Goal: Task Accomplishment & Management: Use online tool/utility

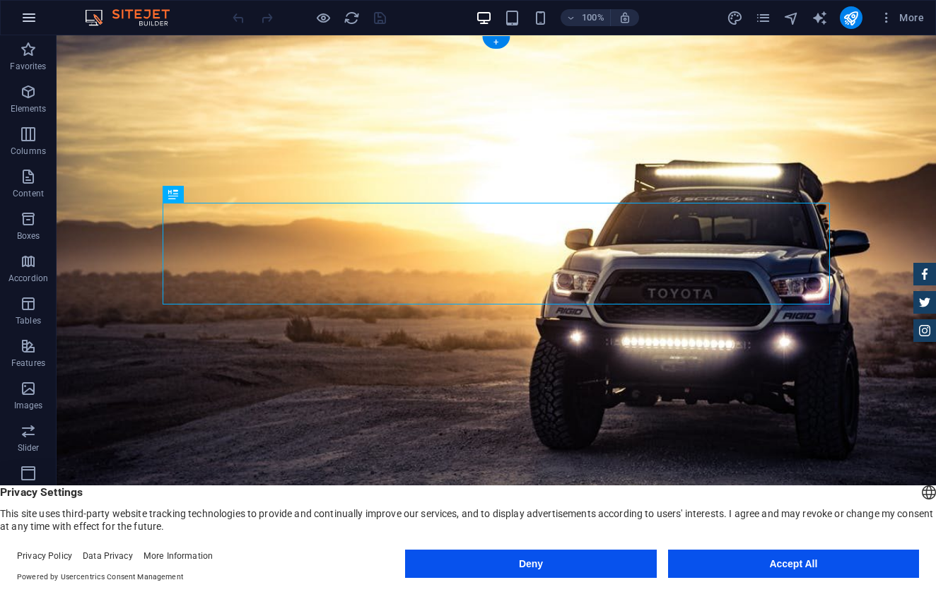
click at [35, 23] on icon "button" at bounding box center [29, 17] width 17 height 17
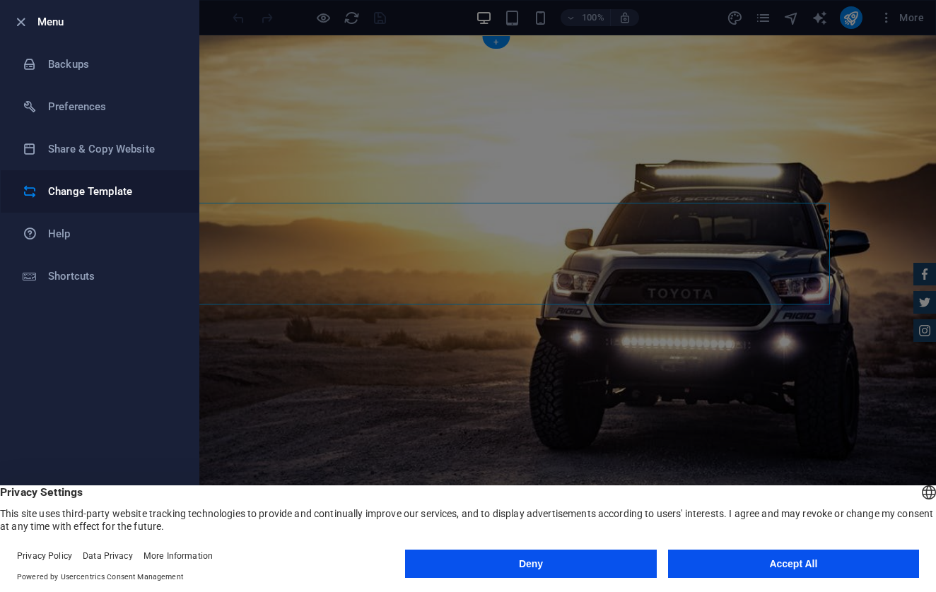
click at [78, 188] on h6 "Change Template" at bounding box center [113, 191] width 131 height 17
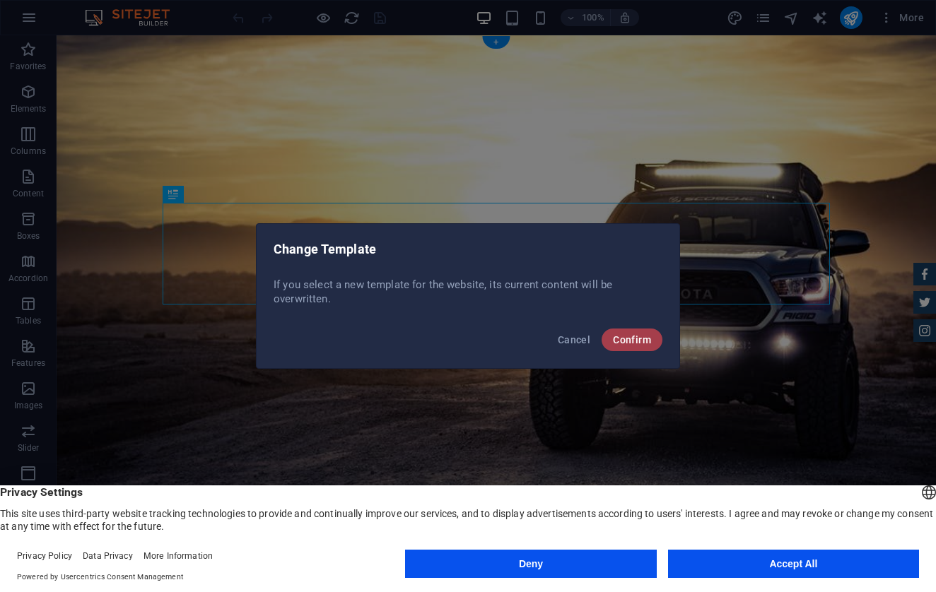
click at [630, 338] on span "Confirm" at bounding box center [632, 339] width 38 height 11
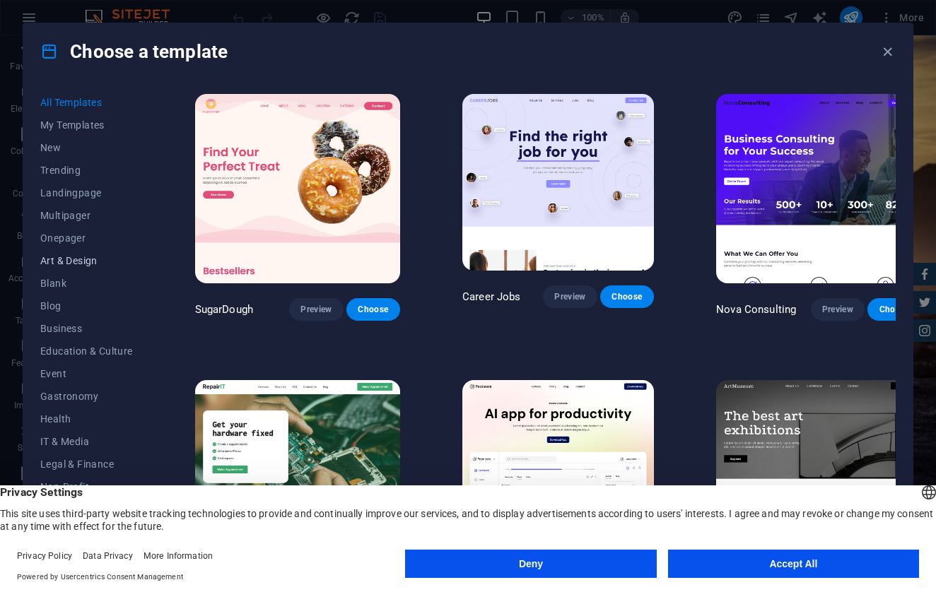
scroll to position [9, 0]
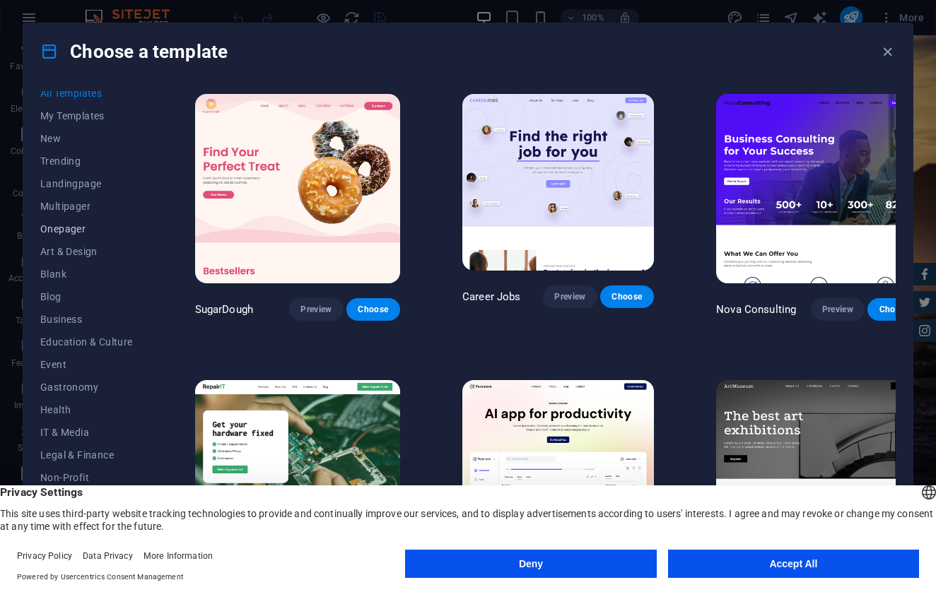
click at [66, 233] on span "Onepager" at bounding box center [86, 228] width 93 height 11
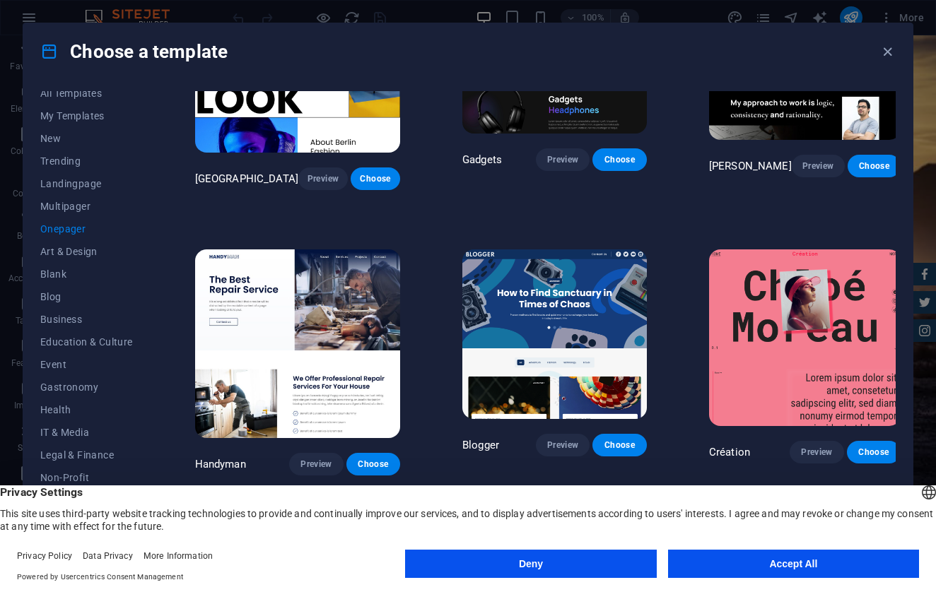
scroll to position [1276, 0]
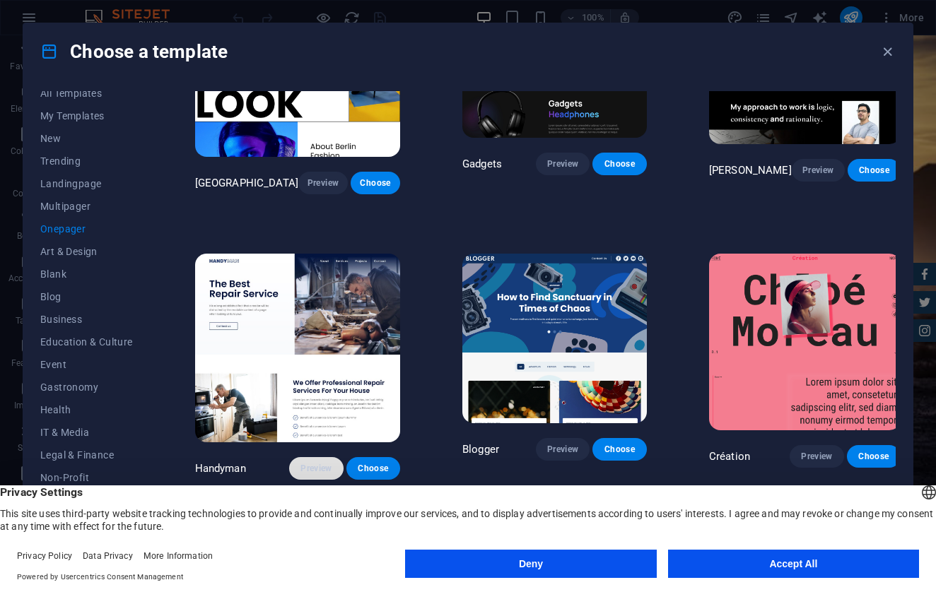
click at [300, 463] on span "Preview" at bounding box center [315, 468] width 31 height 11
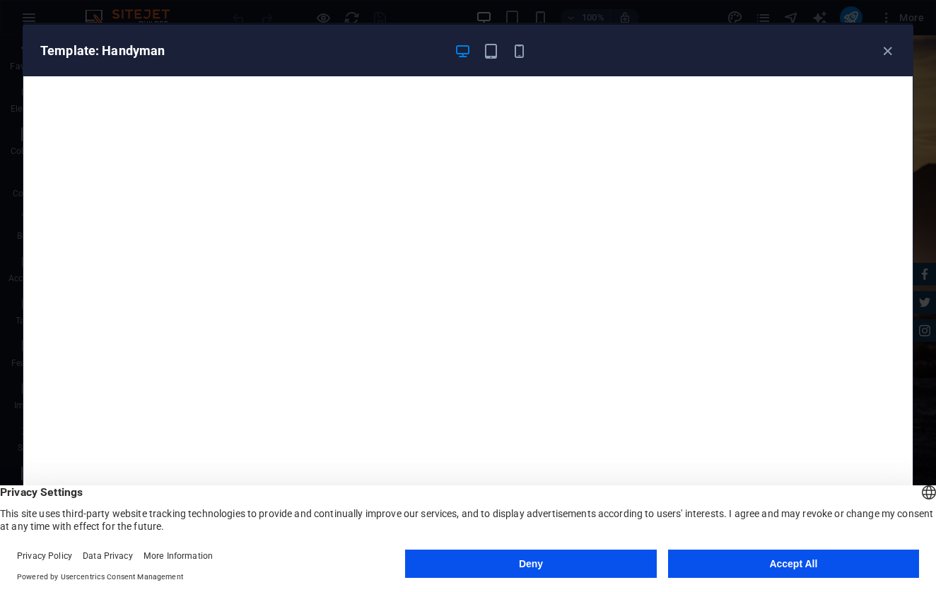
scroll to position [4, 0]
click at [789, 566] on button "Accept All" at bounding box center [793, 564] width 251 height 28
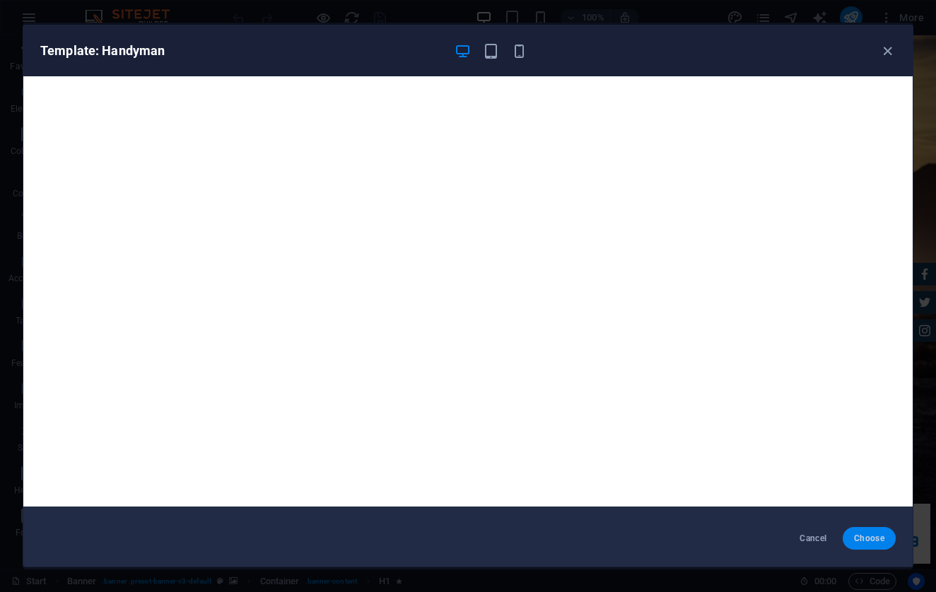
click at [868, 538] on span "Choose" at bounding box center [869, 538] width 30 height 11
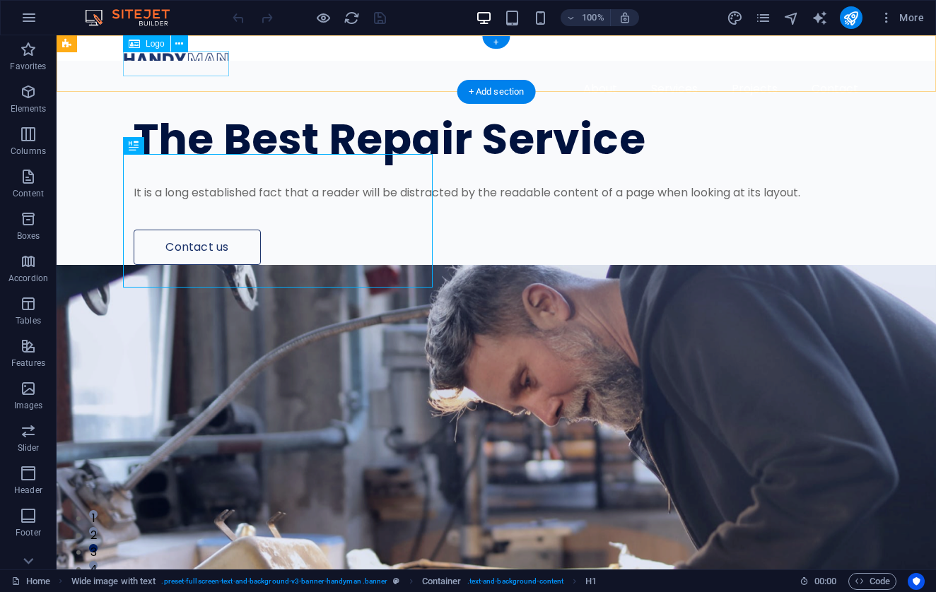
click at [221, 62] on img at bounding box center [176, 59] width 106 height 25
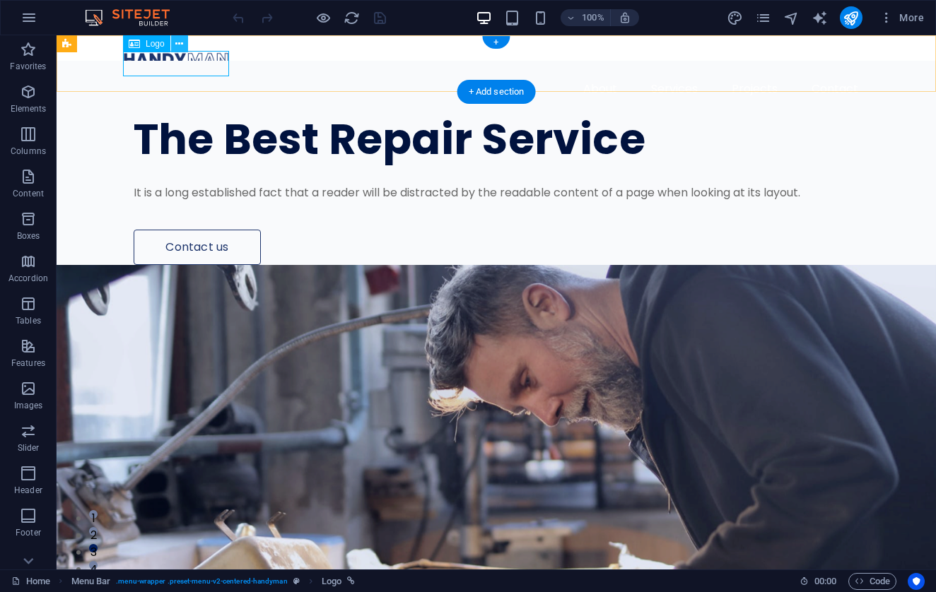
click at [173, 44] on button at bounding box center [179, 43] width 17 height 17
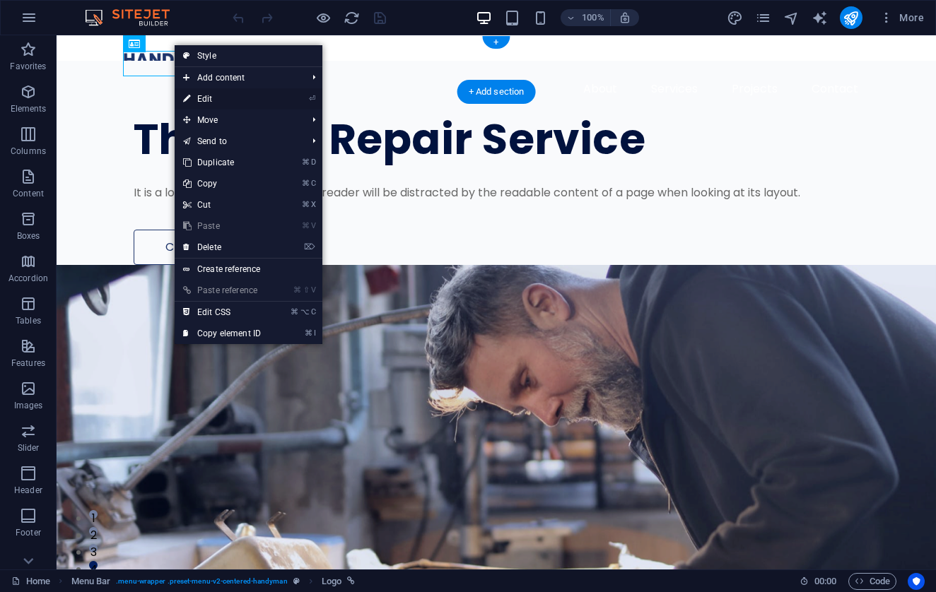
click at [216, 96] on link "⏎ Edit" at bounding box center [222, 98] width 95 height 21
select select "px"
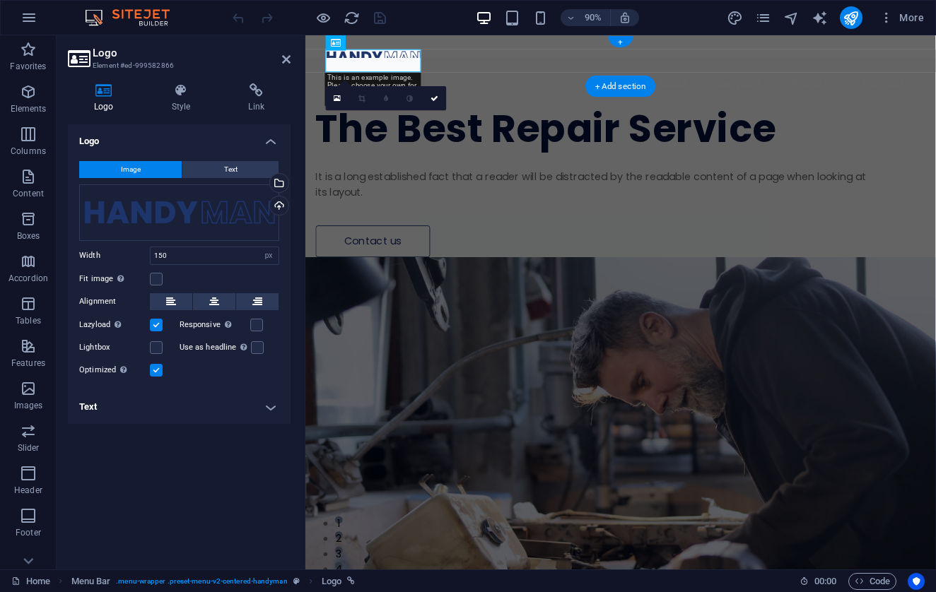
click at [158, 172] on button "Image" at bounding box center [130, 169] width 103 height 17
click at [279, 206] on div "Upload" at bounding box center [277, 207] width 21 height 21
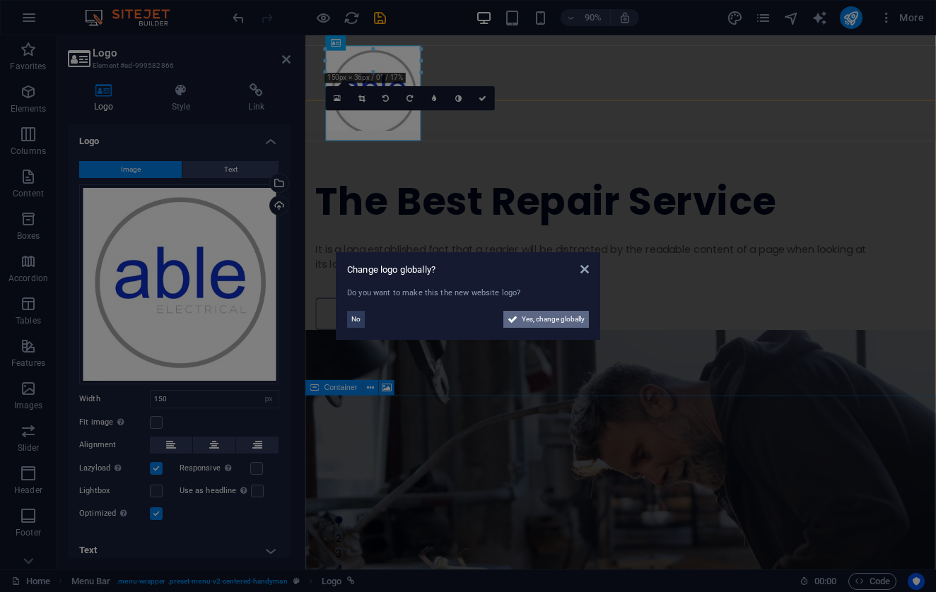
click at [542, 318] on span "Yes, change globally" at bounding box center [553, 319] width 63 height 17
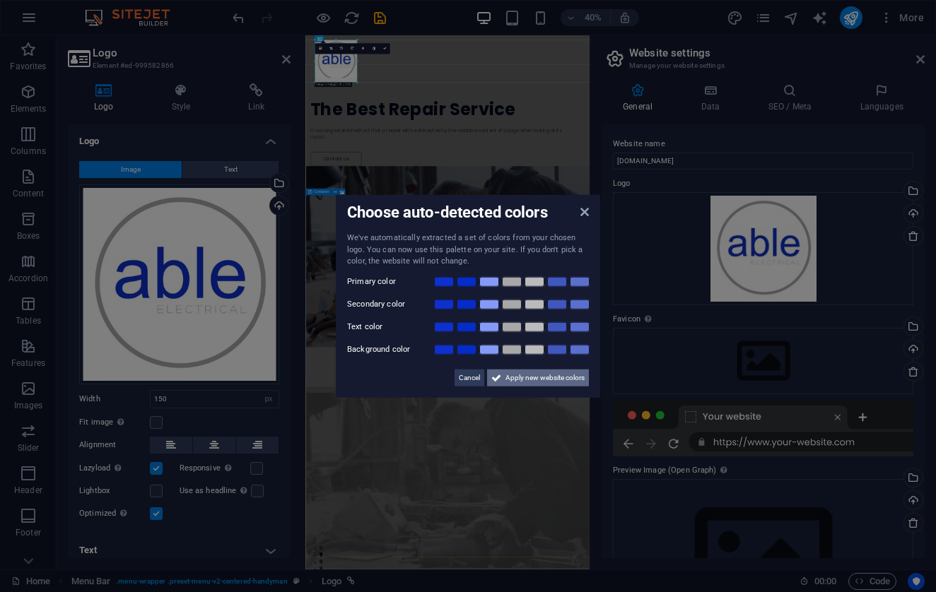
click at [534, 375] on span "Apply new website colors" at bounding box center [544, 377] width 79 height 17
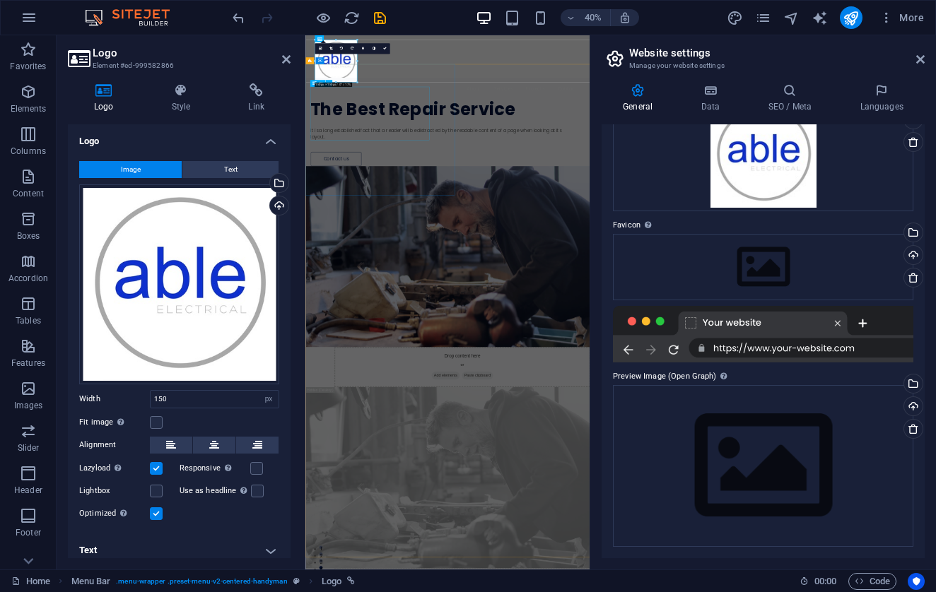
click at [438, 242] on div "The Best Repair Service" at bounding box center [635, 220] width 636 height 45
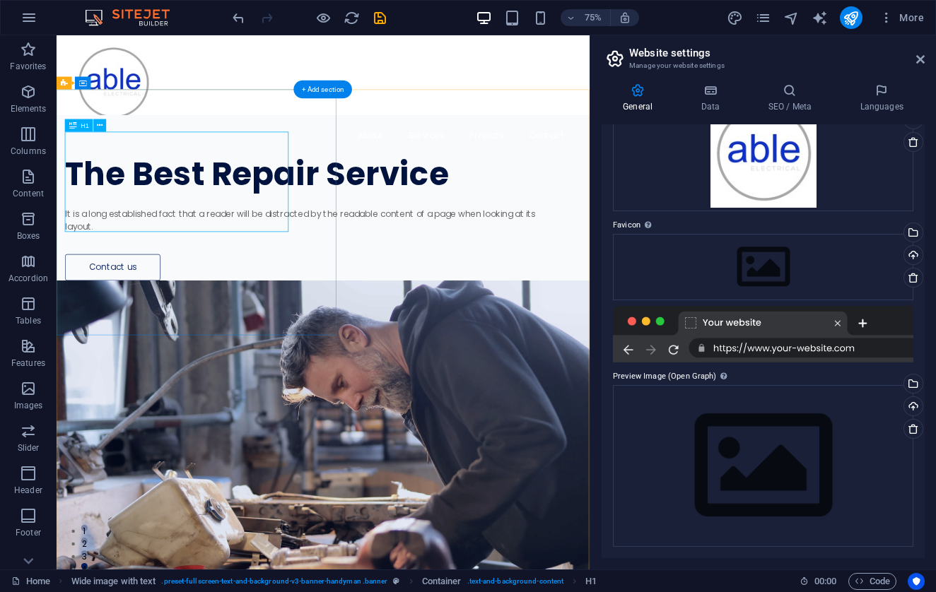
click at [192, 239] on div "The Best Repair Service" at bounding box center [386, 220] width 636 height 45
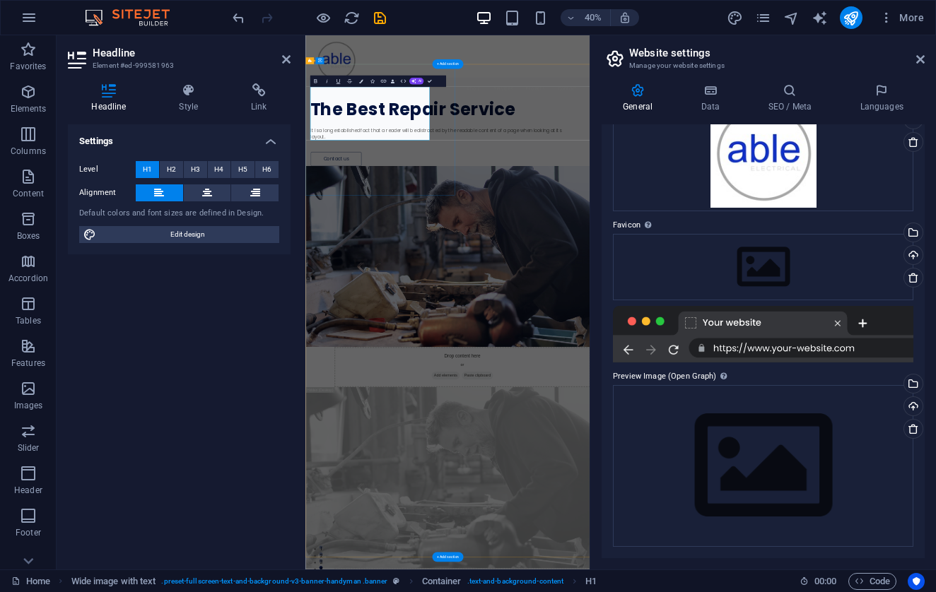
click at [158, 188] on icon at bounding box center [159, 193] width 10 height 17
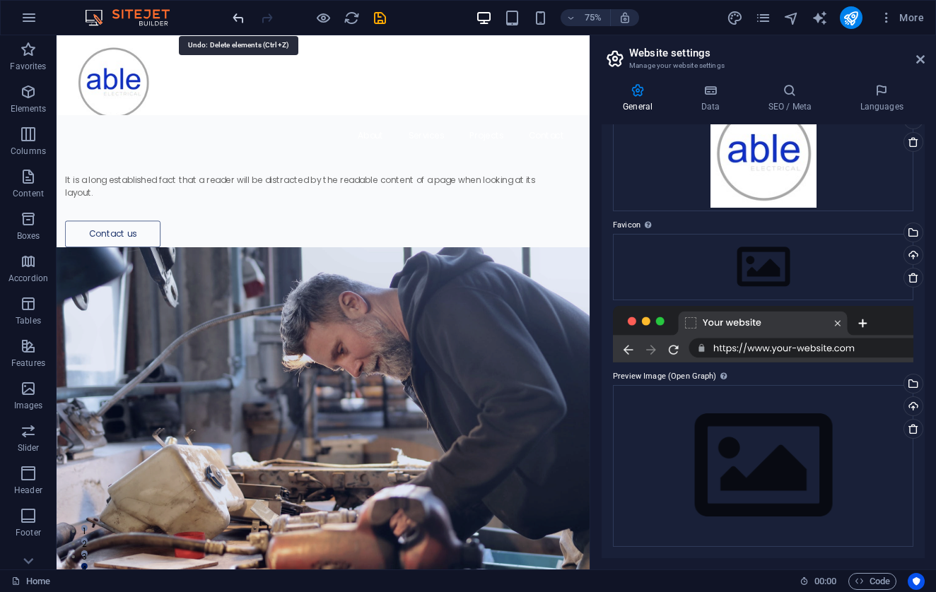
click at [245, 11] on icon "undo" at bounding box center [238, 18] width 16 height 16
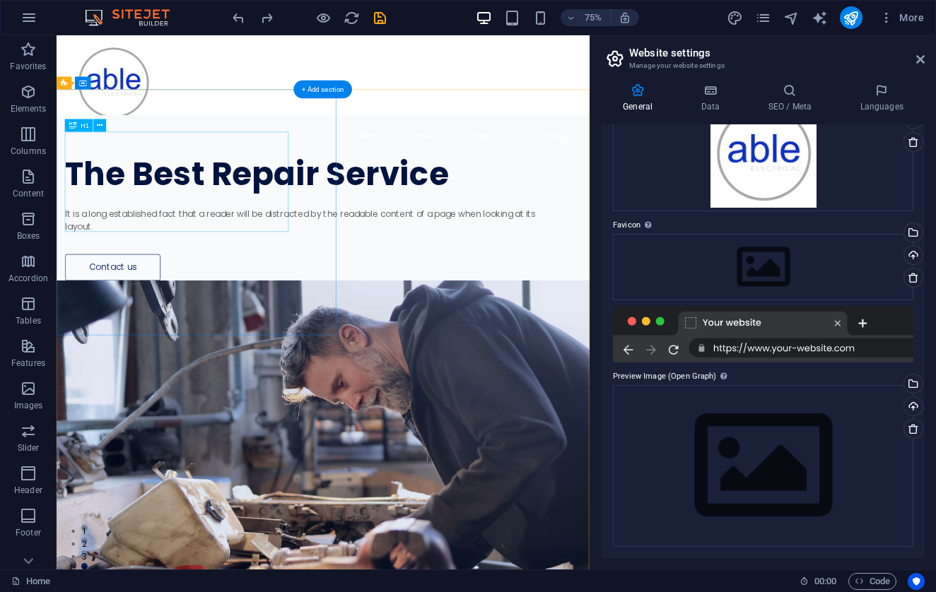
click at [230, 242] on div "The Best Repair Service" at bounding box center [386, 220] width 636 height 45
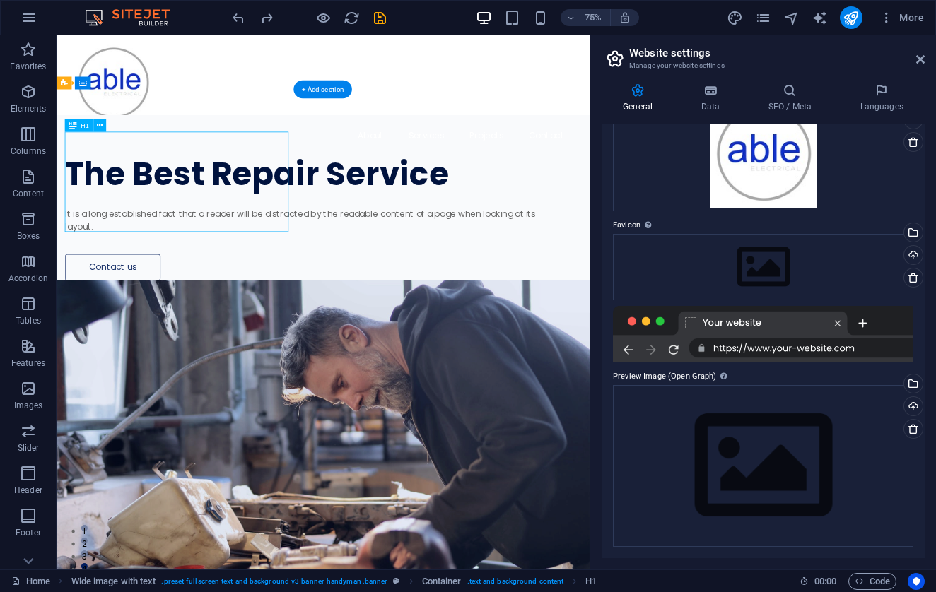
click at [223, 242] on div "The Best Repair Service" at bounding box center [386, 220] width 636 height 45
click at [103, 129] on icon at bounding box center [101, 125] width 6 height 11
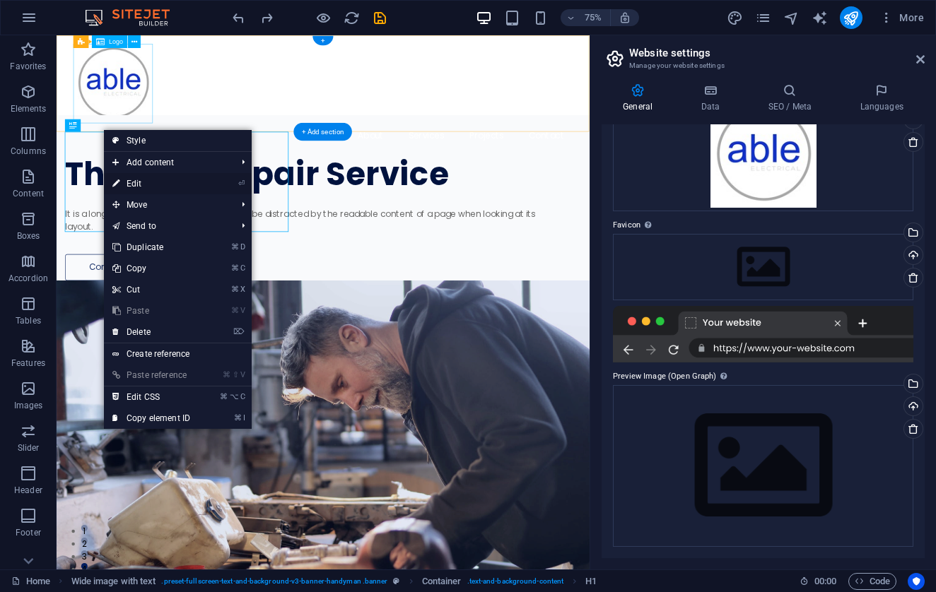
click at [135, 187] on link "⏎ Edit" at bounding box center [151, 183] width 95 height 21
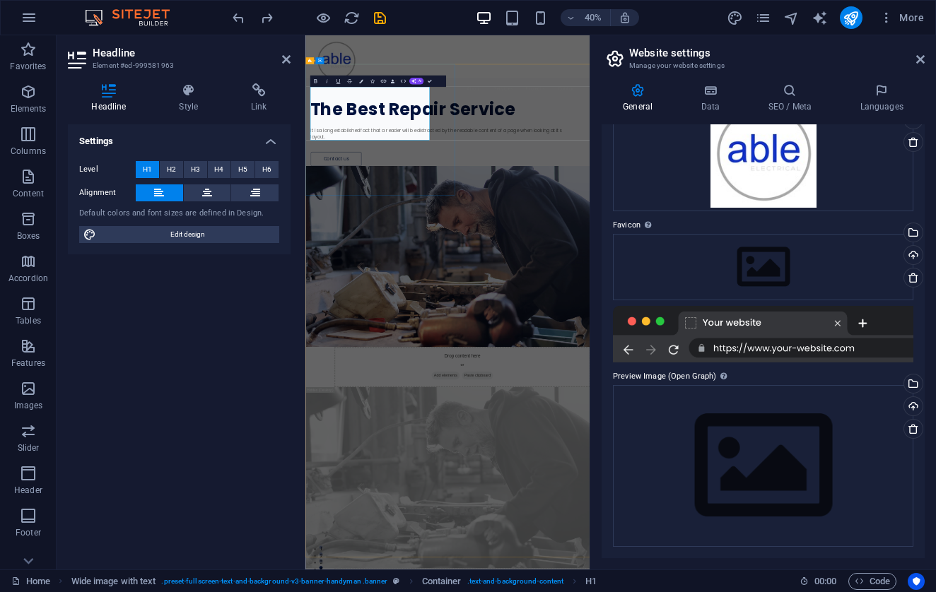
click at [493, 242] on h1 "The Best Repair Service" at bounding box center [635, 220] width 636 height 45
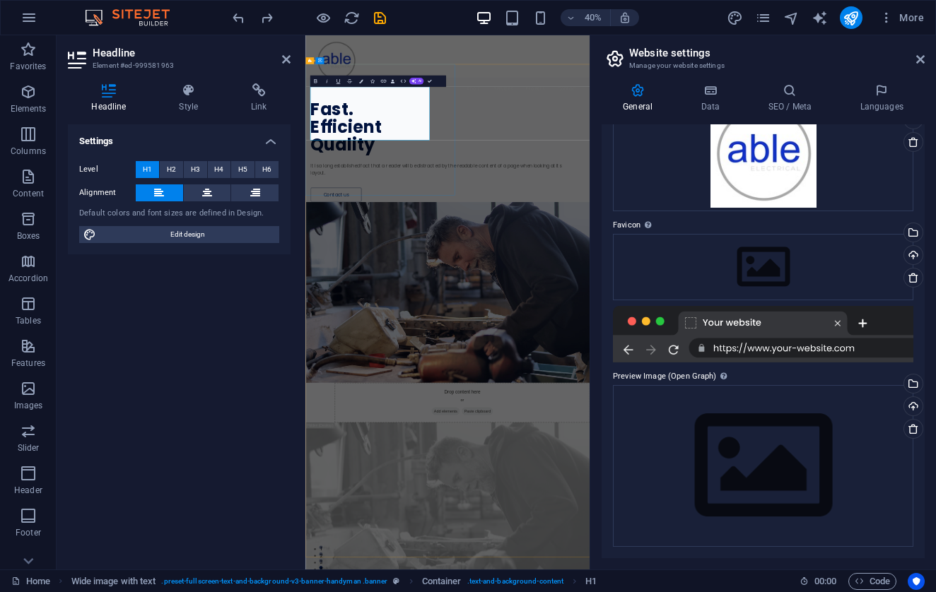
click at [525, 237] on h1 "Fast. ‌Efficient ‌Quality" at bounding box center [635, 265] width 636 height 134
click at [482, 283] on h1 "Fast. ‌Efficient. ‌Quality" at bounding box center [635, 265] width 636 height 134
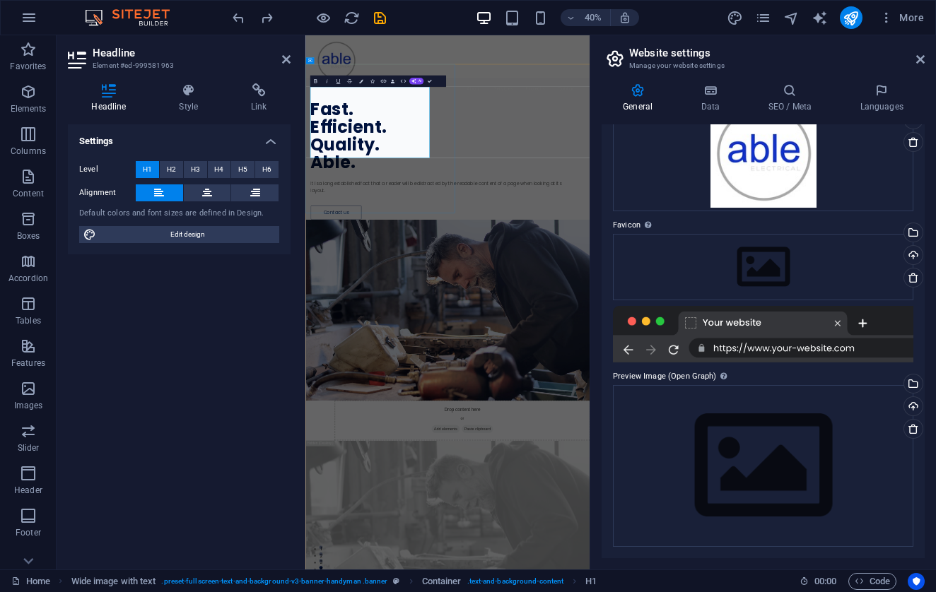
click at [498, 281] on h1 "Fast. ‌Efficient. ‌Quality. ‌Able." at bounding box center [635, 287] width 636 height 178
click at [464, 198] on h1 "Fast. ‌Efficient. ‌ ‌Able." at bounding box center [635, 287] width 636 height 178
click at [553, 232] on h1 "Fast ‌Efficient. ‌ ‌Able." at bounding box center [635, 287] width 636 height 178
click at [520, 198] on h1 "Fast ‌Efficient ‌ ‌Able." at bounding box center [635, 287] width 636 height 178
click at [566, 230] on h1 "Fast. ‌Efficient ‌ ‌Able." at bounding box center [635, 287] width 636 height 178
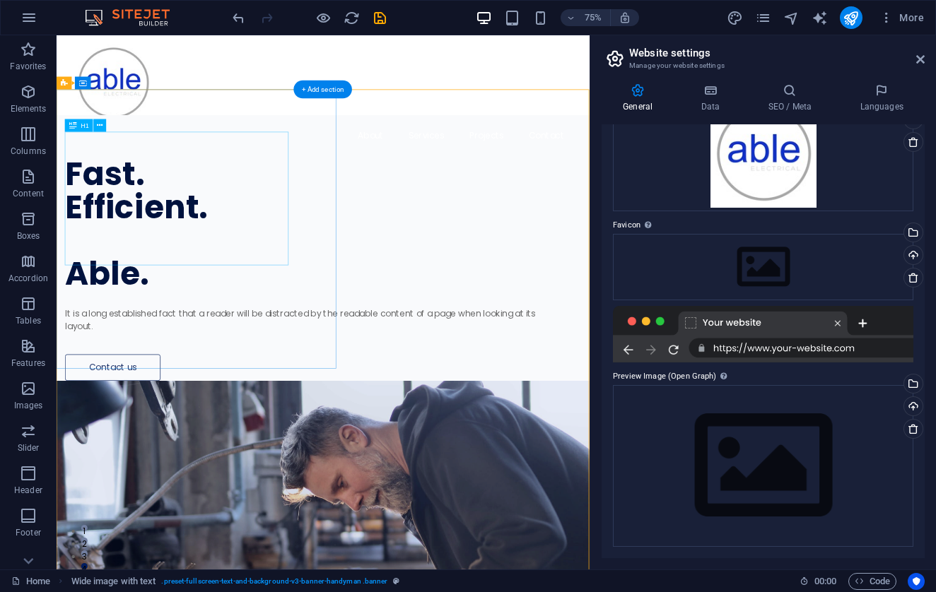
click at [180, 327] on div "Fast. Efficient. Able." at bounding box center [386, 287] width 636 height 178
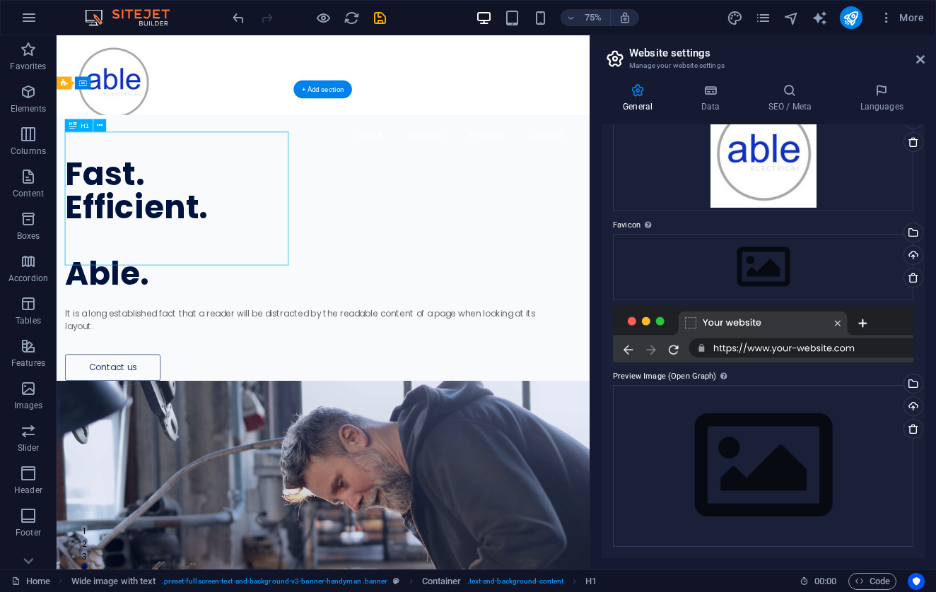
click at [177, 330] on div "Fast. Efficient. Able." at bounding box center [386, 287] width 636 height 178
click at [179, 327] on div "Fast. Efficient. Able." at bounding box center [386, 287] width 636 height 178
click at [93, 198] on div "Fast. Efficient. Able." at bounding box center [386, 287] width 636 height 178
click at [87, 198] on div "Fast. Efficient. Able." at bounding box center [386, 287] width 636 height 178
click at [380, 22] on icon "save" at bounding box center [380, 18] width 16 height 16
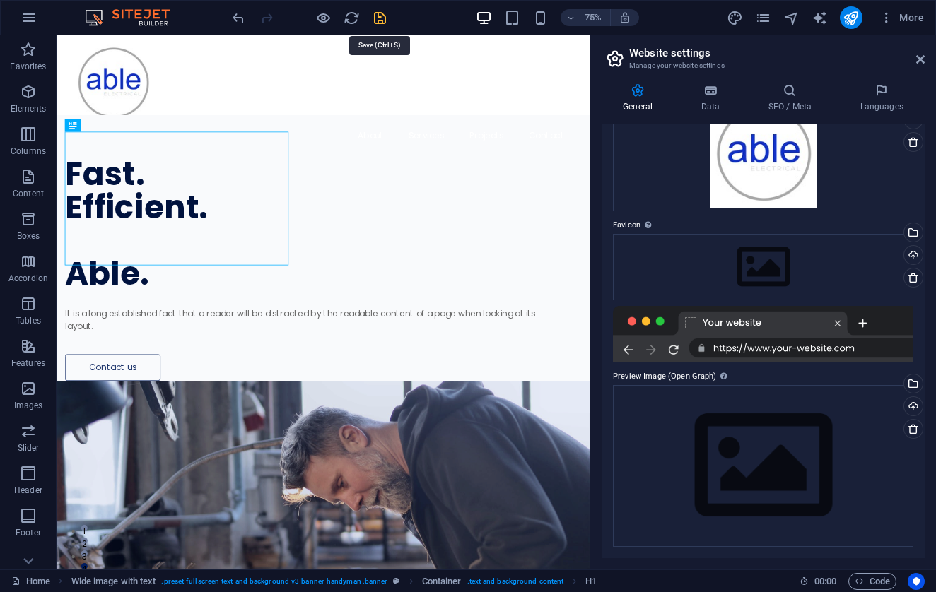
checkbox input "false"
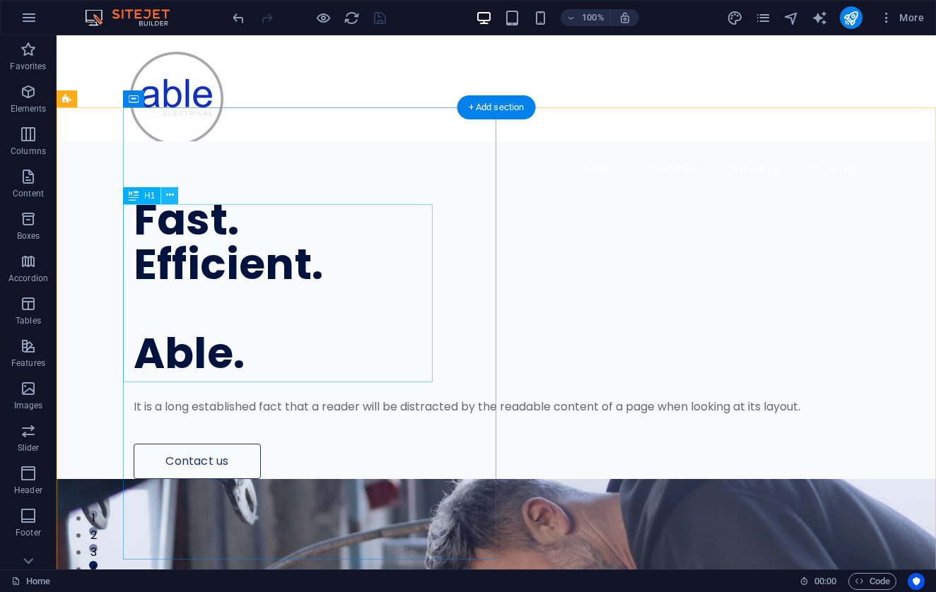
click at [177, 194] on button at bounding box center [169, 195] width 17 height 17
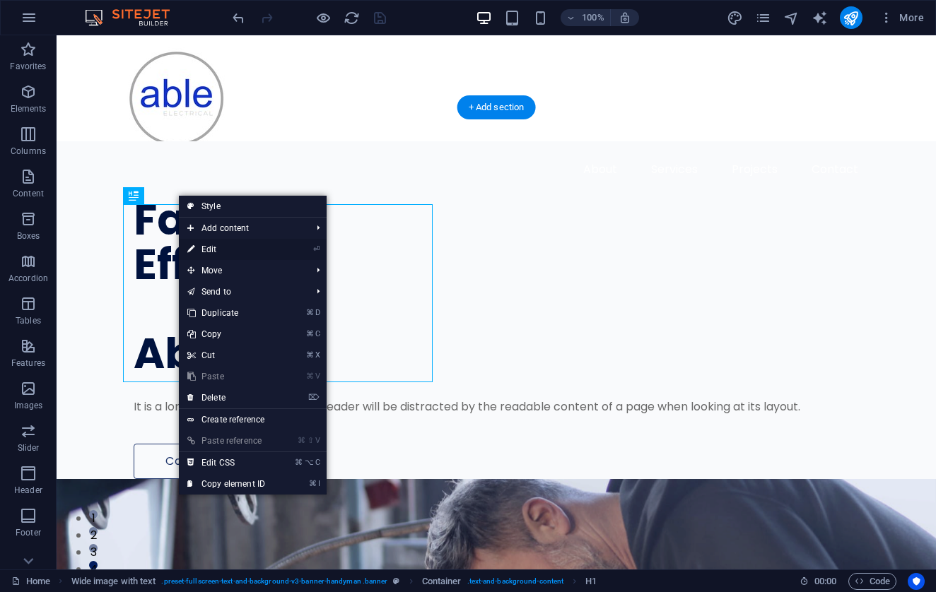
click at [199, 253] on link "⏎ Edit" at bounding box center [226, 249] width 95 height 21
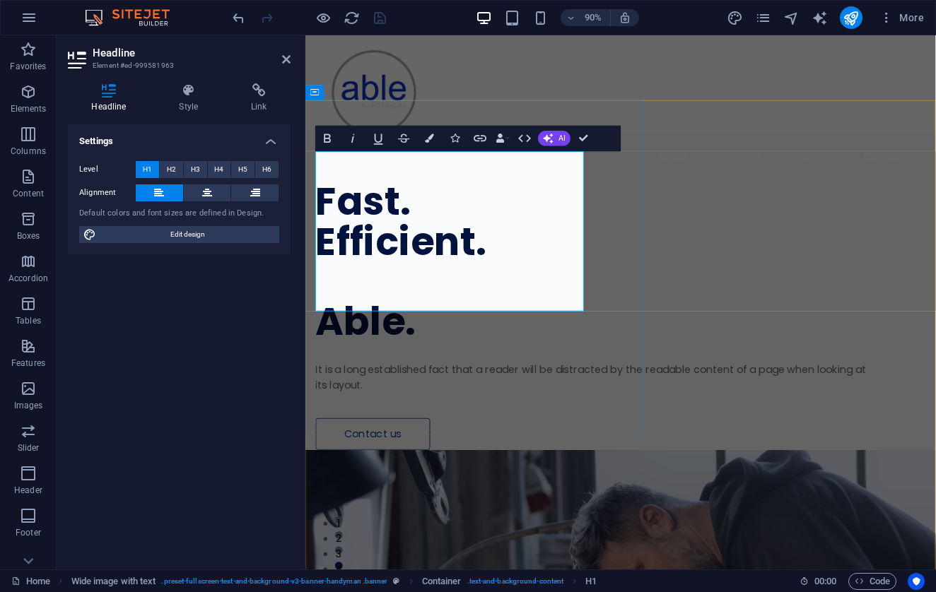
click at [454, 322] on h1 "Fast. Efficient. Able." at bounding box center [630, 287] width 626 height 178
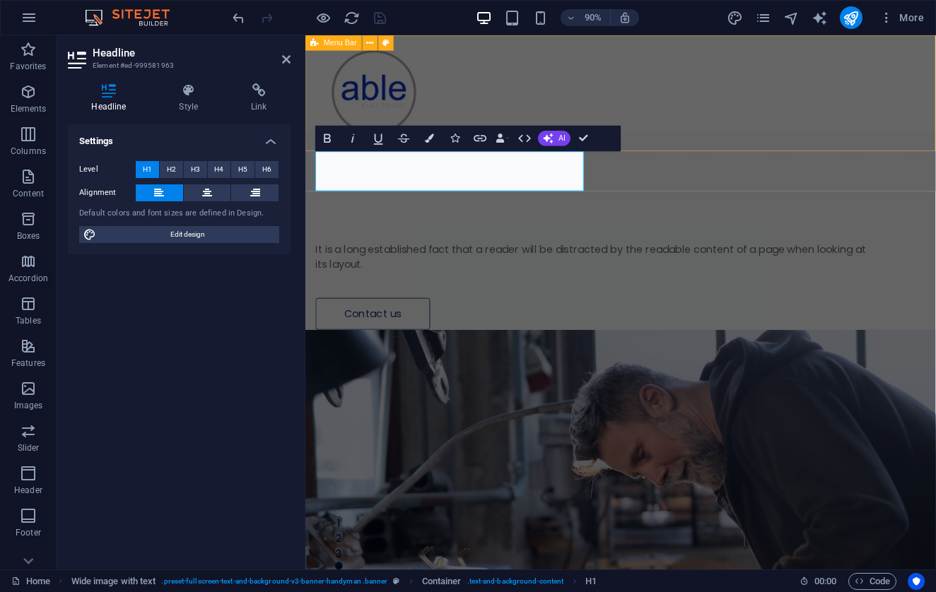
click at [567, 47] on div "About Services Projects Contact Menu" at bounding box center [655, 116] width 701 height 163
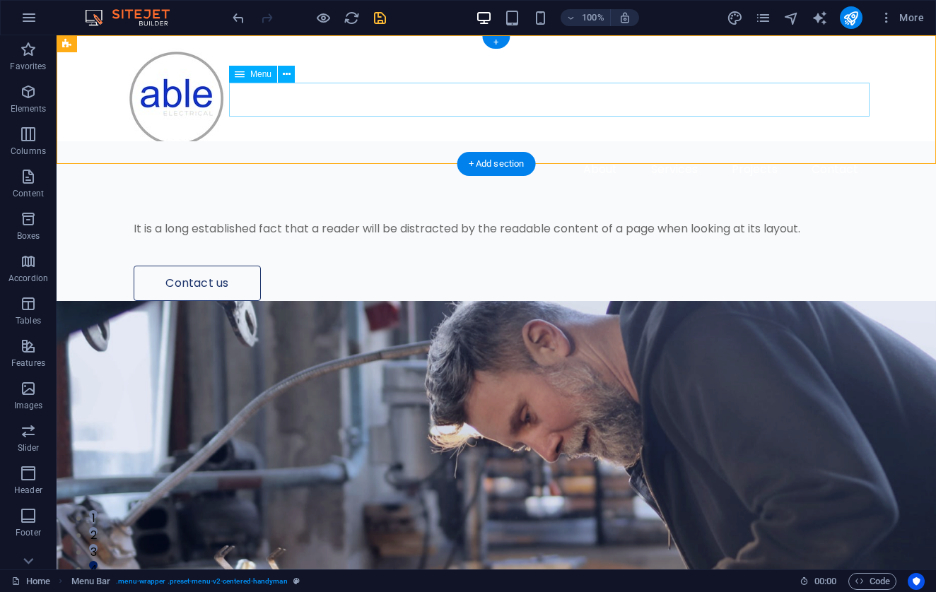
click at [370, 153] on nav "About Services Projects Contact" at bounding box center [496, 170] width 747 height 34
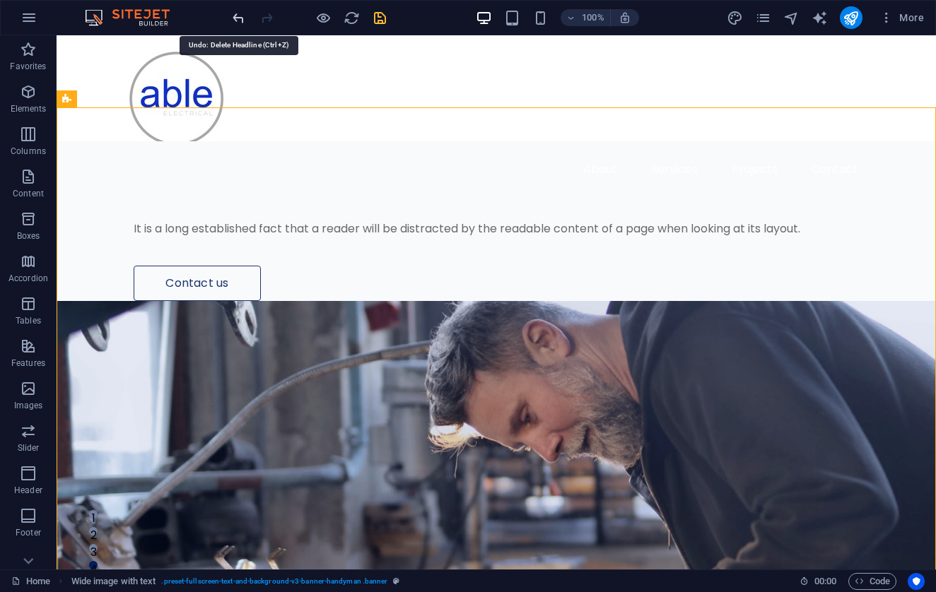
click at [246, 21] on icon "undo" at bounding box center [238, 18] width 16 height 16
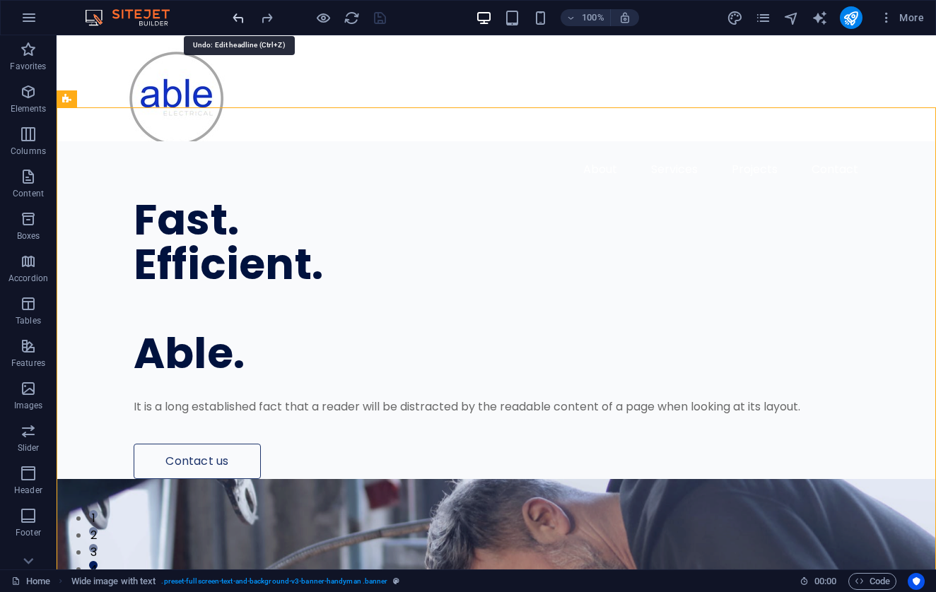
click at [242, 23] on icon "undo" at bounding box center [238, 18] width 16 height 16
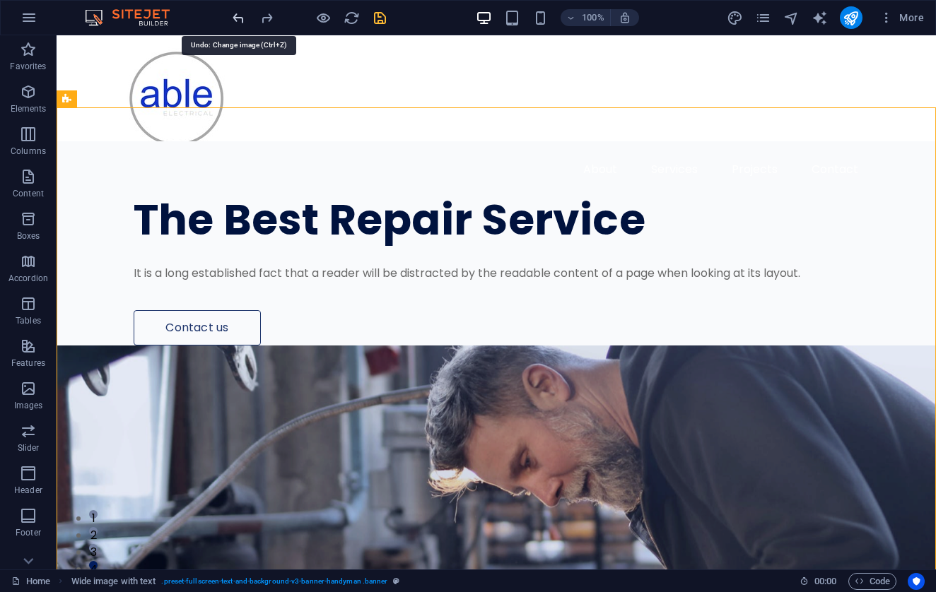
click at [242, 23] on icon "undo" at bounding box center [238, 18] width 16 height 16
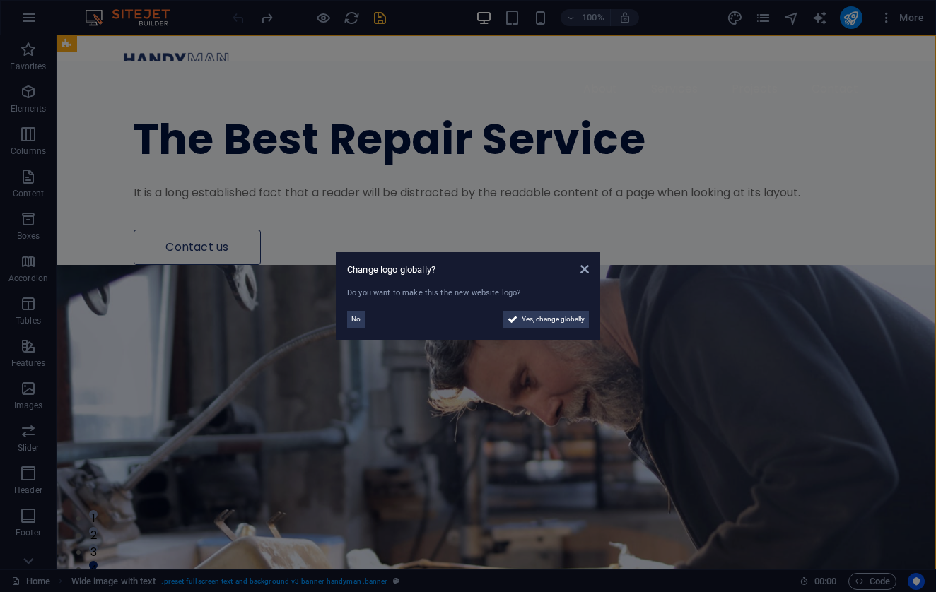
click at [431, 157] on aside "Change logo globally? Do you want to make this the new website logo? No Yes, ch…" at bounding box center [468, 296] width 936 height 592
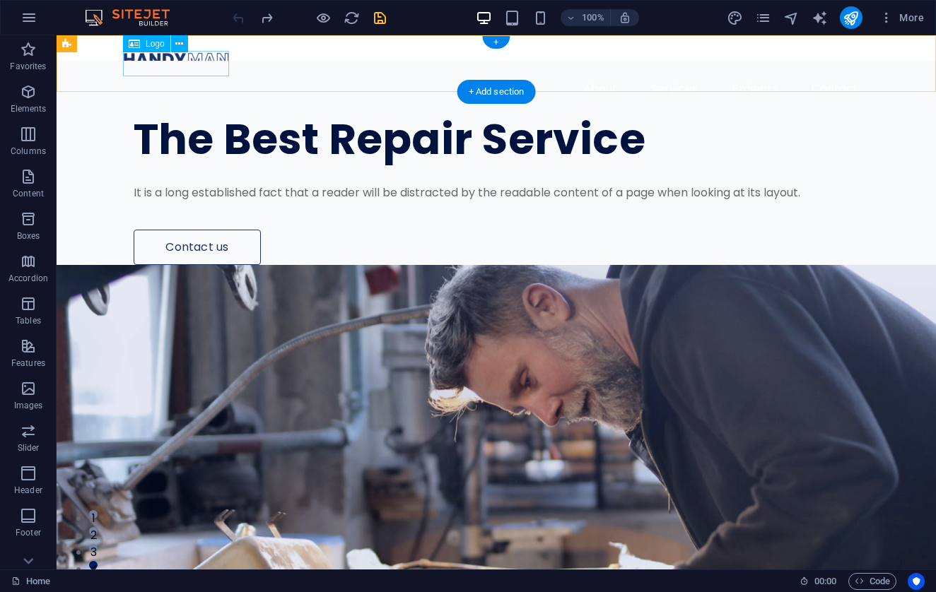
click at [154, 46] on span "Logo" at bounding box center [155, 44] width 19 height 8
click at [174, 46] on button at bounding box center [179, 43] width 17 height 17
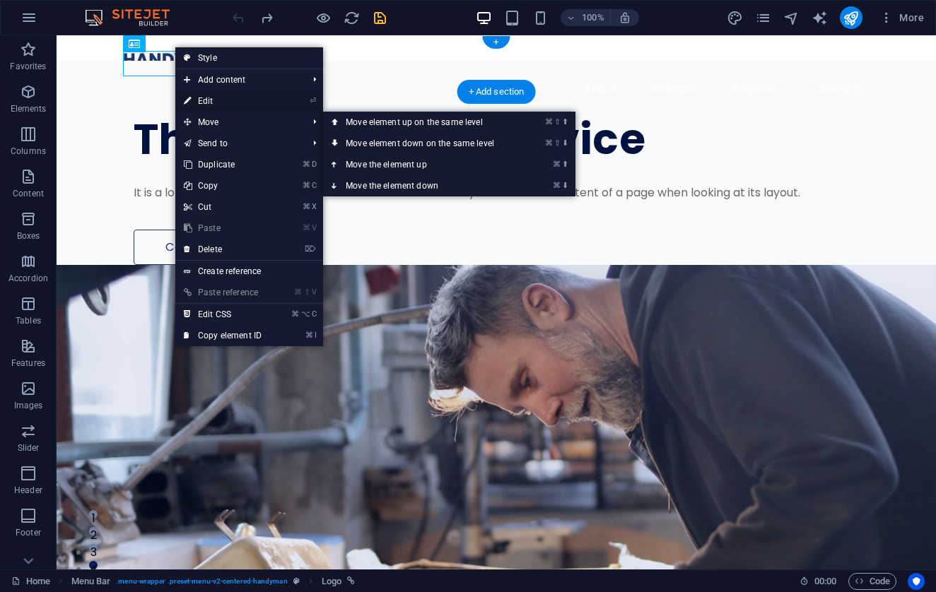
click at [218, 103] on link "⏎ Edit" at bounding box center [222, 100] width 95 height 21
select select "px"
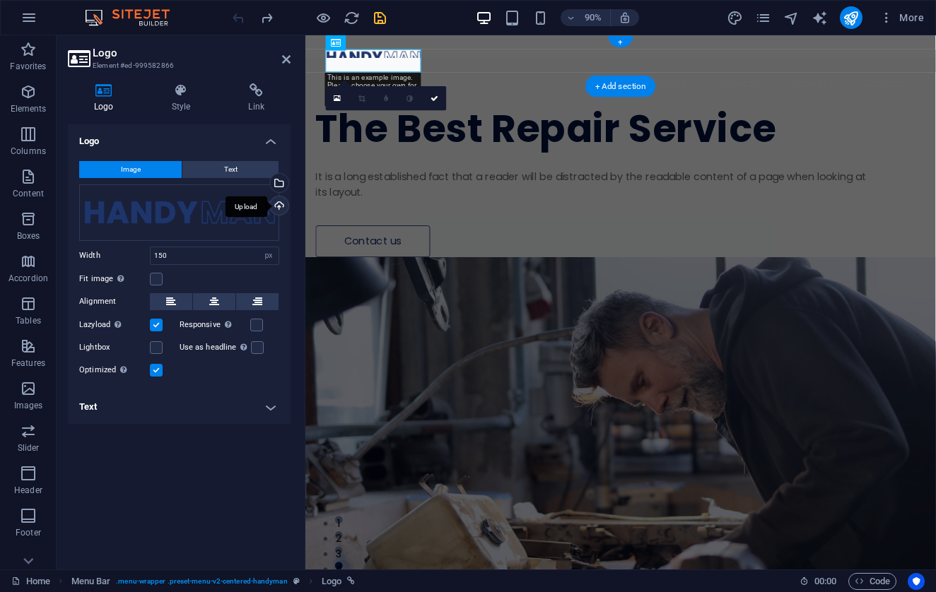
click at [279, 204] on div "Upload" at bounding box center [277, 207] width 21 height 21
click at [18, 21] on button "button" at bounding box center [29, 18] width 34 height 34
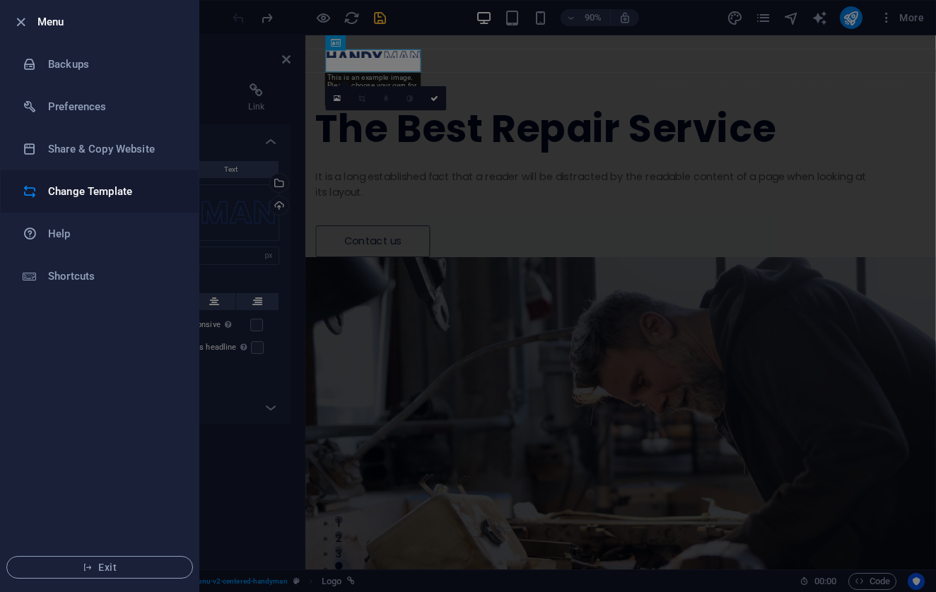
click at [110, 204] on li "Change Template" at bounding box center [100, 191] width 198 height 42
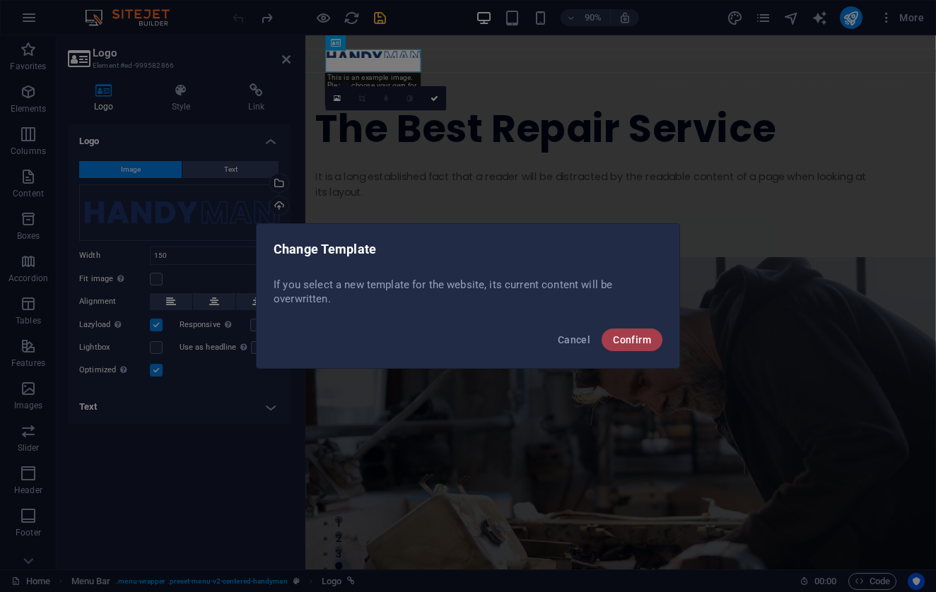
click at [616, 347] on button "Confirm" at bounding box center [632, 340] width 61 height 23
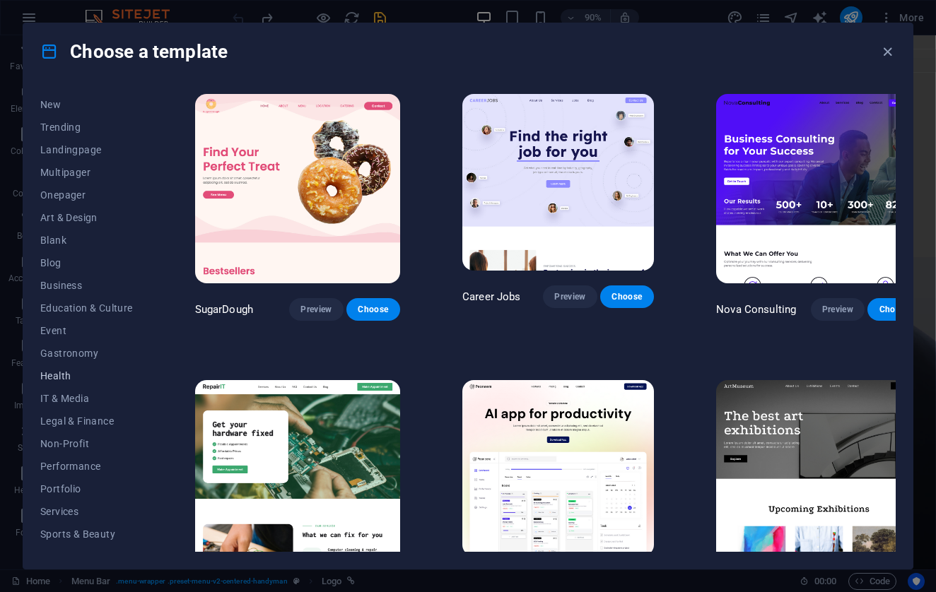
scroll to position [74, 0]
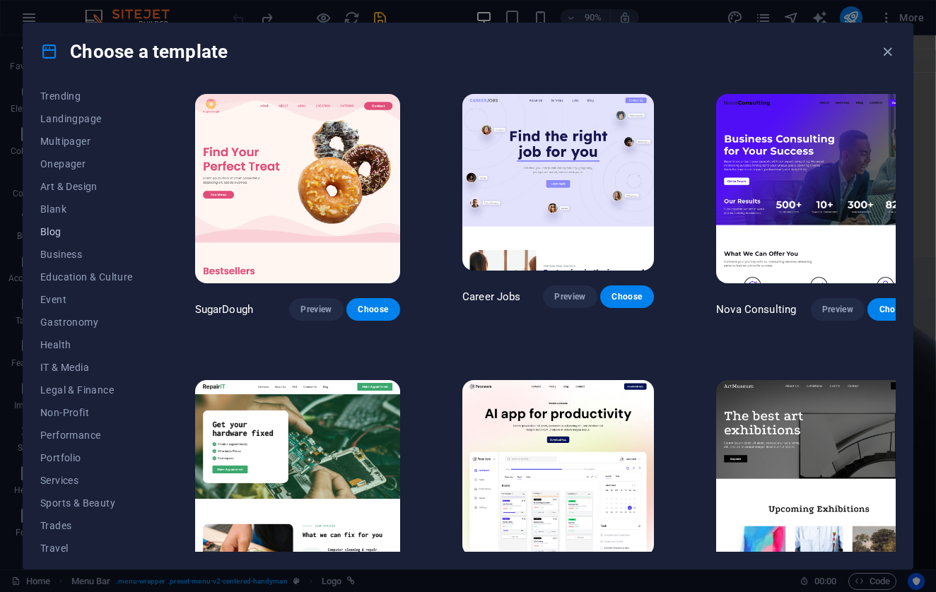
click at [61, 230] on span "Blog" at bounding box center [86, 231] width 93 height 11
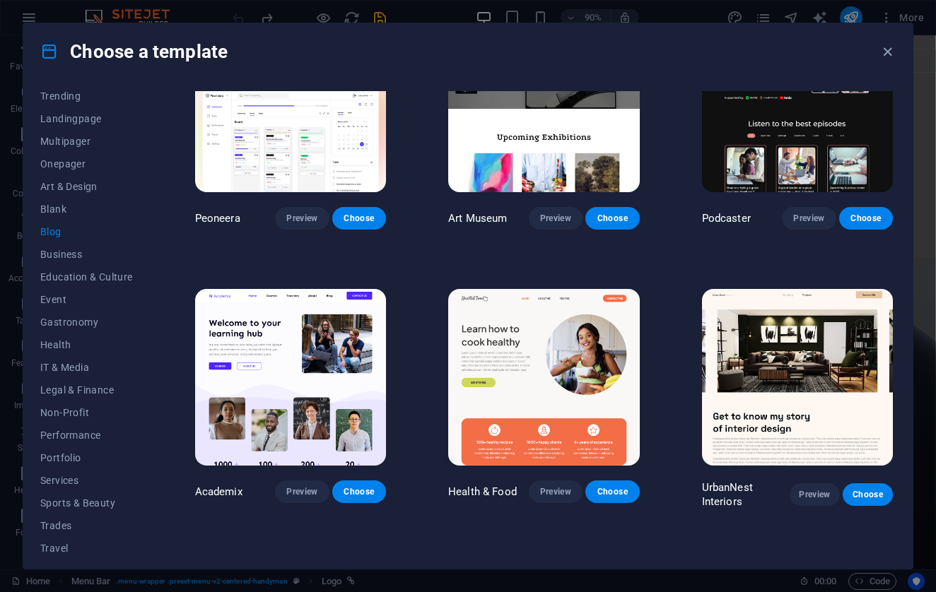
scroll to position [352, 0]
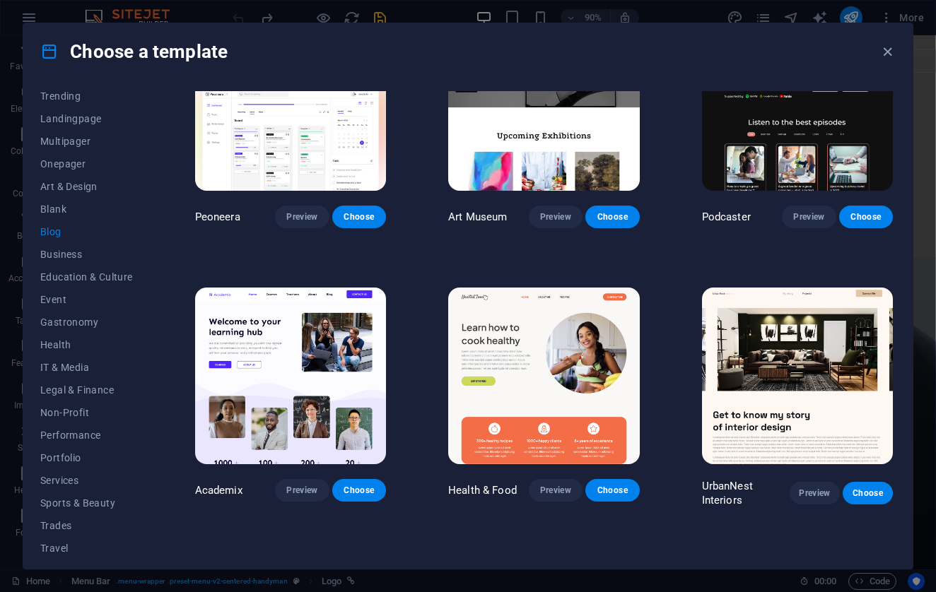
click at [543, 357] on img at bounding box center [543, 376] width 191 height 176
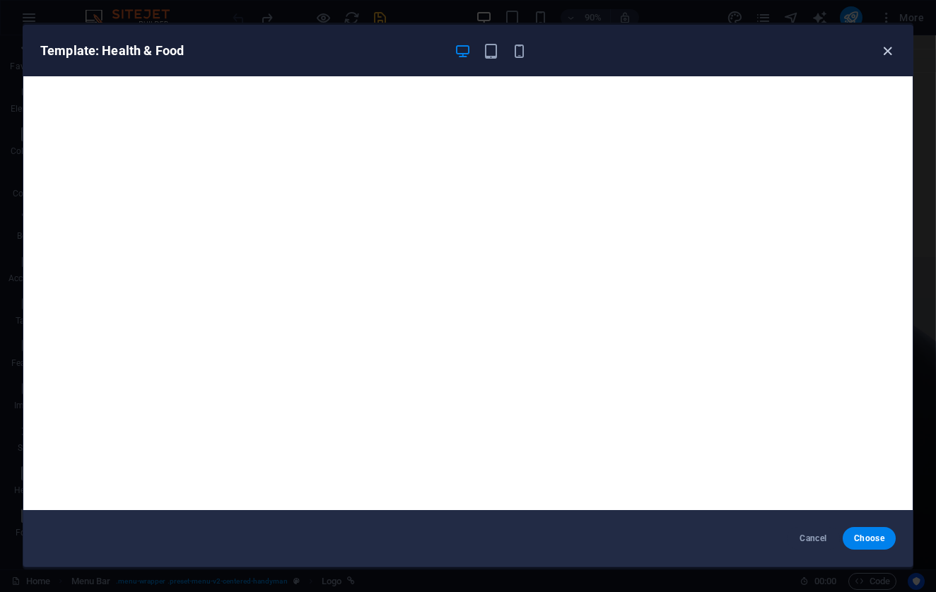
click at [884, 54] on icon "button" at bounding box center [887, 51] width 16 height 16
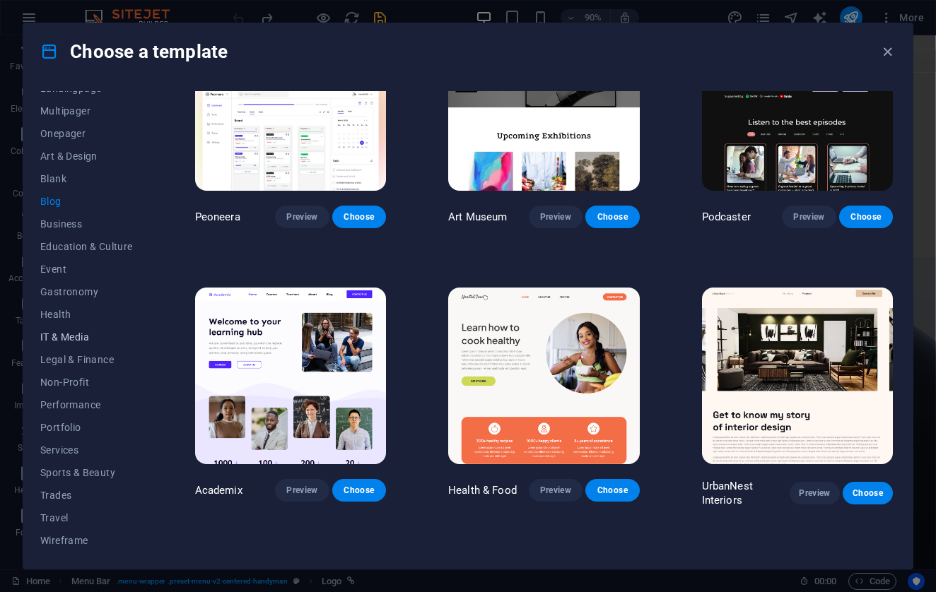
scroll to position [105, 0]
click at [67, 444] on button "Services" at bounding box center [86, 450] width 93 height 23
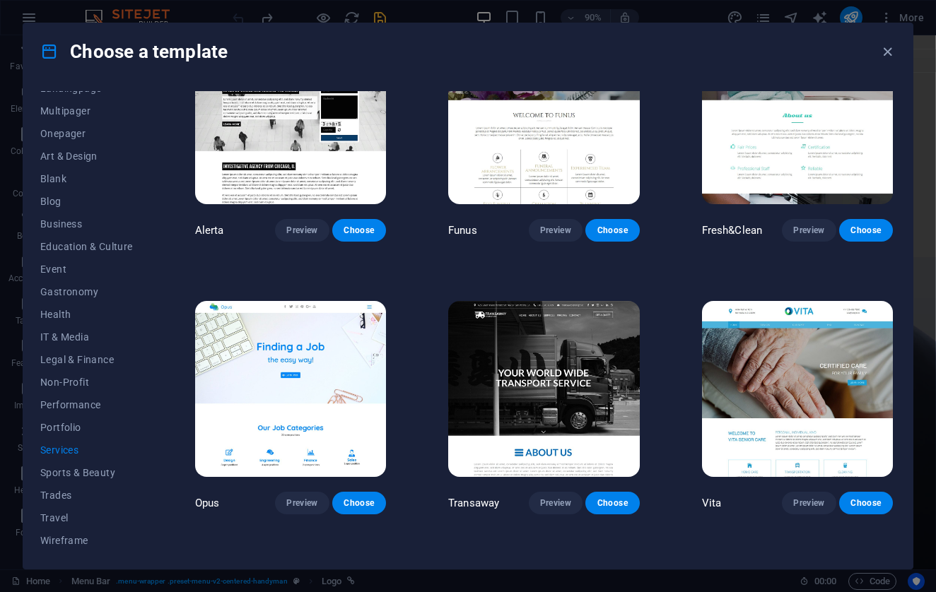
scroll to position [1441, 0]
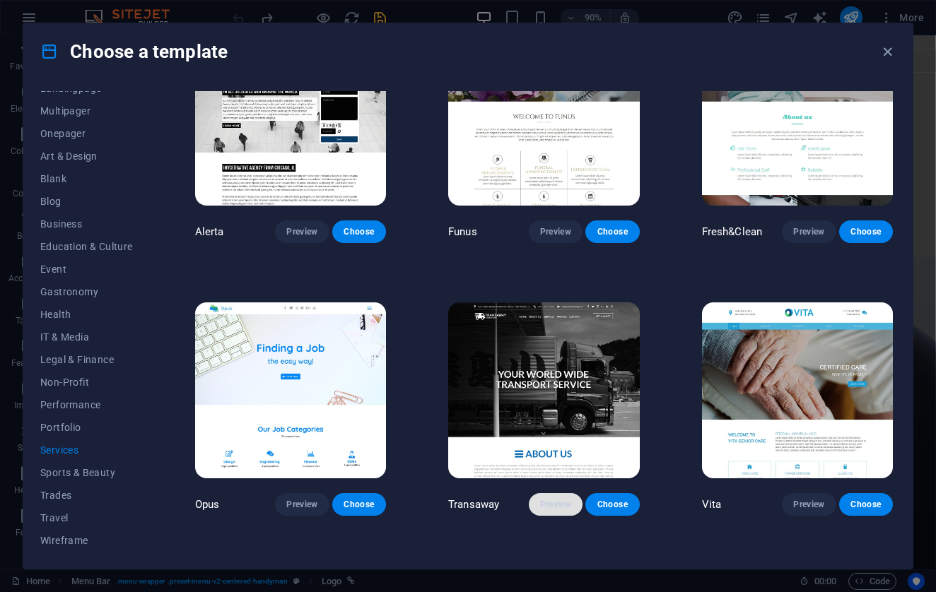
click at [567, 501] on span "Preview" at bounding box center [555, 504] width 31 height 11
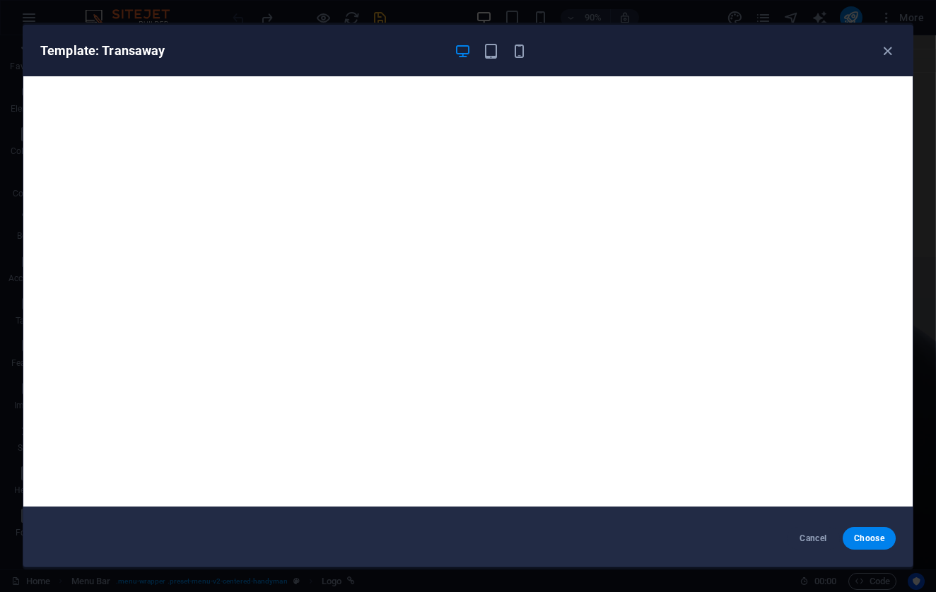
scroll to position [4, 0]
click at [816, 538] on span "Cancel" at bounding box center [813, 538] width 30 height 11
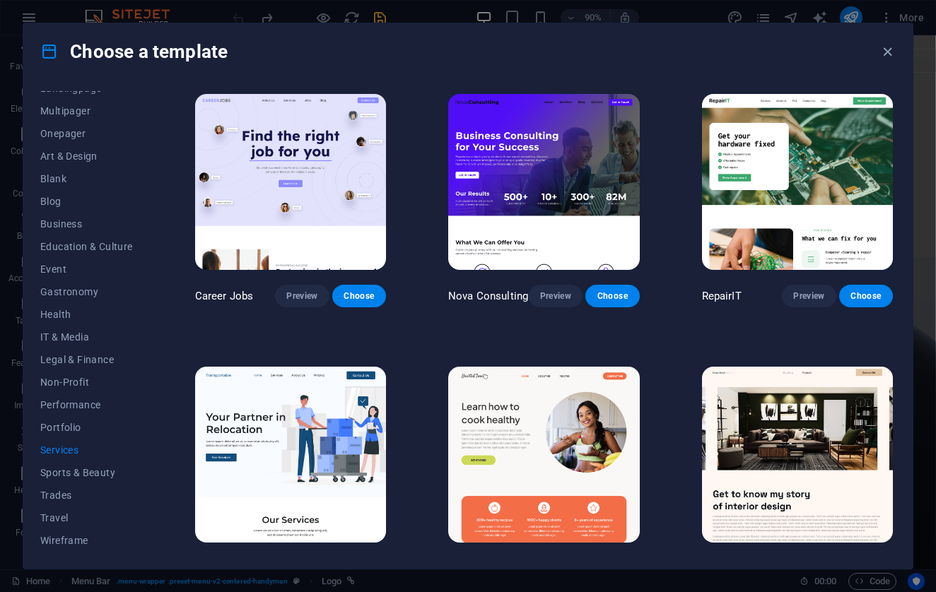
scroll to position [0, 0]
click at [53, 495] on span "Trades" at bounding box center [86, 495] width 93 height 11
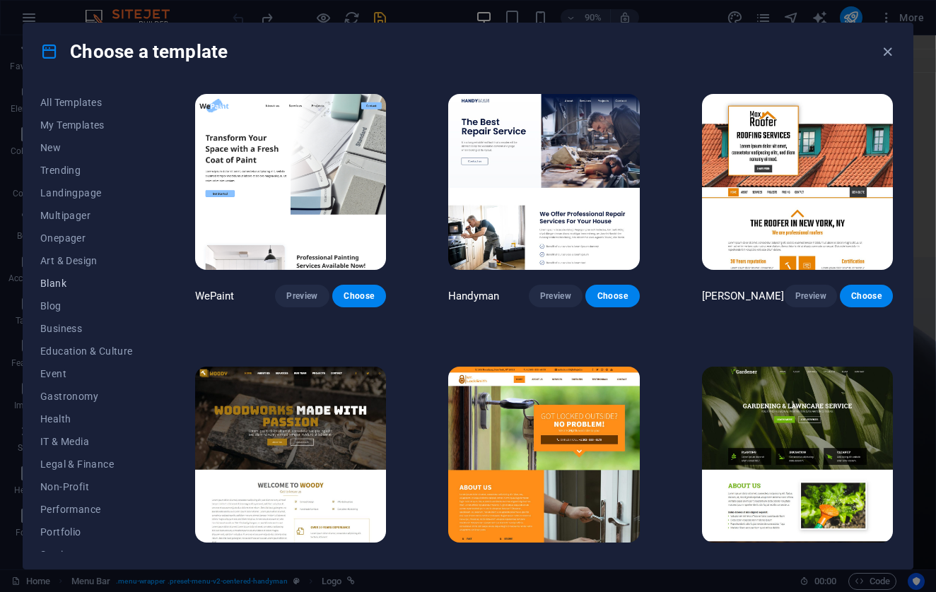
click at [57, 284] on span "Blank" at bounding box center [86, 283] width 93 height 11
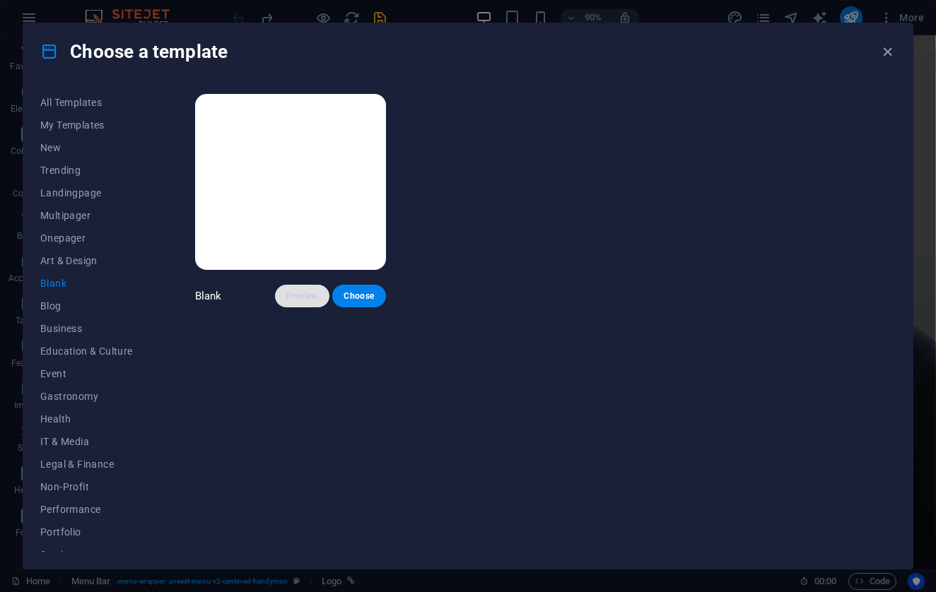
click at [290, 296] on span "Preview" at bounding box center [301, 296] width 31 height 11
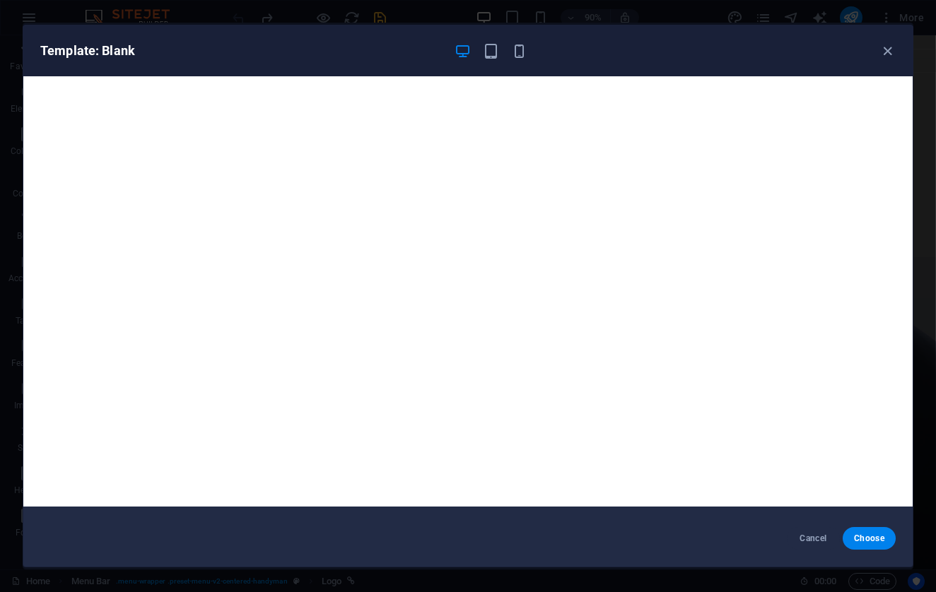
scroll to position [4, 0]
click at [819, 534] on span "Cancel" at bounding box center [813, 538] width 30 height 11
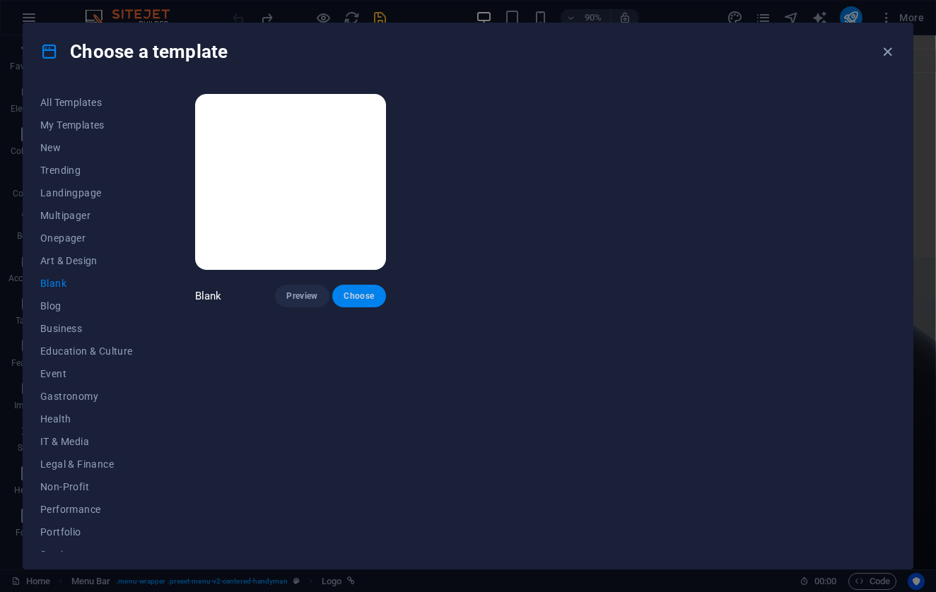
click at [369, 301] on button "Choose" at bounding box center [359, 296] width 54 height 23
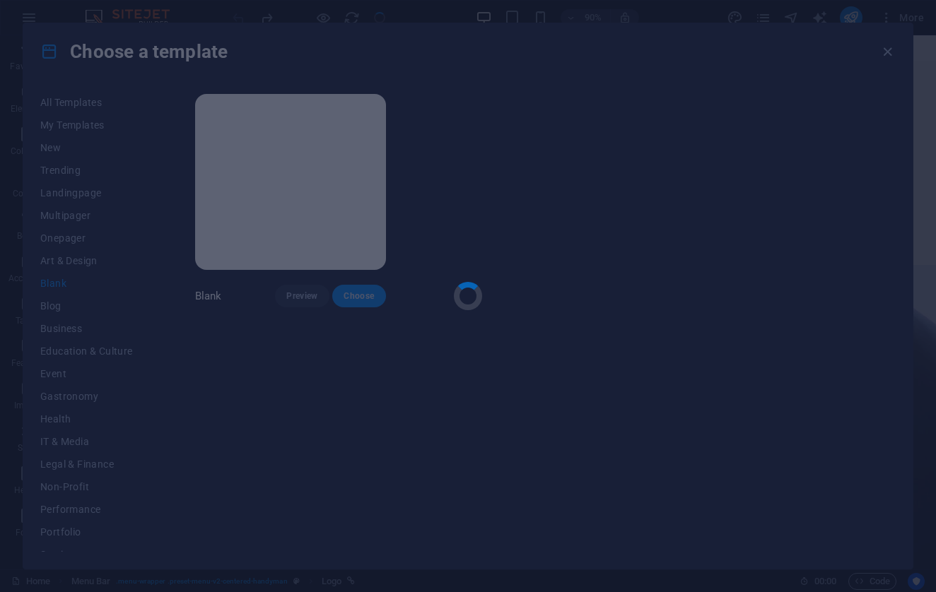
checkbox input "false"
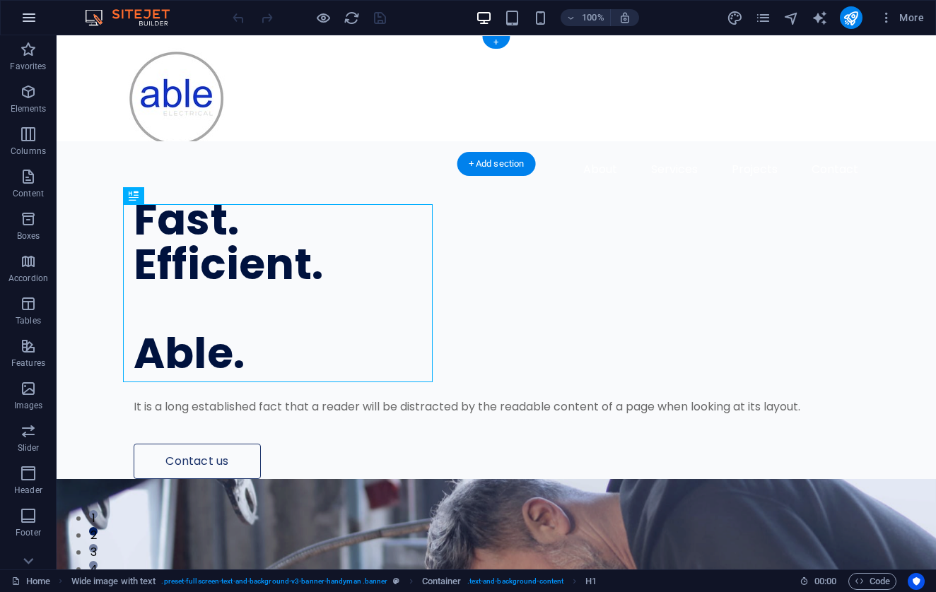
click at [38, 23] on button "button" at bounding box center [29, 18] width 34 height 34
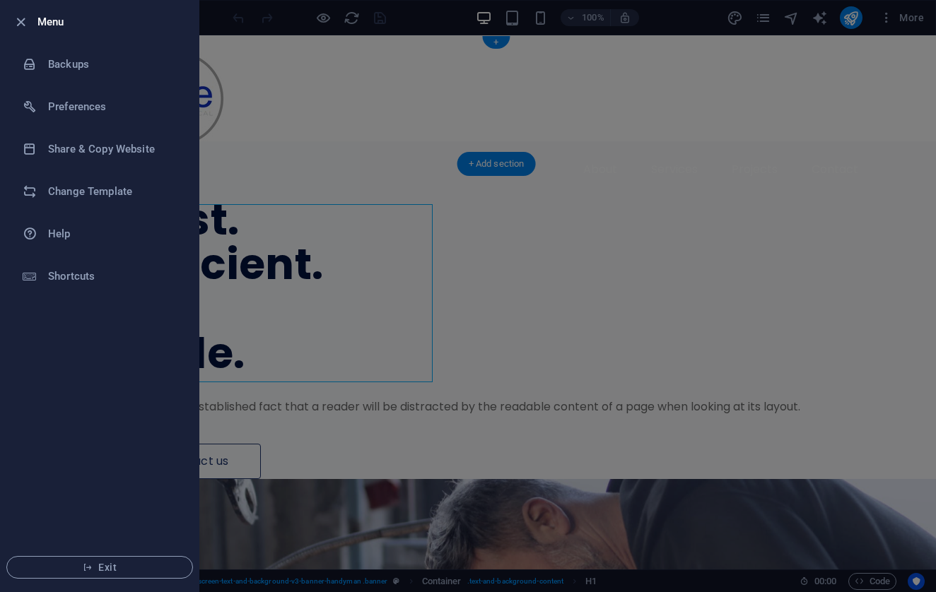
click at [378, 451] on div at bounding box center [468, 296] width 936 height 592
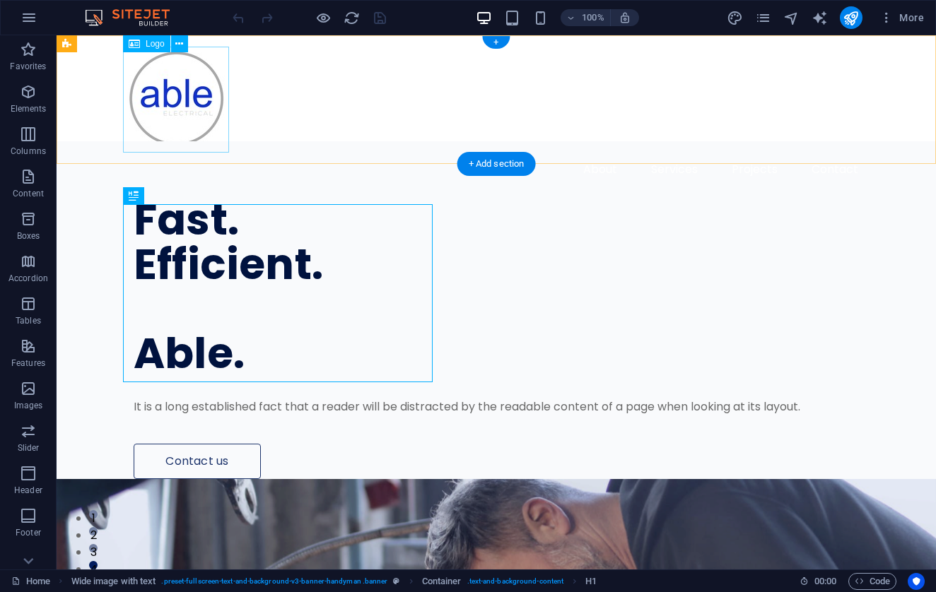
click at [200, 116] on div at bounding box center [496, 100] width 747 height 106
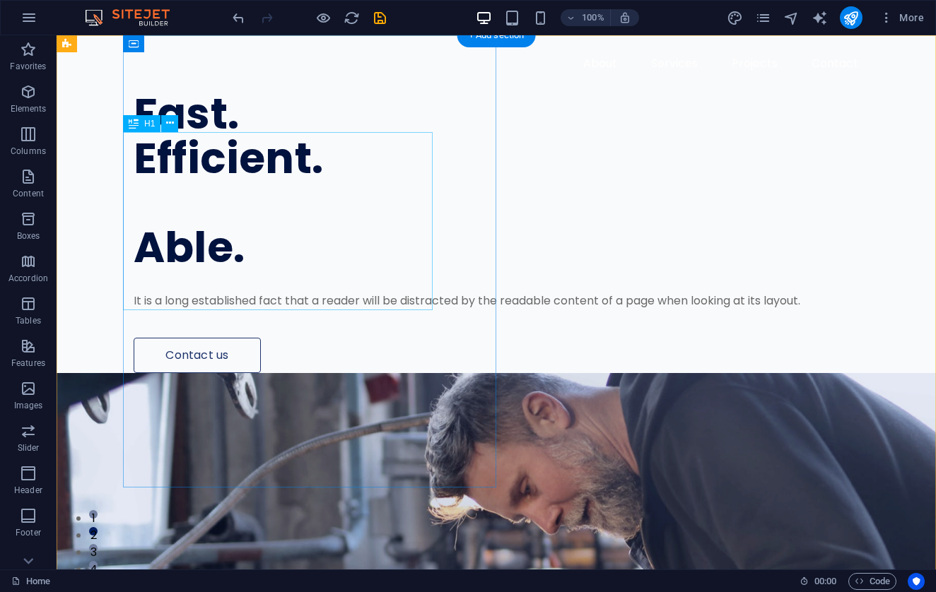
click at [246, 270] on div "Fast. Efficient. Able." at bounding box center [498, 181] width 728 height 178
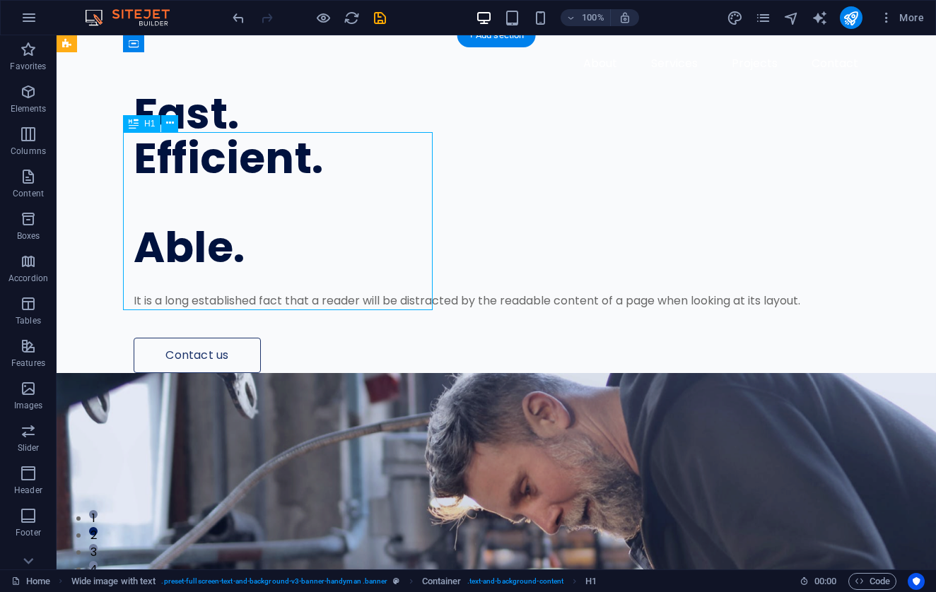
click at [224, 270] on div "Fast. Efficient. Able." at bounding box center [498, 181] width 728 height 178
click at [233, 270] on div "Fast. Efficient. Able." at bounding box center [498, 181] width 728 height 178
click at [169, 128] on div "Fast. Efficient. Able. It is a long established fact that a reader will be dist…" at bounding box center [529, 204] width 813 height 338
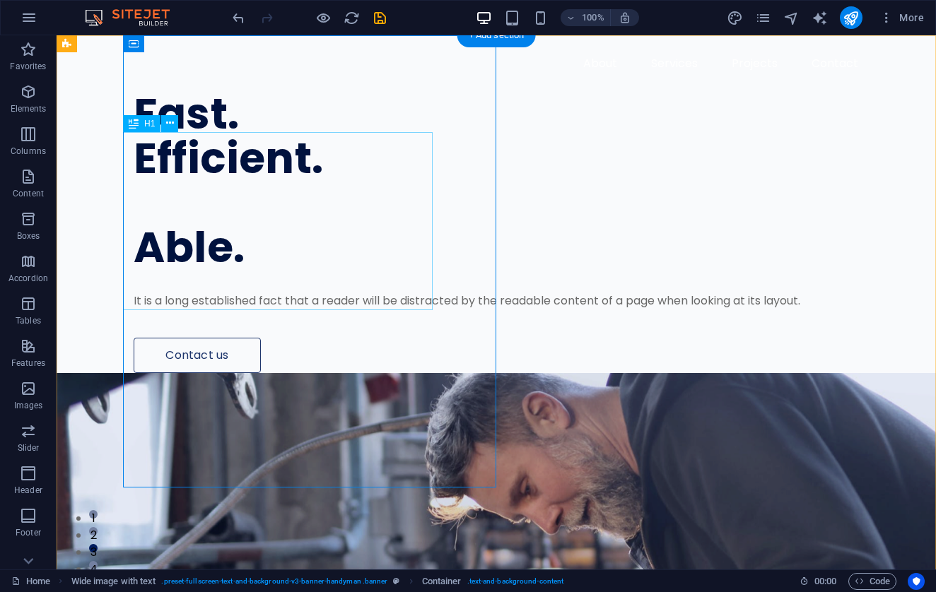
click at [164, 185] on div "Fast. Efficient. Able." at bounding box center [498, 181] width 728 height 178
click at [166, 127] on icon at bounding box center [170, 123] width 8 height 15
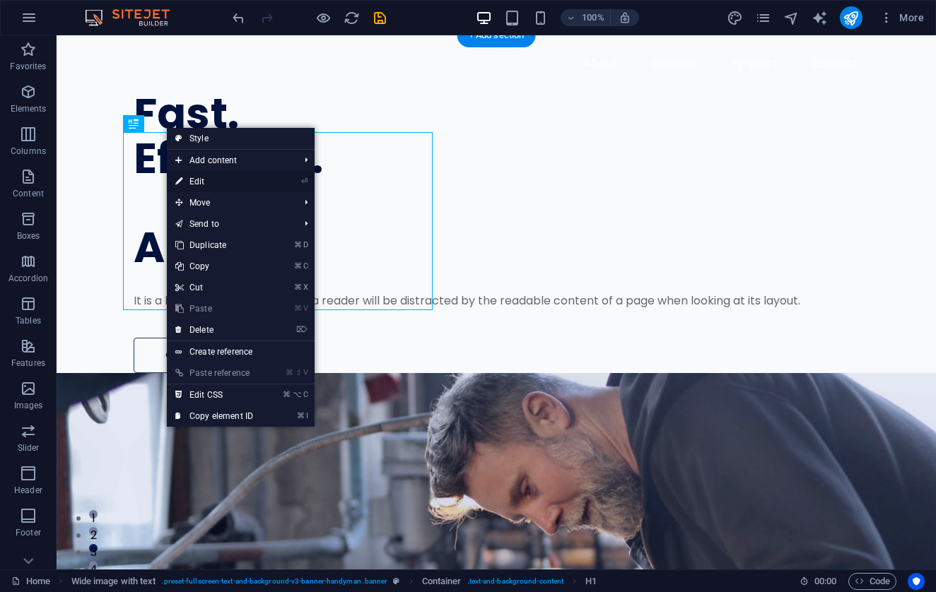
click at [213, 182] on link "⏎ Edit" at bounding box center [214, 181] width 95 height 21
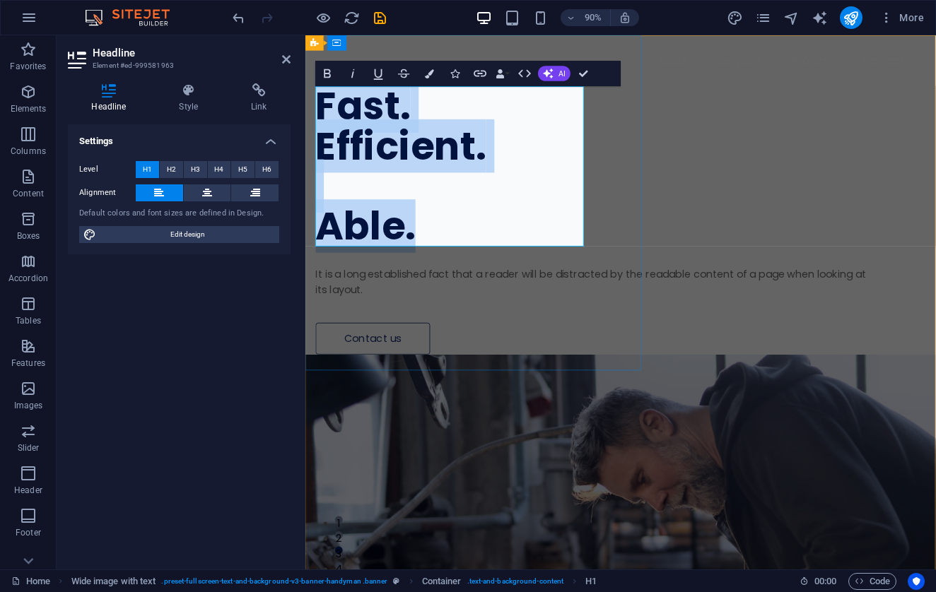
click at [423, 261] on h1 "Fast. Efficient. Able." at bounding box center [630, 181] width 626 height 178
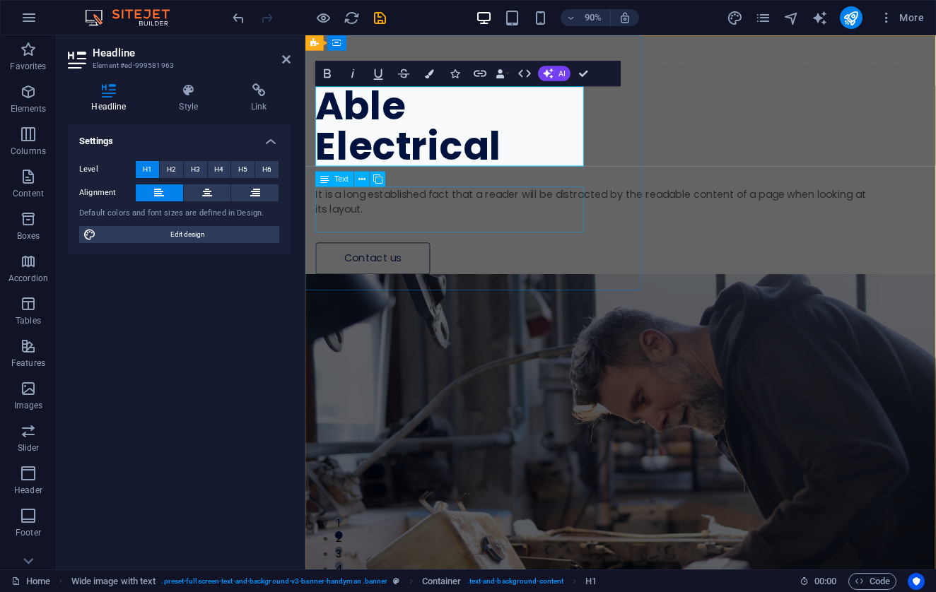
click at [425, 228] on div "It is a long established fact that a reader will be distracted by the readable …" at bounding box center [630, 221] width 626 height 34
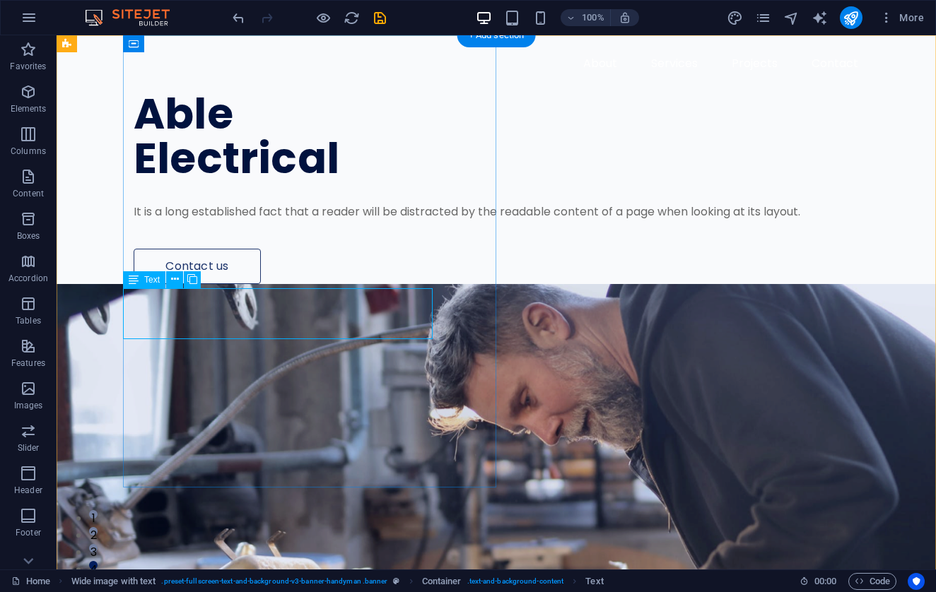
click at [239, 221] on div "It is a long established fact that a reader will be distracted by the readable …" at bounding box center [498, 212] width 728 height 17
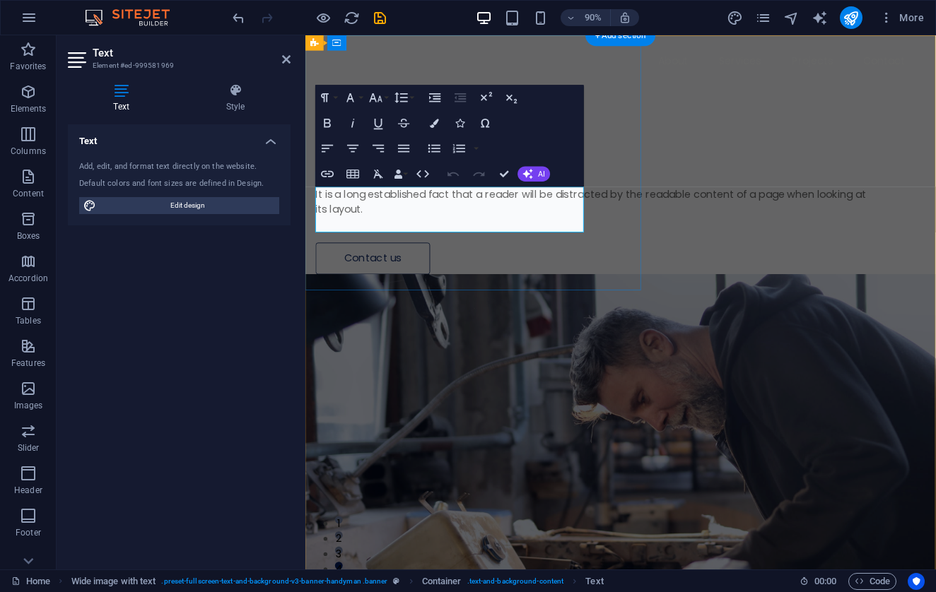
click at [239, 332] on div "Text Add, edit, and format text directly on the website. Default colors and fon…" at bounding box center [179, 341] width 223 height 434
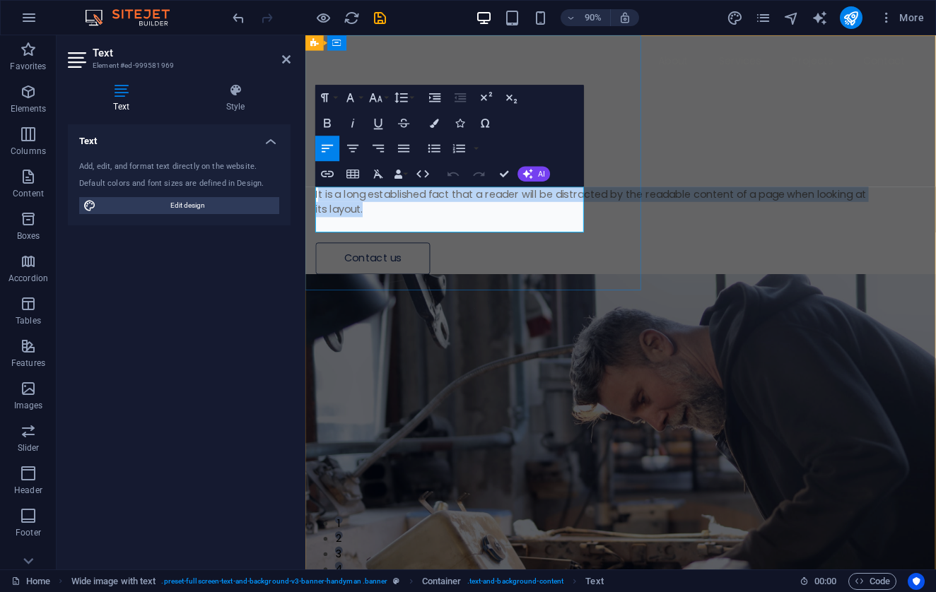
drag, startPoint x: 430, startPoint y: 243, endPoint x: 320, endPoint y: 214, distance: 113.5
click at [320, 214] on p "It is a long established fact that a reader will be distracted by the readable …" at bounding box center [630, 221] width 626 height 34
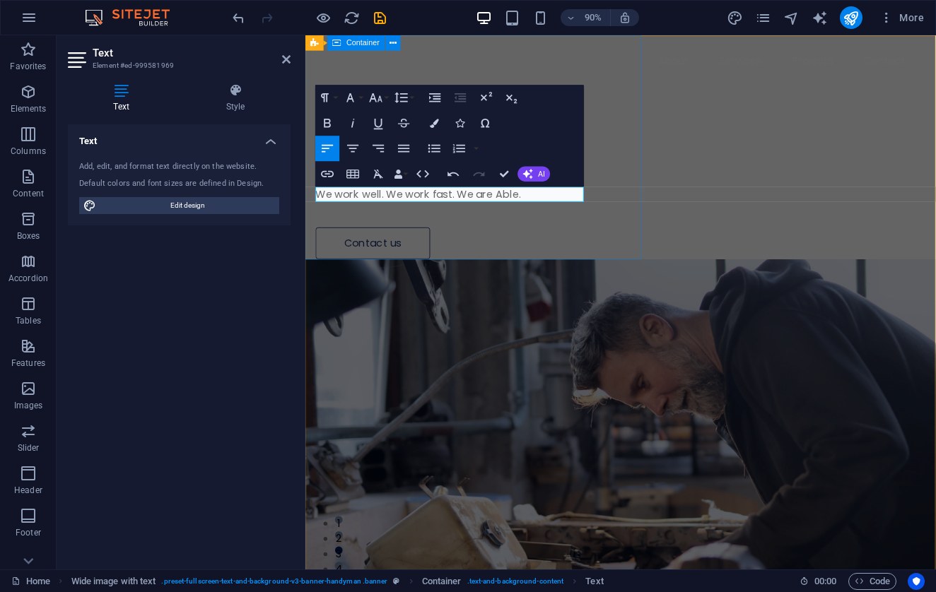
click at [645, 267] on div "Able Electrical ​We work well. We work fast. We are Able. Contact us" at bounding box center [655, 159] width 701 height 249
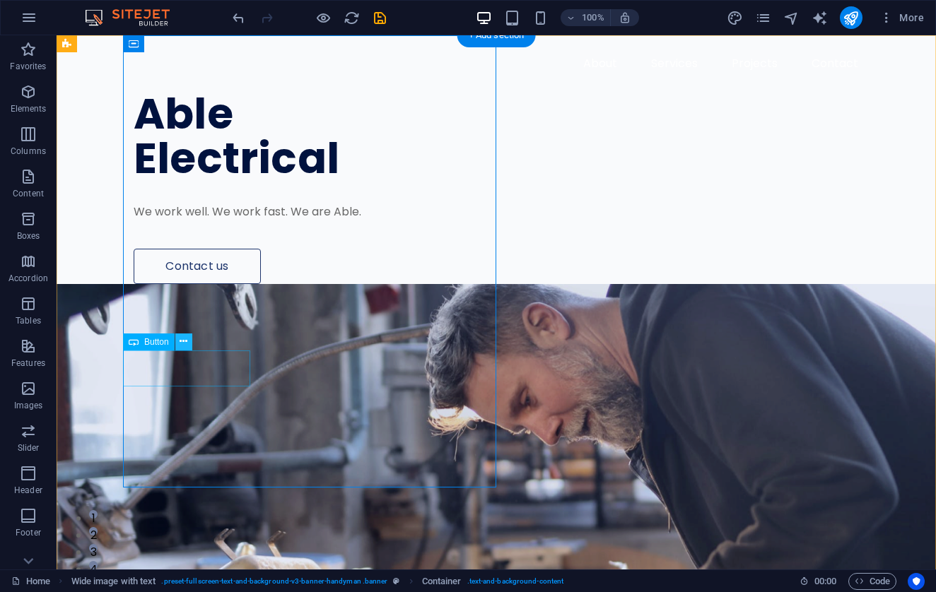
click at [182, 343] on icon at bounding box center [184, 341] width 8 height 15
click at [197, 284] on div "Contact us" at bounding box center [498, 266] width 728 height 35
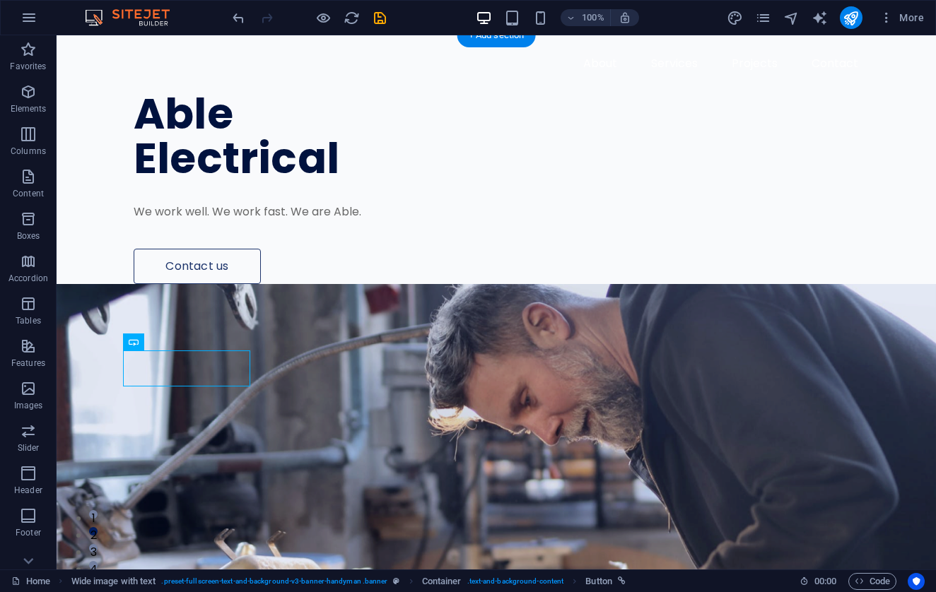
click at [581, 284] on figure at bounding box center [496, 510] width 879 height 452
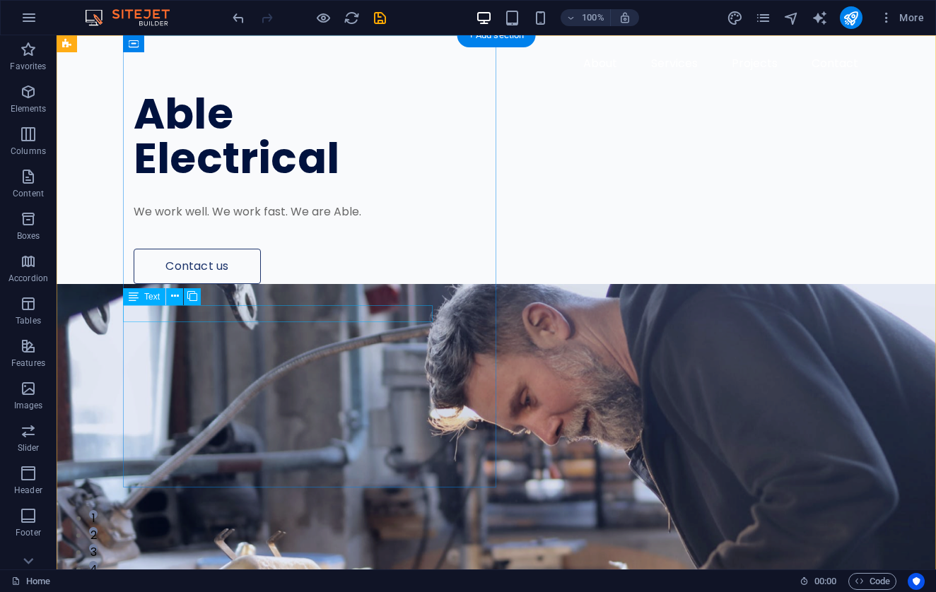
click at [327, 221] on div "We work well. We work fast. We are Able." at bounding box center [498, 212] width 728 height 17
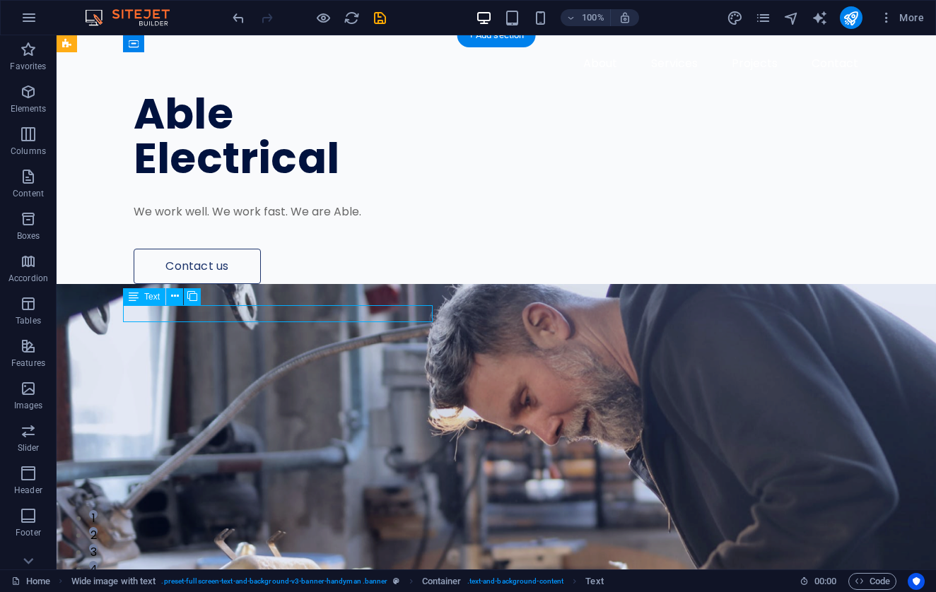
click at [351, 221] on div "We work well. We work fast. We are Able." at bounding box center [498, 212] width 728 height 17
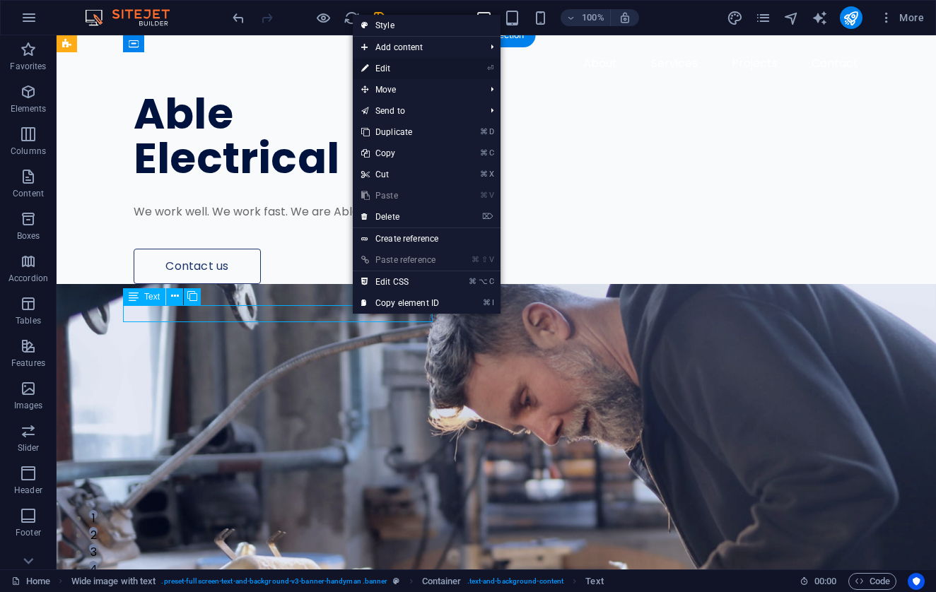
click at [407, 67] on link "⏎ Edit" at bounding box center [400, 68] width 95 height 21
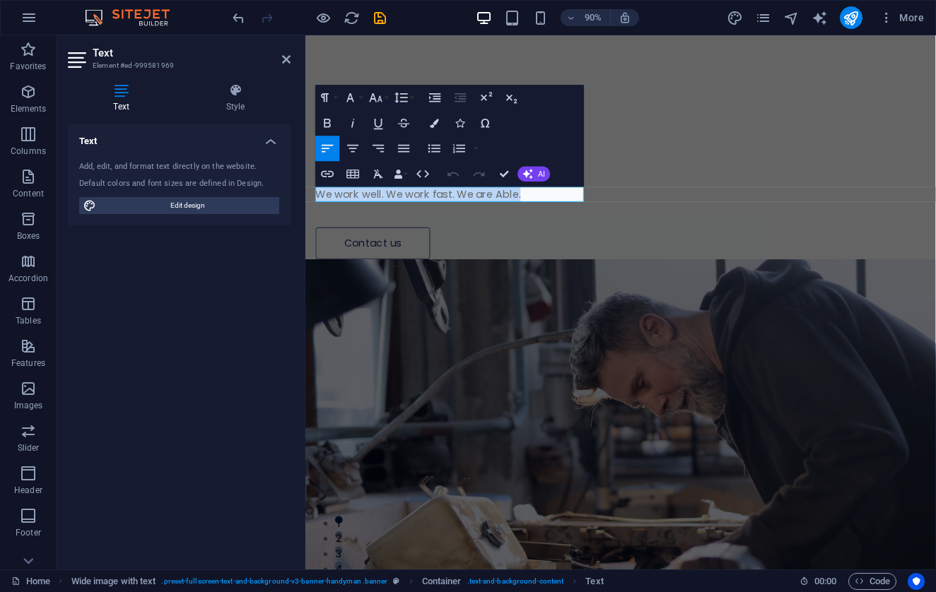
drag, startPoint x: 552, startPoint y: 211, endPoint x: 305, endPoint y: 214, distance: 246.7
click at [305, 214] on div "Able Electrical We work well. We work fast. We are Able. Contact us" at bounding box center [655, 159] width 701 height 249
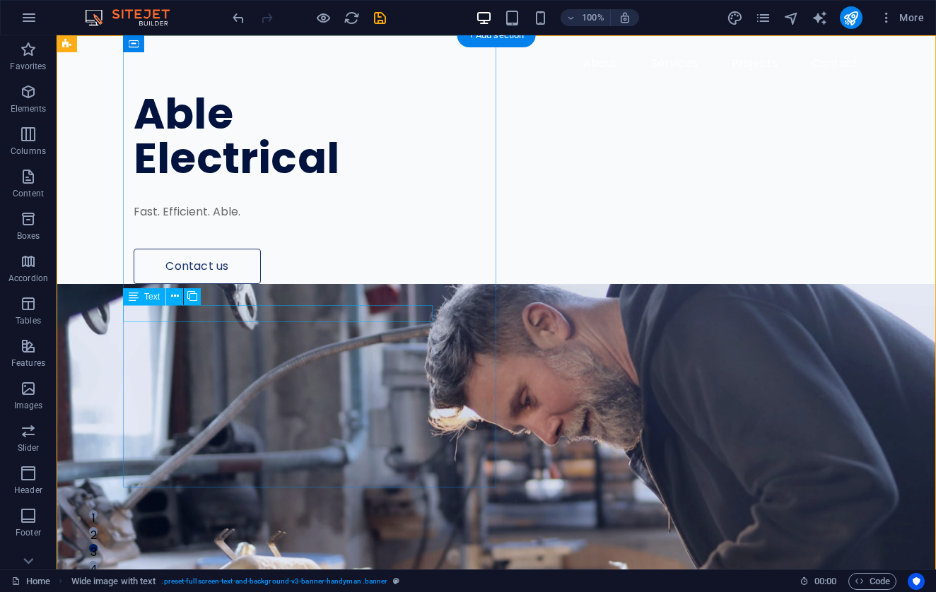
click at [199, 221] on div "Fast. Efficient. Able." at bounding box center [498, 212] width 728 height 17
click at [242, 221] on div "Fast. Efficient. Able." at bounding box center [498, 212] width 728 height 17
click at [251, 221] on div "Fast. Efficient. Able." at bounding box center [498, 212] width 728 height 17
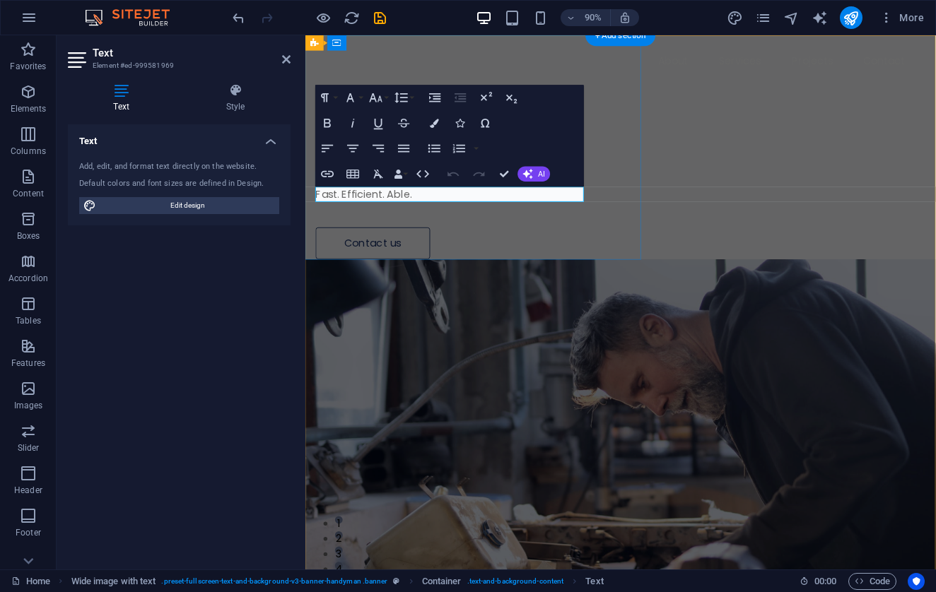
click at [251, 313] on div "Text Add, edit, and format text directly on the website. Default colors and fon…" at bounding box center [179, 341] width 223 height 434
click at [426, 212] on p "Fast. Efficient. Able." at bounding box center [630, 212] width 626 height 17
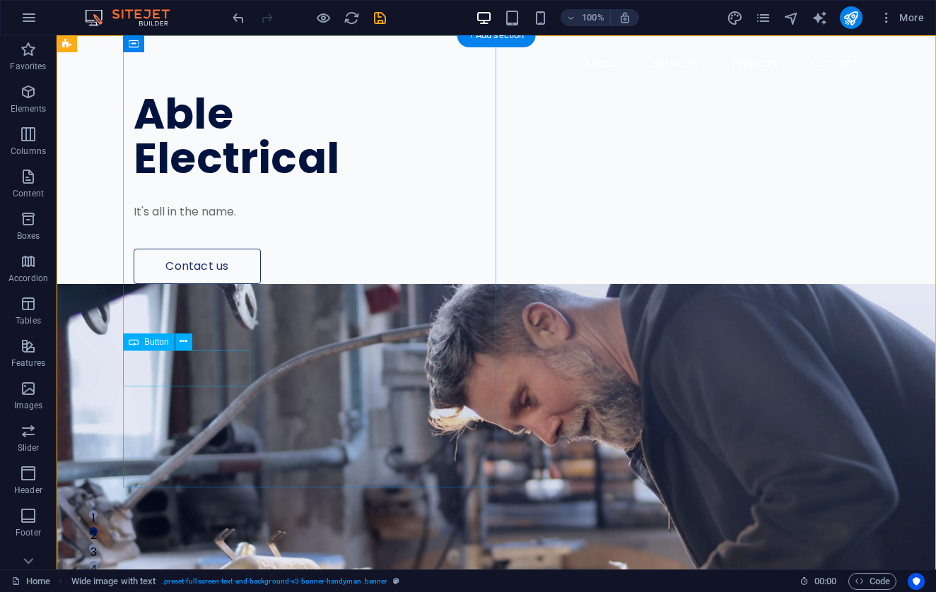
click at [189, 284] on div "Contact us" at bounding box center [498, 266] width 728 height 35
click at [184, 342] on icon at bounding box center [184, 341] width 8 height 15
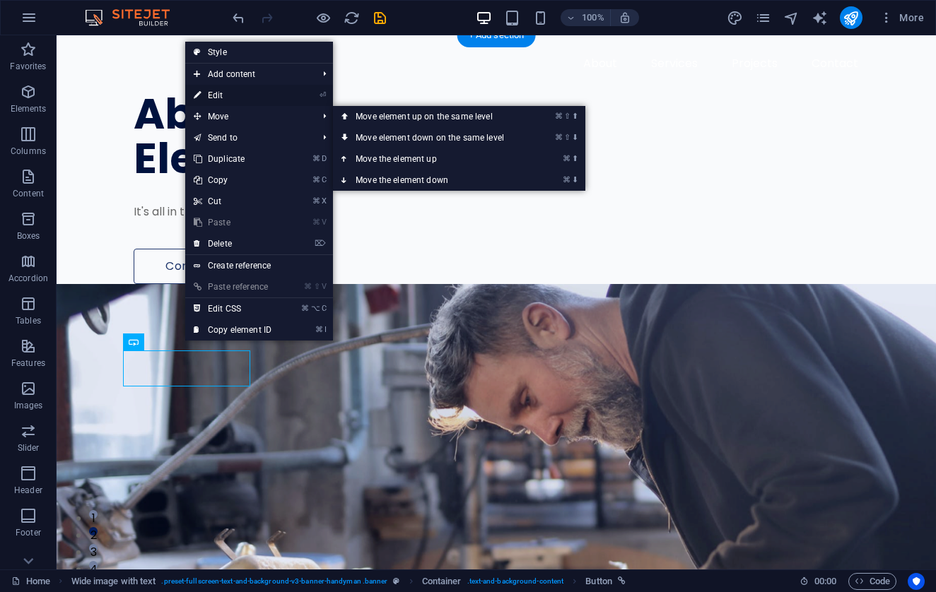
click at [237, 92] on link "⏎ Edit" at bounding box center [232, 95] width 95 height 21
select select "px"
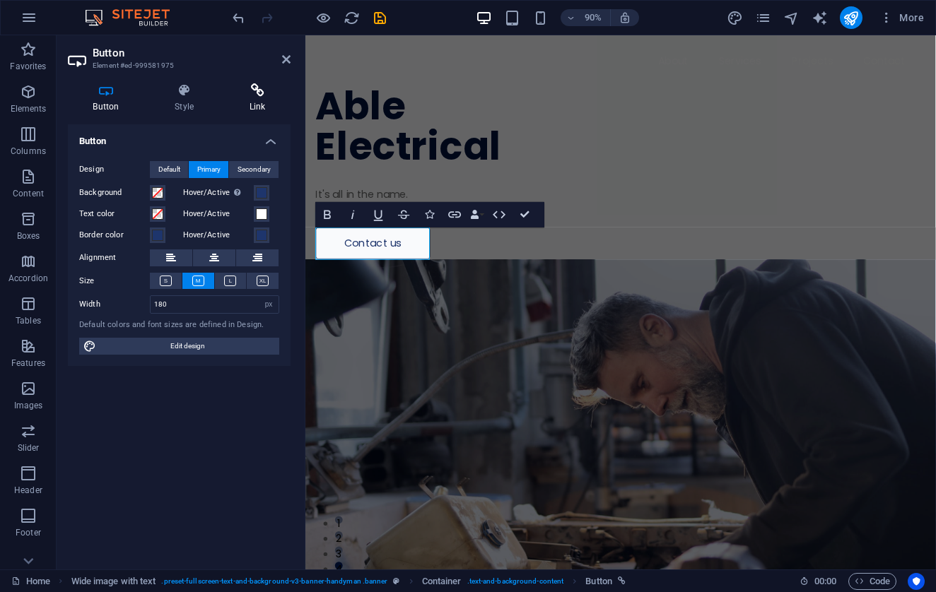
click at [258, 100] on h4 "Link" at bounding box center [257, 98] width 66 height 30
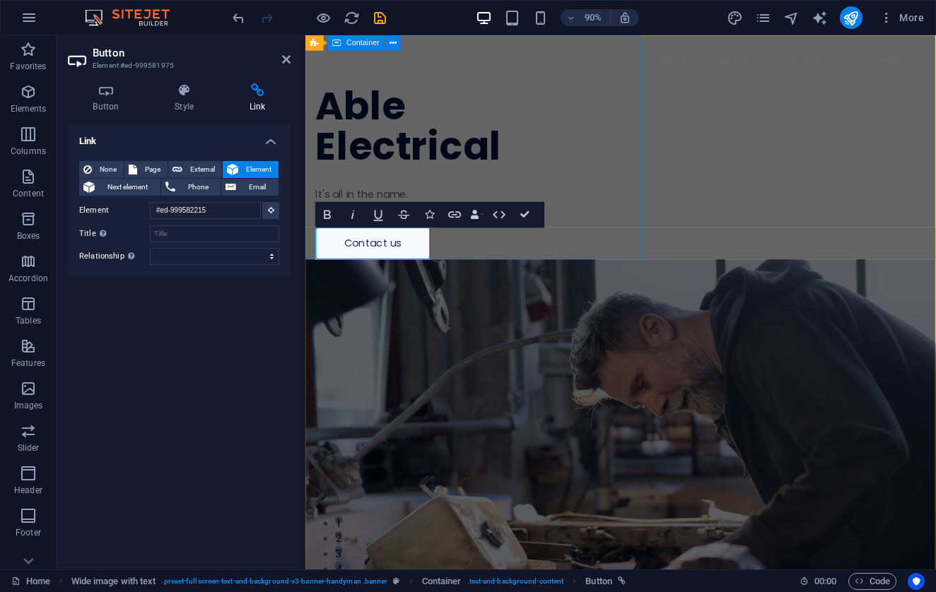
click at [257, 312] on div "Link None Page External Element Next element Phone Email Page Home Subpage Lega…" at bounding box center [179, 341] width 223 height 434
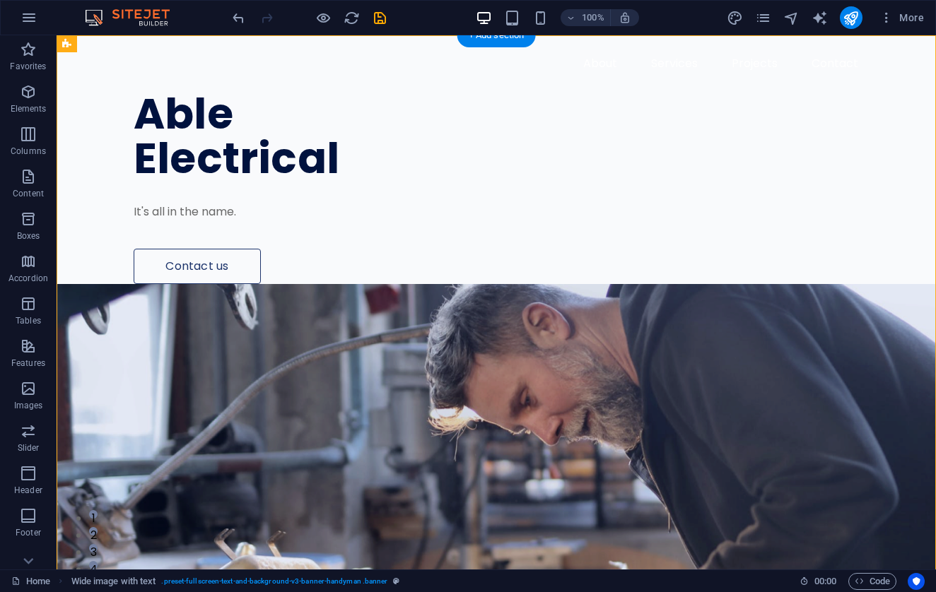
click at [591, 284] on figure at bounding box center [496, 510] width 879 height 452
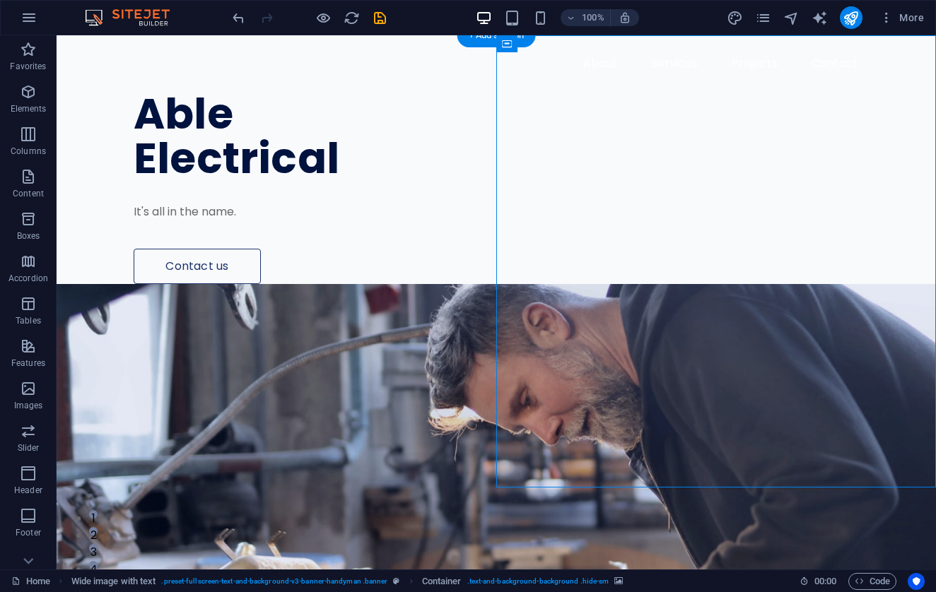
click at [591, 284] on figure at bounding box center [496, 510] width 879 height 452
select select "px"
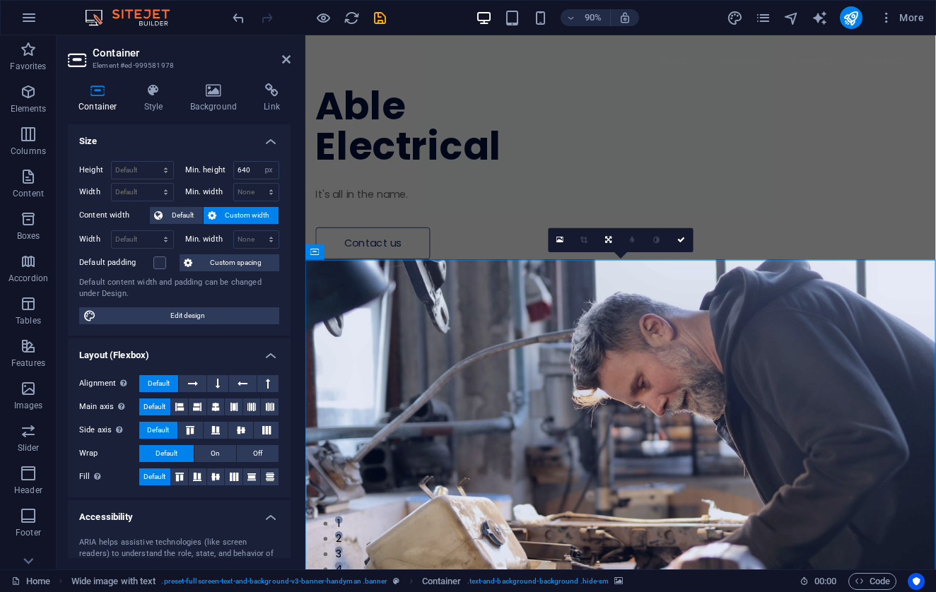
click at [379, 452] on figure at bounding box center [655, 510] width 701 height 452
click at [211, 97] on icon at bounding box center [214, 90] width 69 height 14
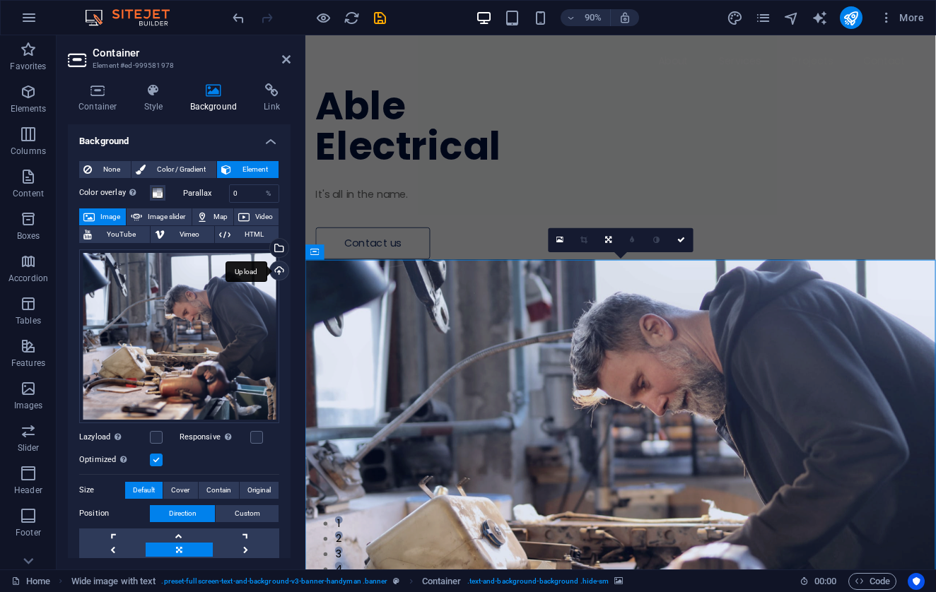
click at [272, 270] on div "Upload" at bounding box center [277, 272] width 21 height 21
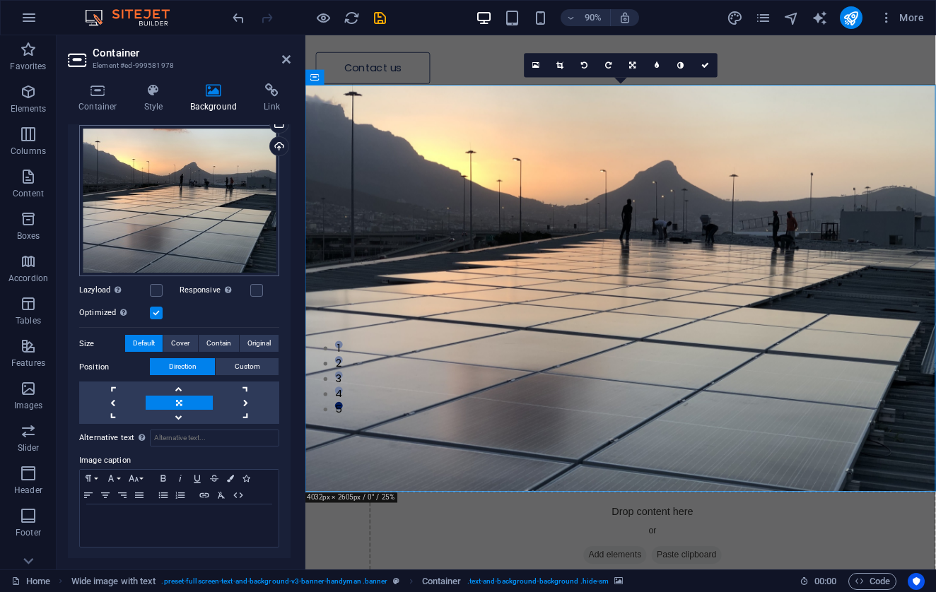
scroll to position [124, 0]
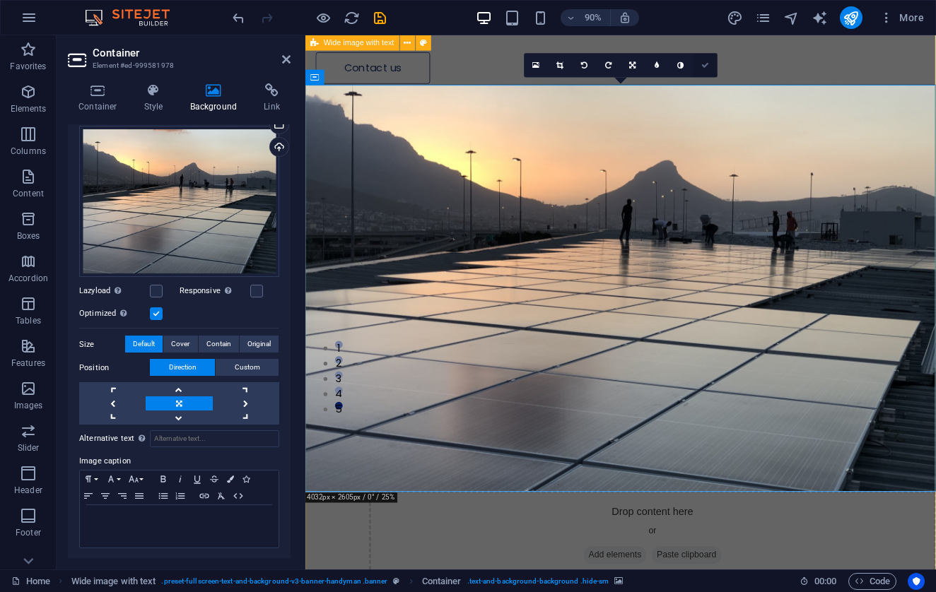
click at [706, 67] on icon at bounding box center [705, 66] width 8 height 8
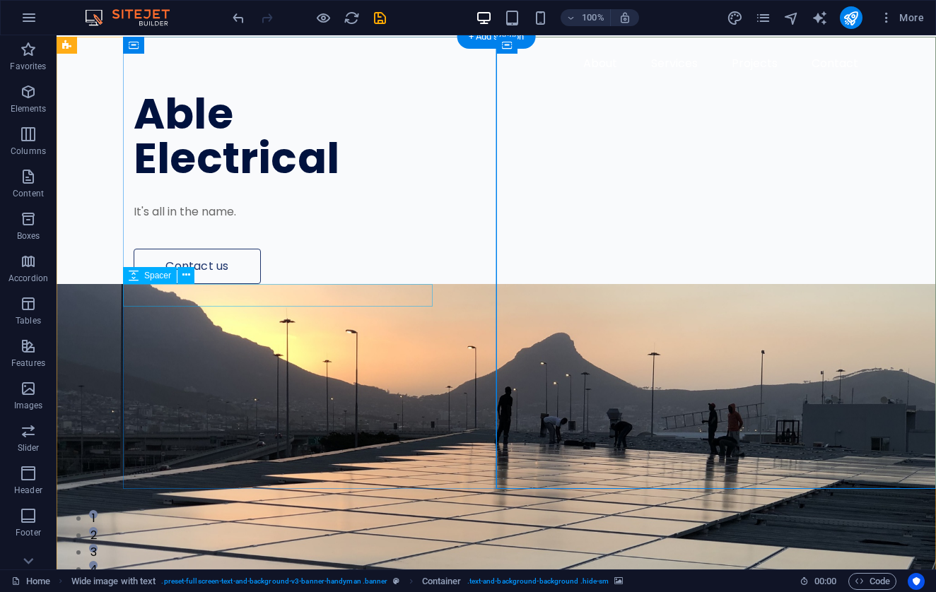
scroll to position [0, 0]
drag, startPoint x: 496, startPoint y: 283, endPoint x: 461, endPoint y: 286, distance: 34.8
click at [656, 284] on figure at bounding box center [496, 510] width 879 height 452
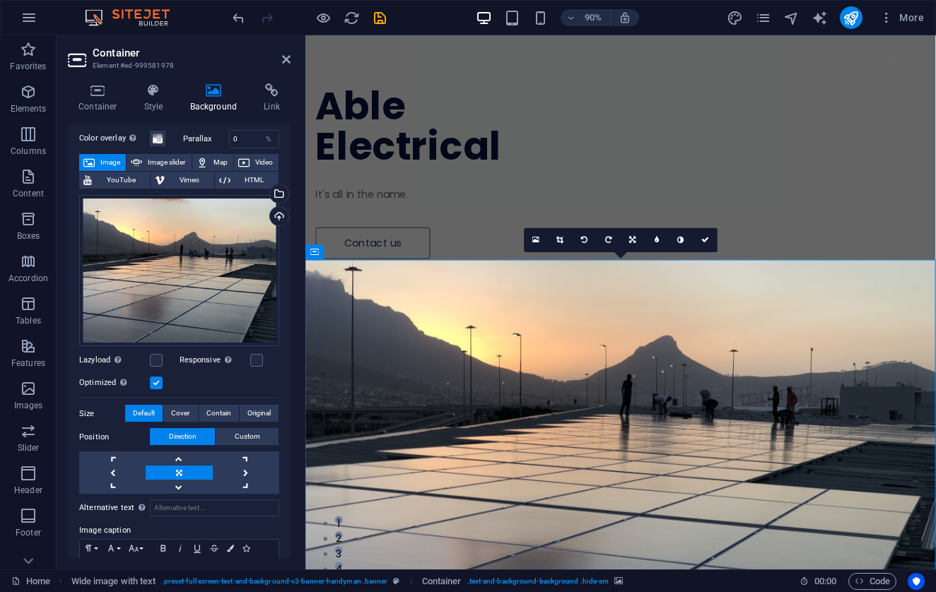
scroll to position [62, 0]
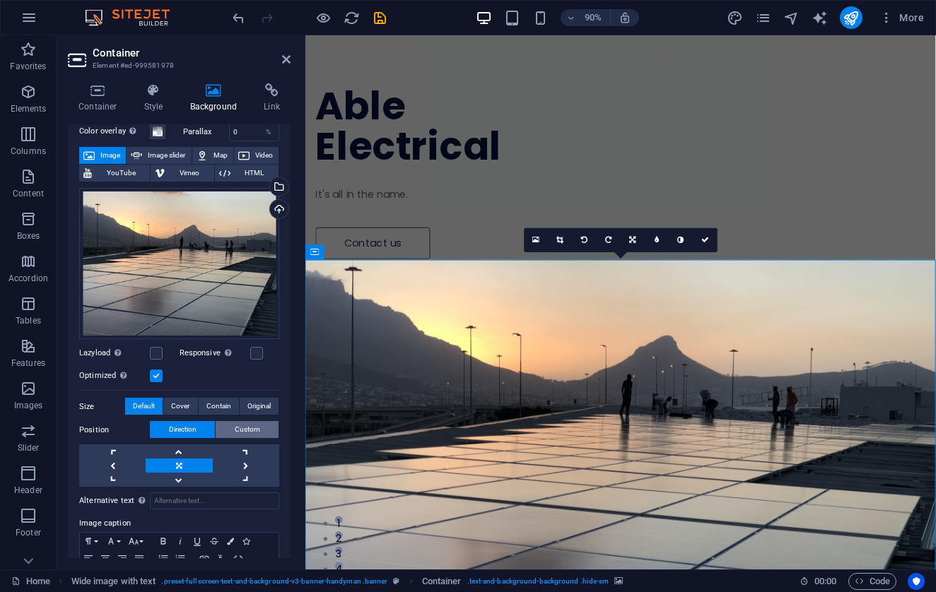
click at [254, 427] on span "Custom" at bounding box center [247, 429] width 25 height 17
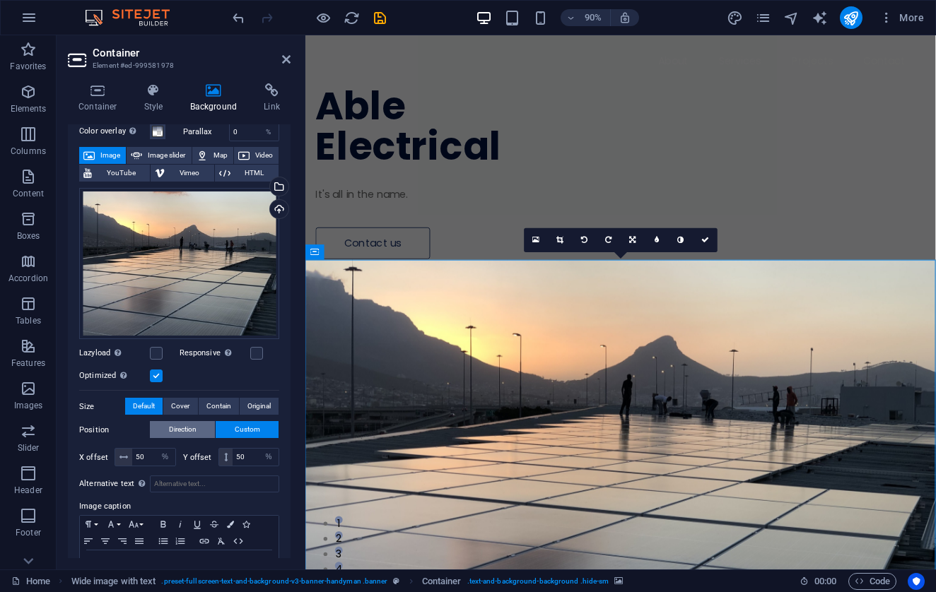
click at [185, 430] on span "Direction" at bounding box center [183, 429] width 28 height 17
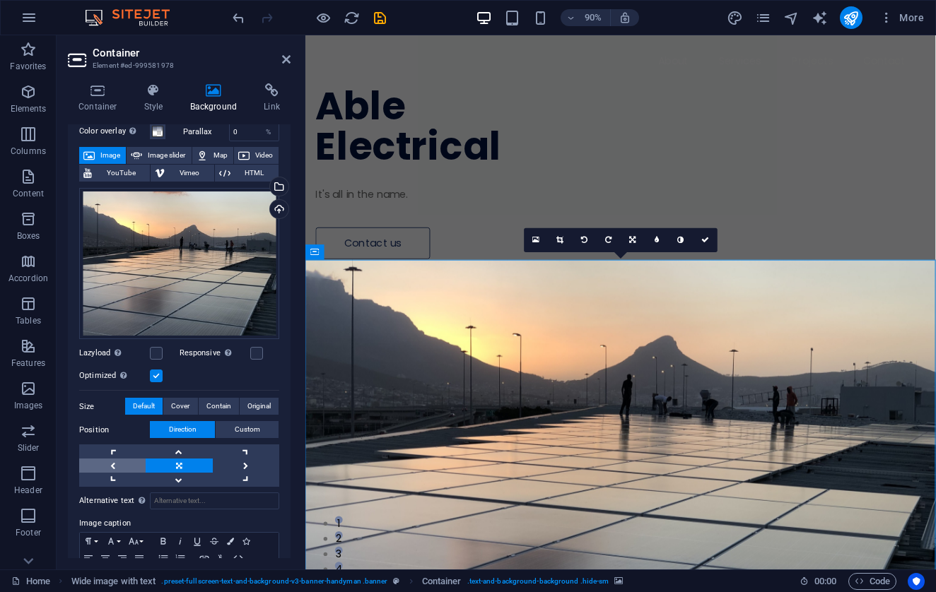
click at [110, 464] on link at bounding box center [112, 466] width 66 height 14
click at [631, 238] on icon at bounding box center [633, 240] width 6 height 8
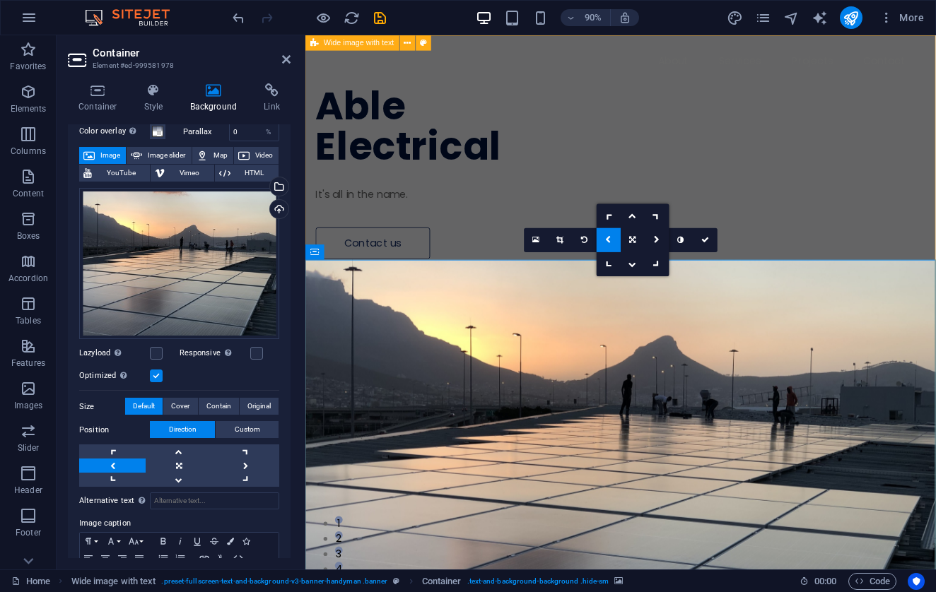
click at [631, 238] on icon at bounding box center [632, 240] width 6 height 8
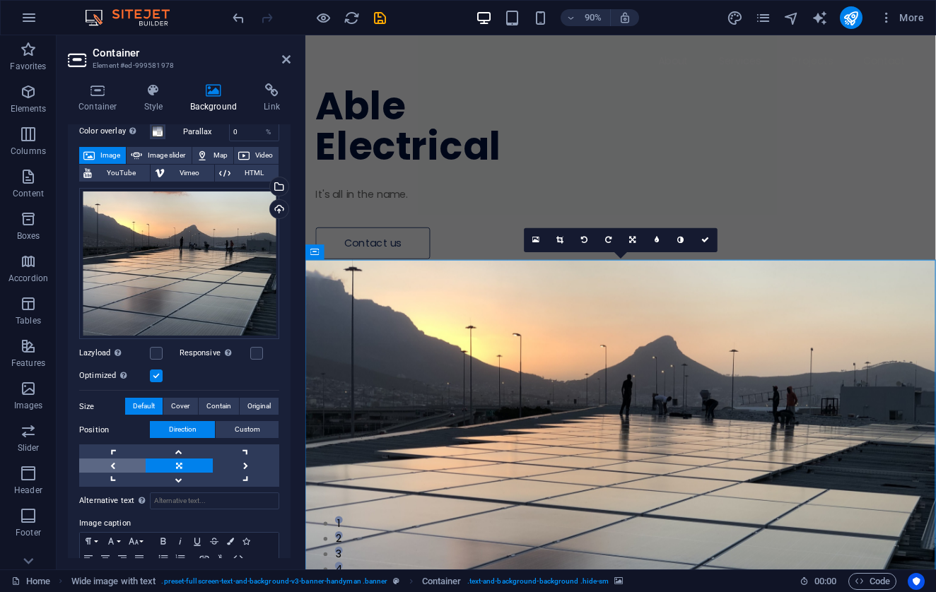
click at [117, 464] on link at bounding box center [112, 466] width 66 height 14
click at [115, 477] on link at bounding box center [112, 480] width 66 height 14
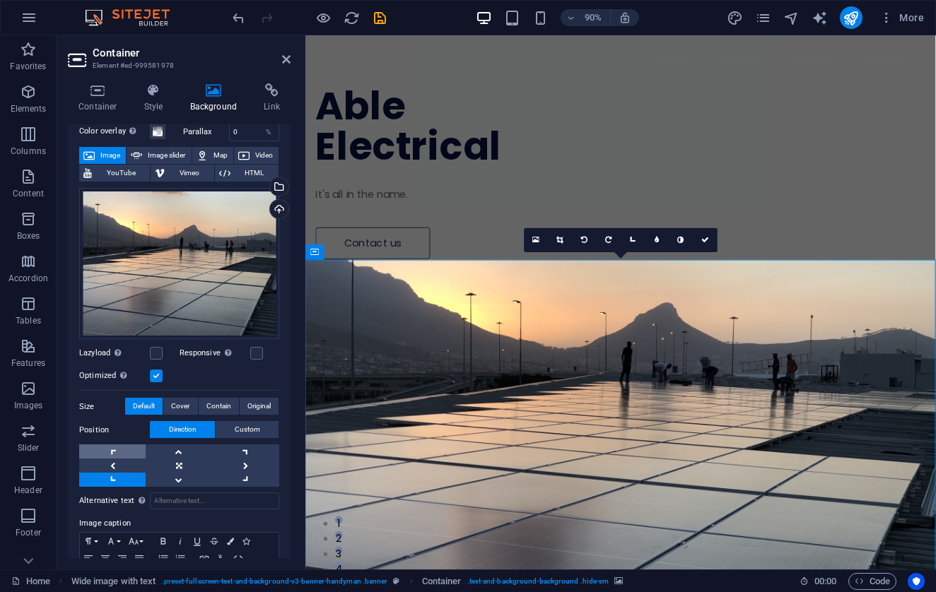
click at [116, 452] on link at bounding box center [112, 452] width 66 height 14
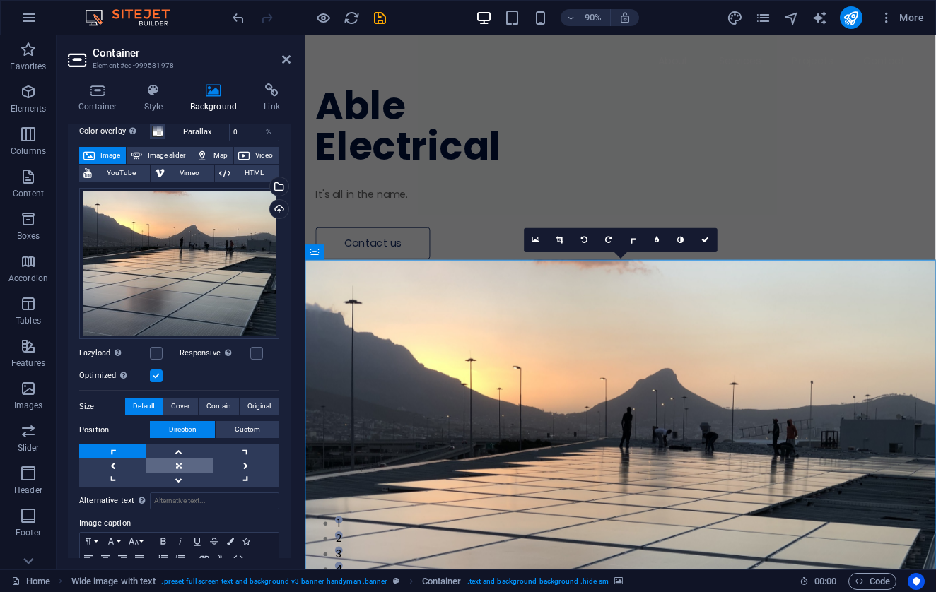
click at [183, 460] on link at bounding box center [179, 466] width 66 height 14
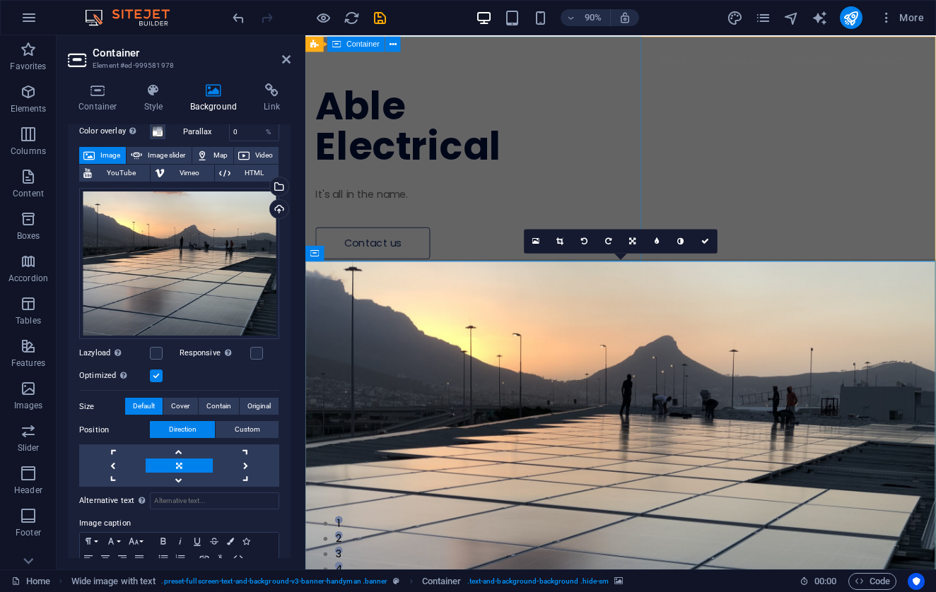
scroll to position [0, 0]
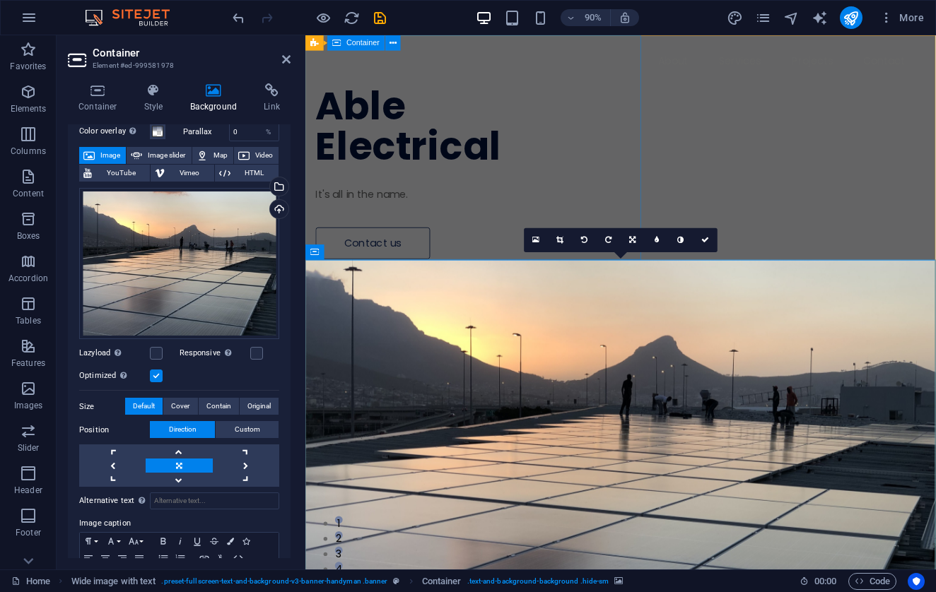
click at [643, 153] on div "Able Electrical It's all in the name. Contact us" at bounding box center [655, 159] width 701 height 249
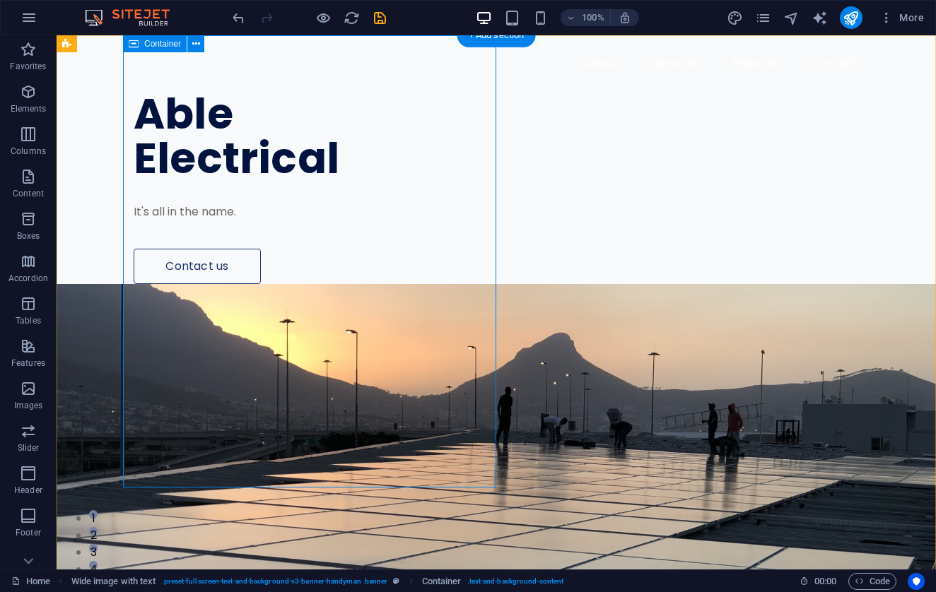
click at [177, 149] on div "Able Electrical It's all in the name. Contact us" at bounding box center [529, 159] width 813 height 249
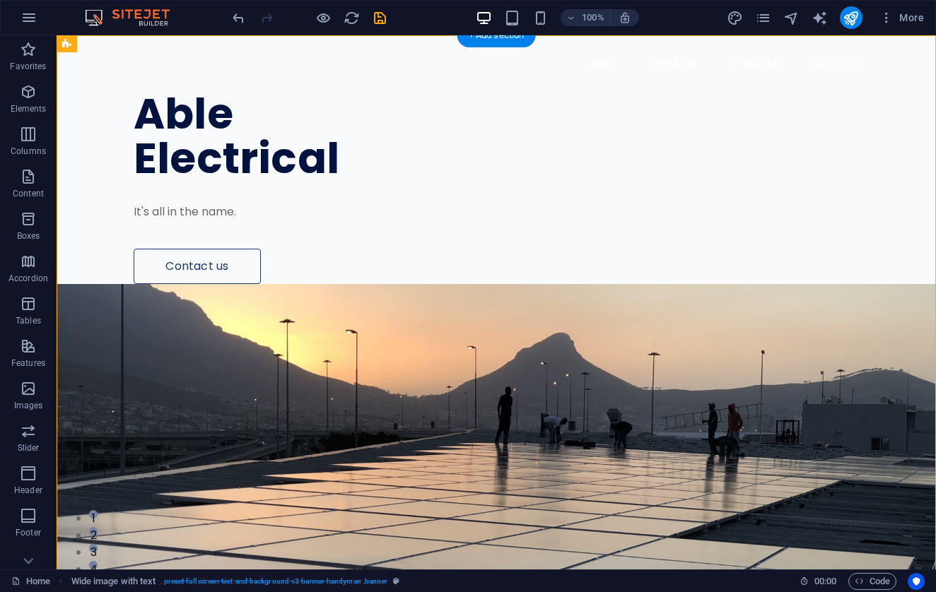
click at [563, 284] on figure at bounding box center [496, 510] width 879 height 452
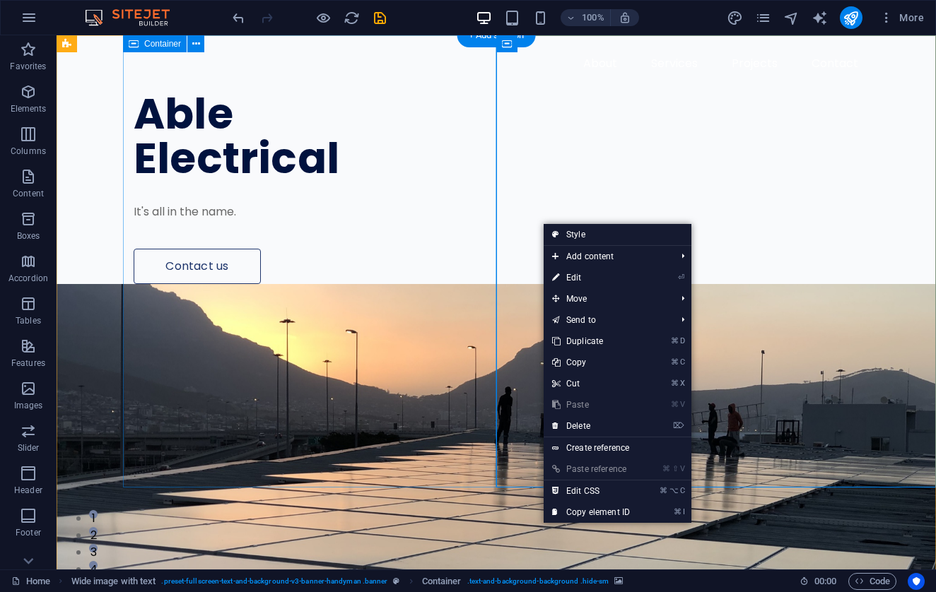
drag, startPoint x: 542, startPoint y: 223, endPoint x: 448, endPoint y: 218, distance: 94.8
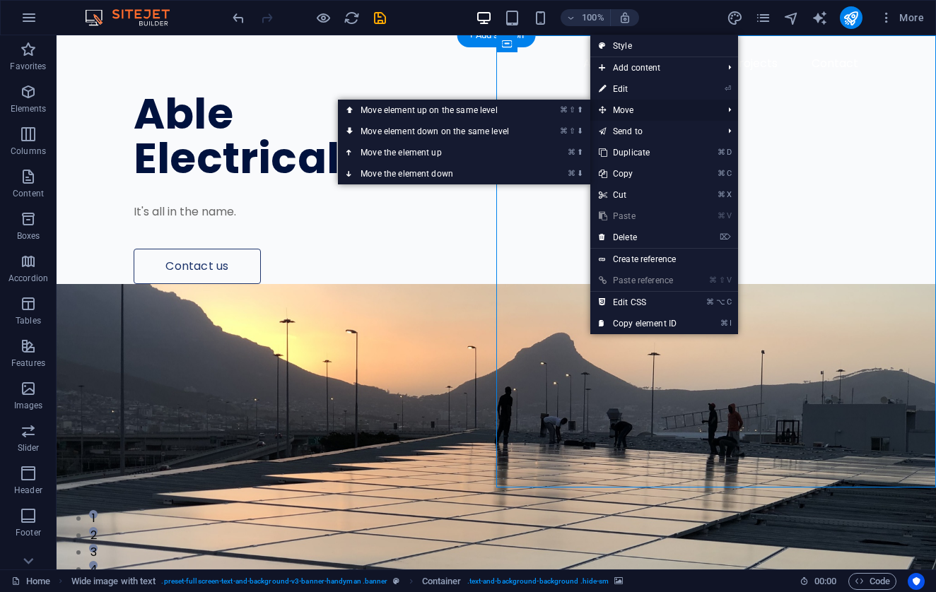
click at [638, 114] on span "Move" at bounding box center [653, 110] width 127 height 21
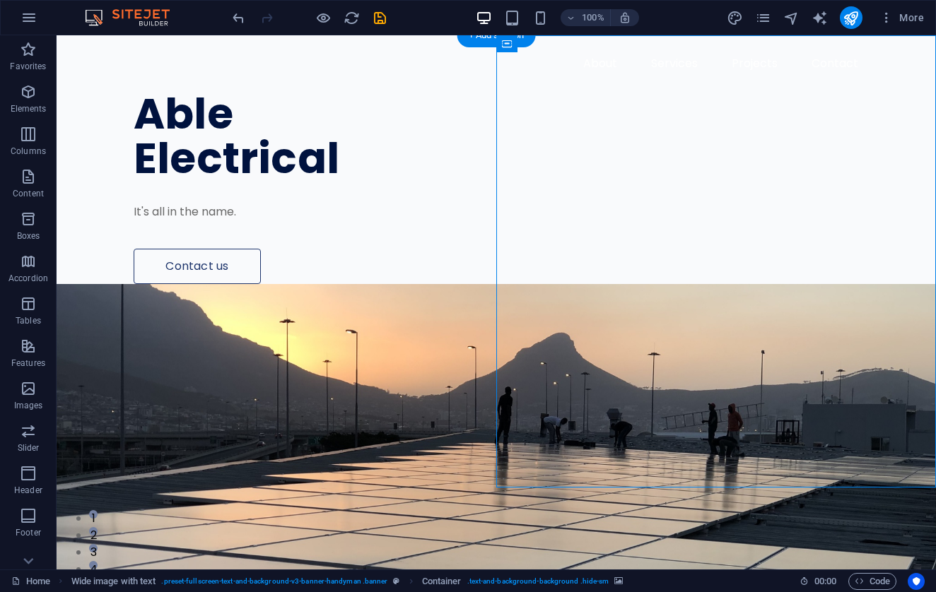
click at [547, 284] on figure at bounding box center [496, 510] width 879 height 452
click at [329, 181] on div "Able Electrical" at bounding box center [498, 136] width 728 height 89
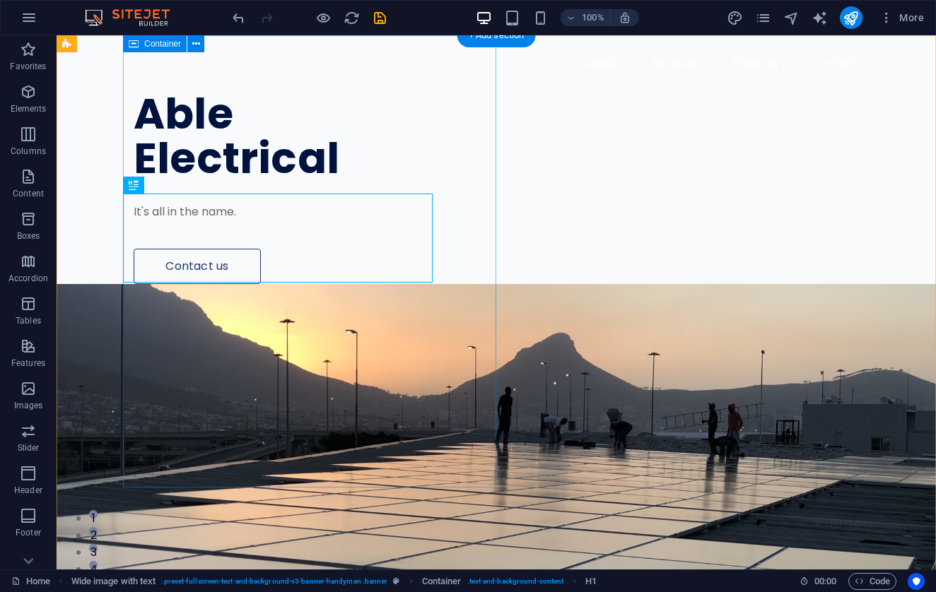
click at [356, 127] on div "Able Electrical It's all in the name. Contact us" at bounding box center [529, 159] width 813 height 249
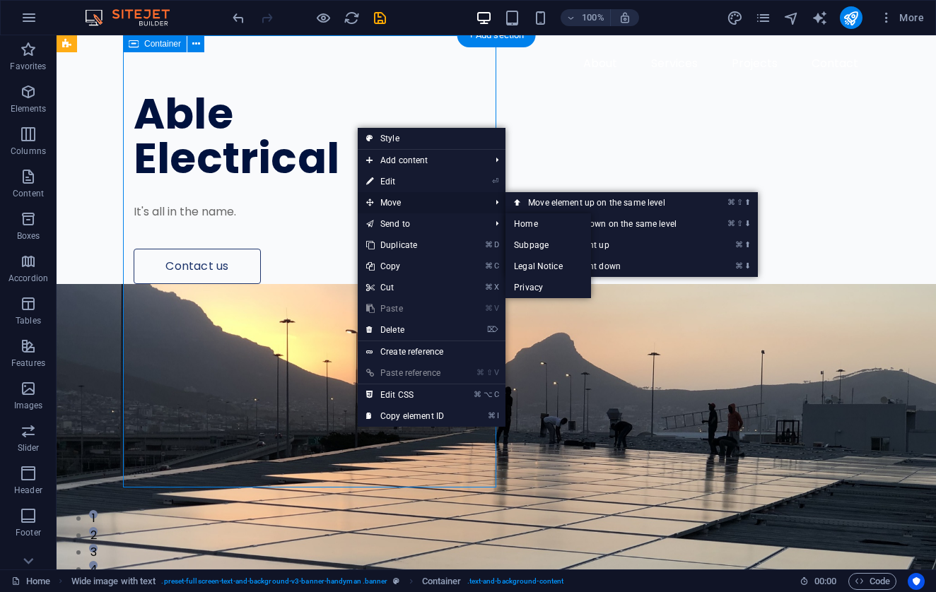
click at [402, 206] on span "Move" at bounding box center [421, 202] width 127 height 21
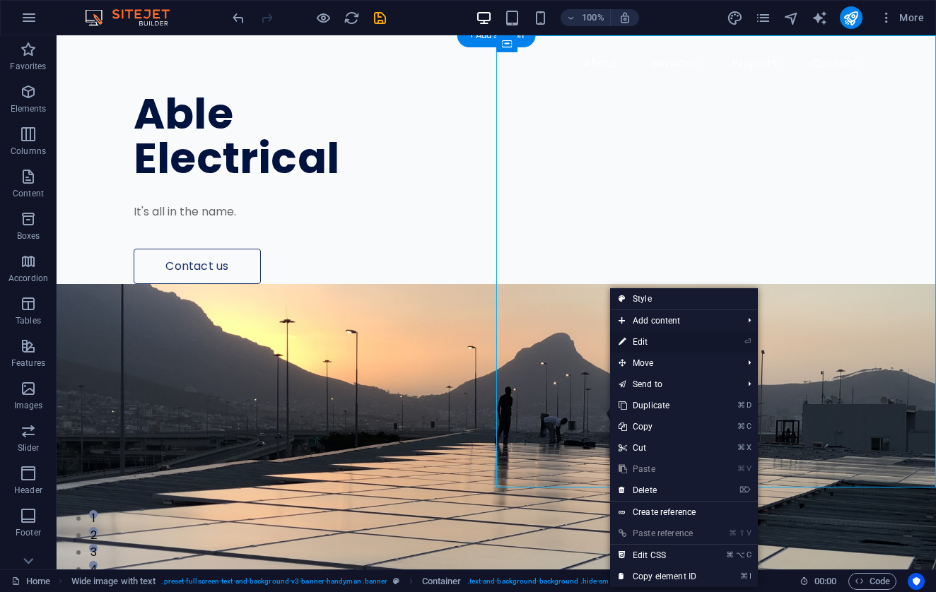
click at [641, 345] on link "⏎ Edit" at bounding box center [657, 342] width 95 height 21
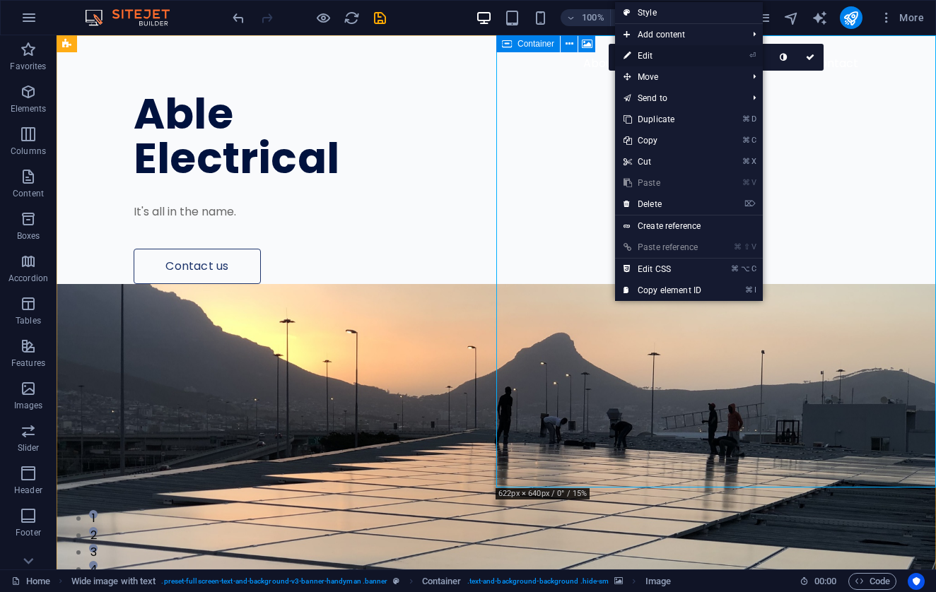
click at [651, 57] on link "⏎ Edit" at bounding box center [662, 55] width 95 height 21
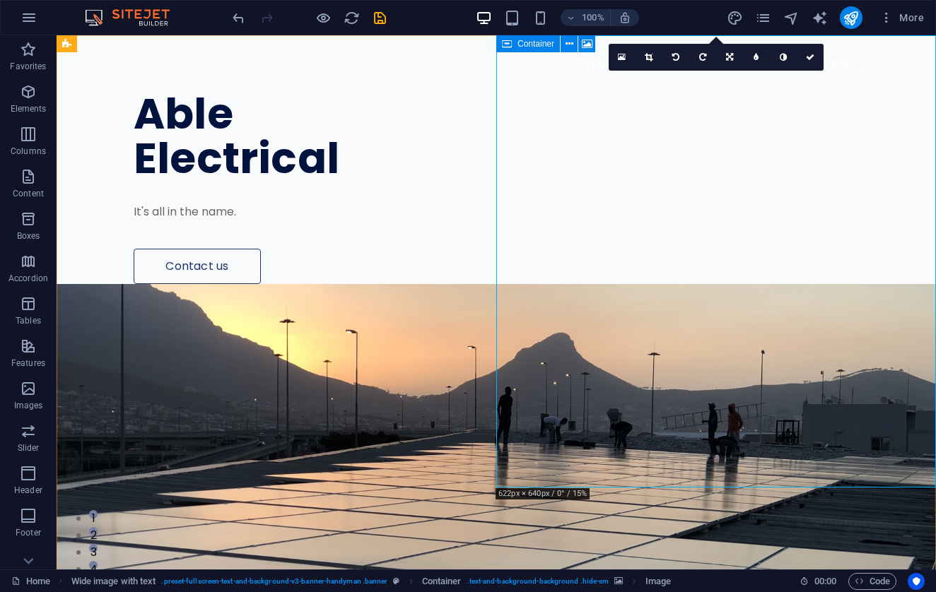
click at [574, 284] on figure at bounding box center [496, 510] width 879 height 452
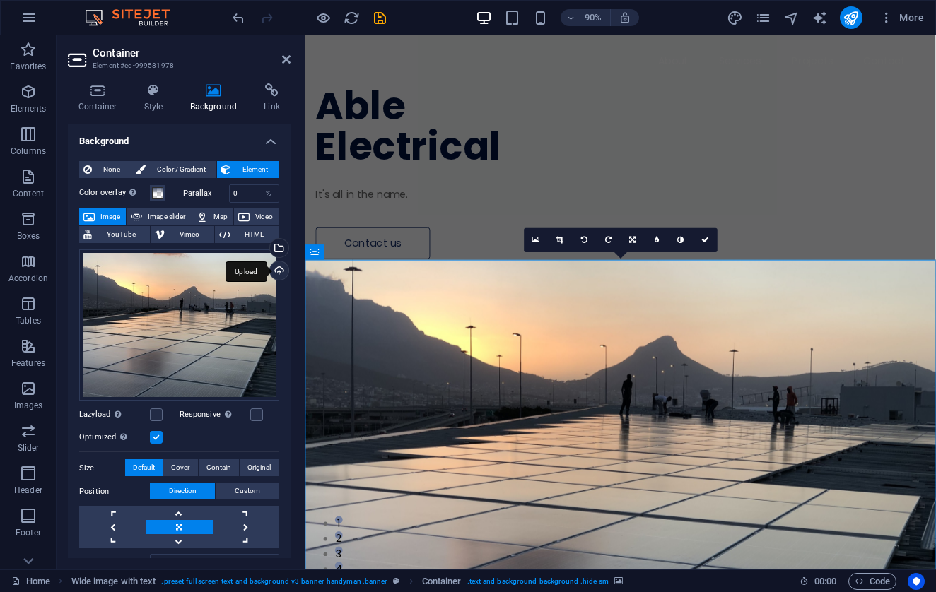
click at [281, 269] on div "Upload" at bounding box center [277, 272] width 21 height 21
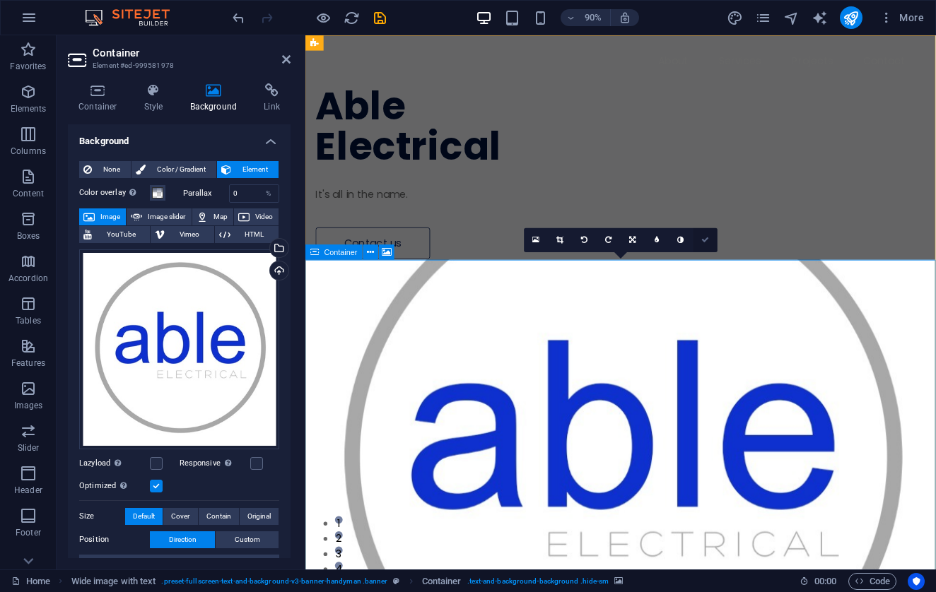
click at [710, 244] on link at bounding box center [706, 240] width 24 height 24
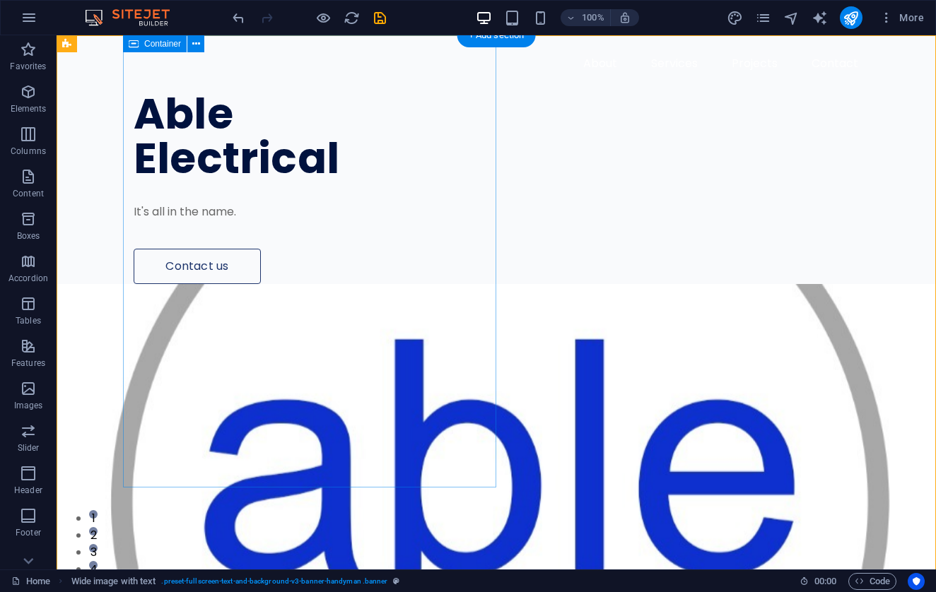
click at [344, 150] on div "Able Electrical It's all in the name. Contact us" at bounding box center [529, 159] width 813 height 249
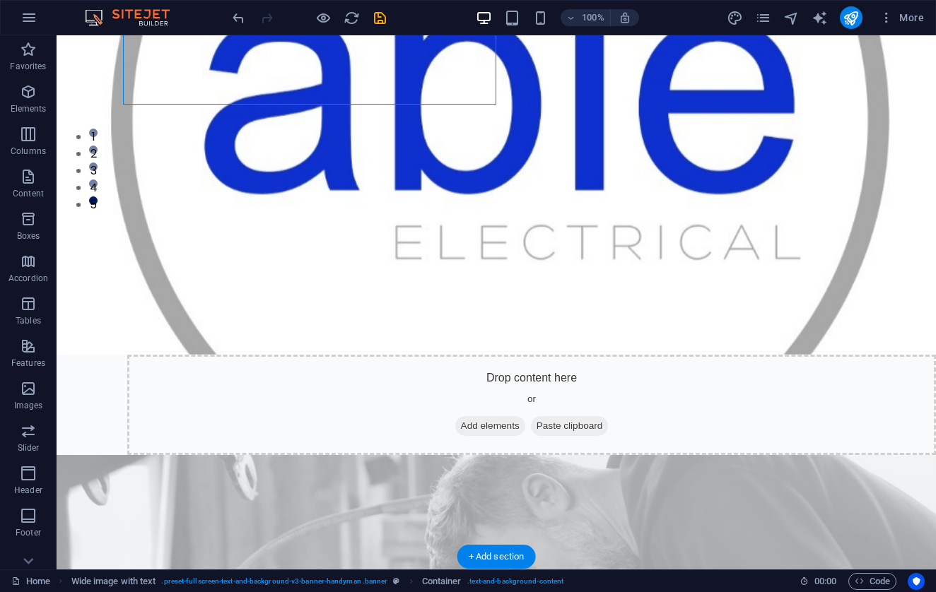
scroll to position [383, 0]
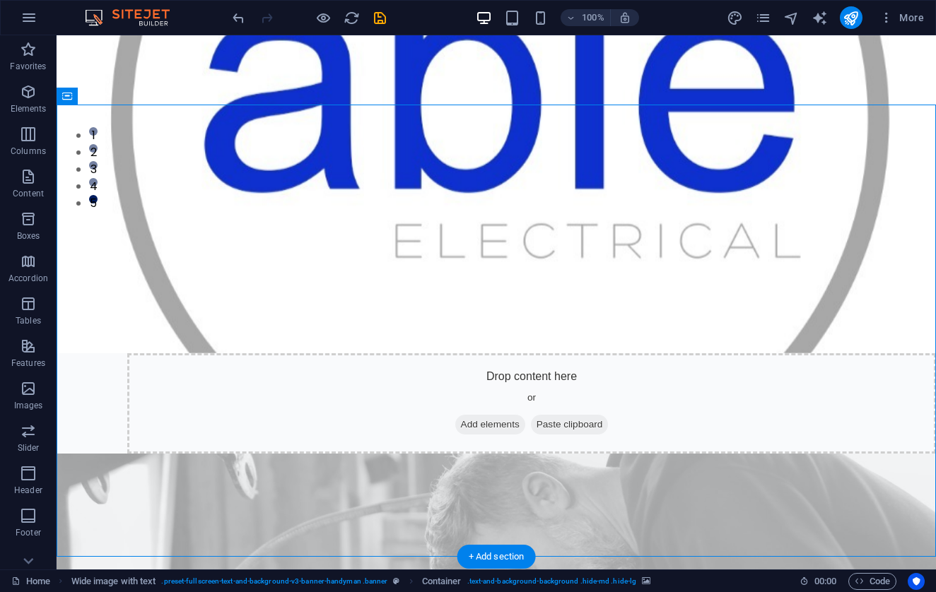
select select "px"
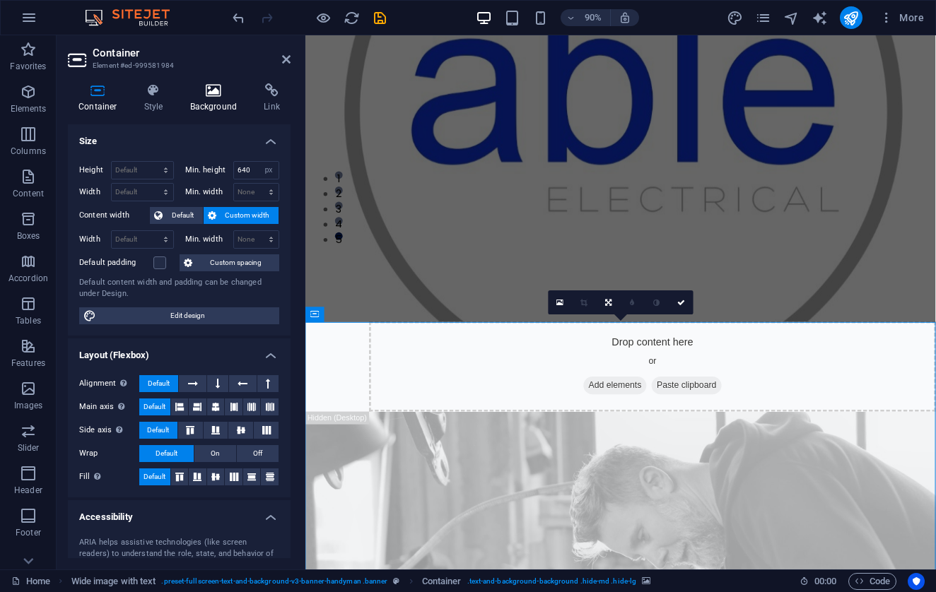
click at [209, 98] on h4 "Background" at bounding box center [217, 98] width 74 height 30
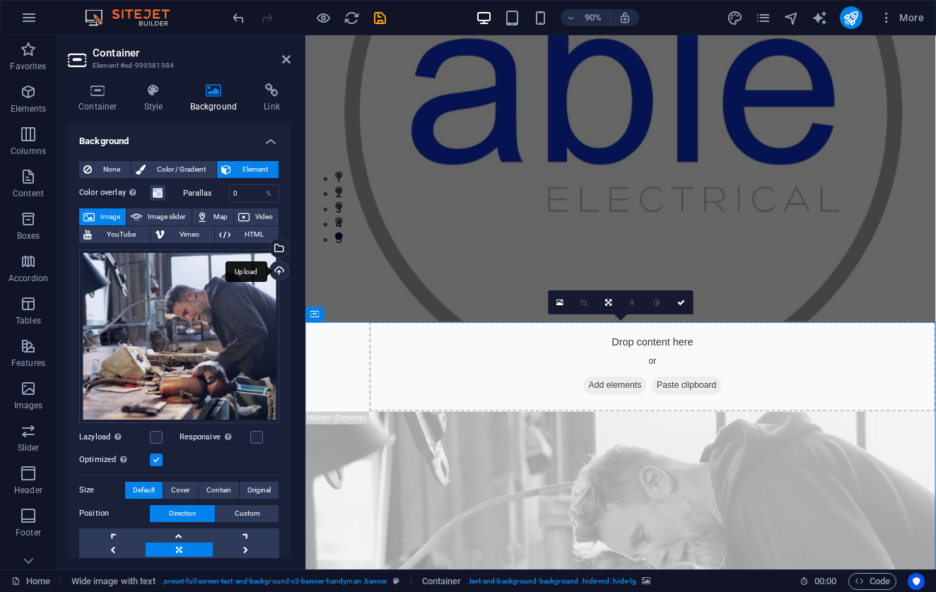
click at [271, 264] on div "Upload" at bounding box center [277, 272] width 21 height 21
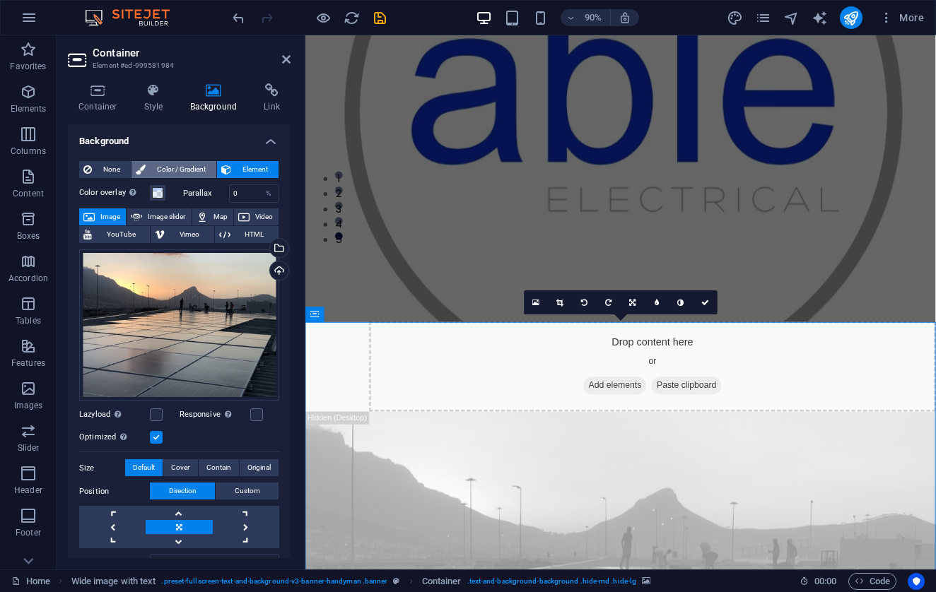
click at [160, 171] on span "Color / Gradient" at bounding box center [181, 169] width 62 height 17
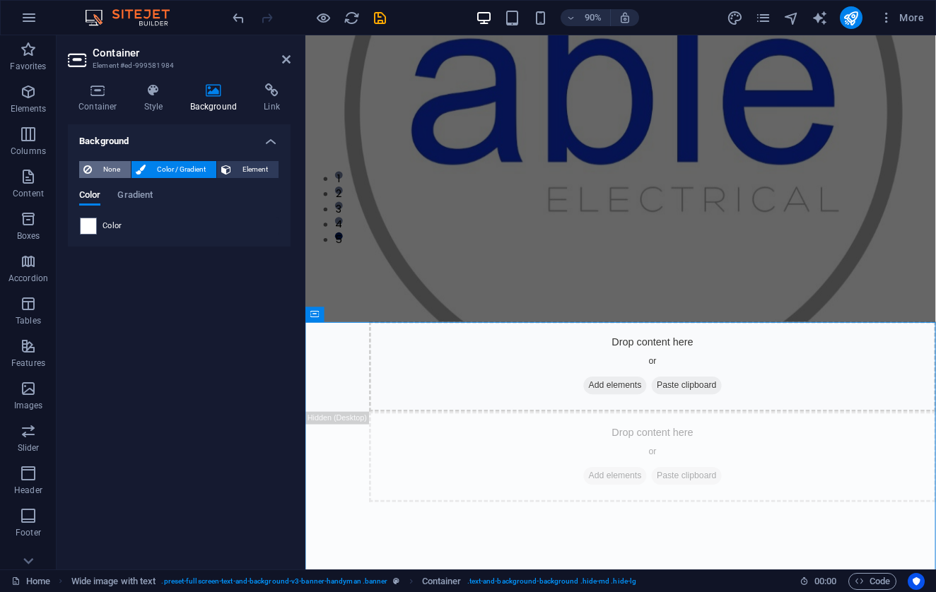
click at [104, 168] on span "None" at bounding box center [111, 169] width 30 height 17
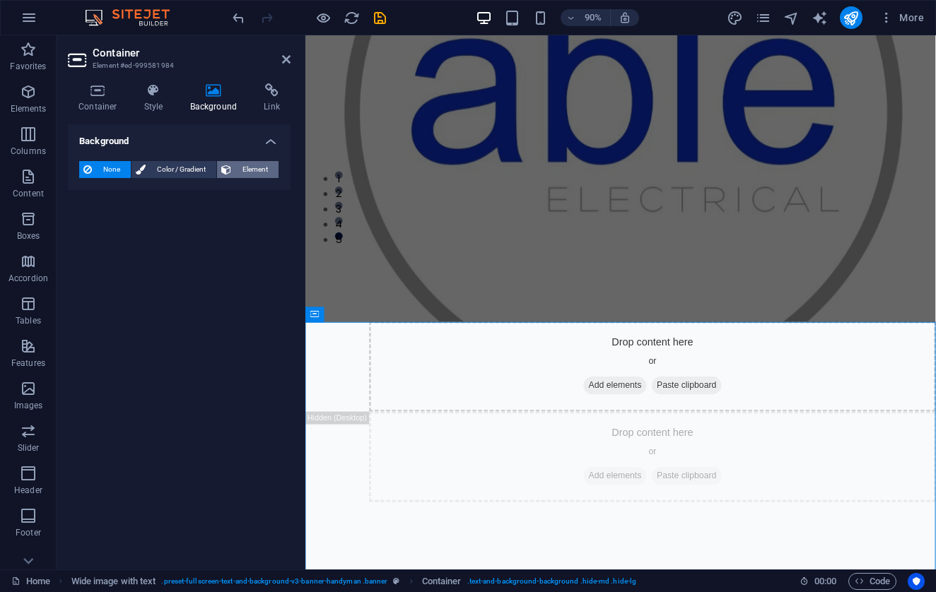
click at [244, 174] on span "Element" at bounding box center [254, 169] width 39 height 17
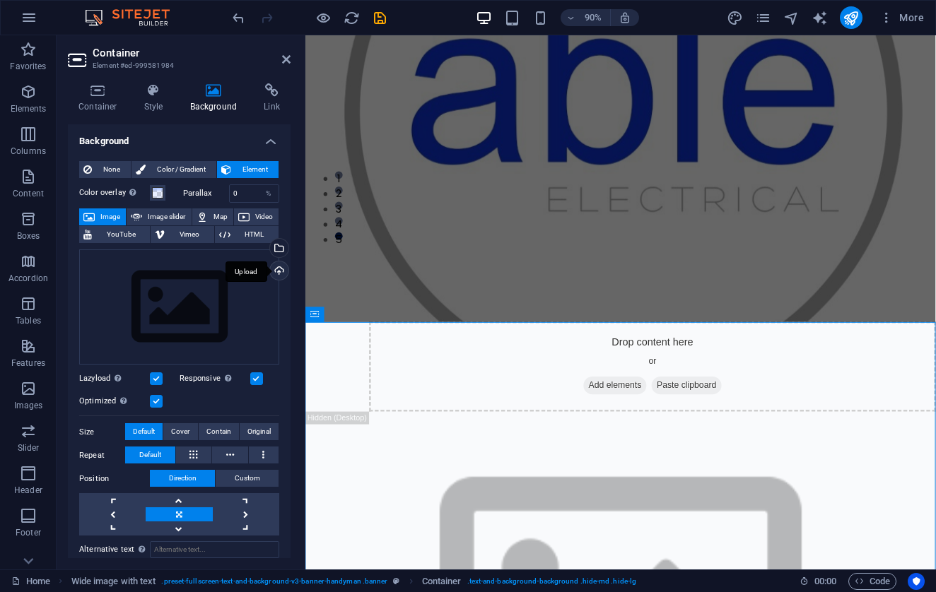
click at [274, 273] on div "Upload" at bounding box center [277, 272] width 21 height 21
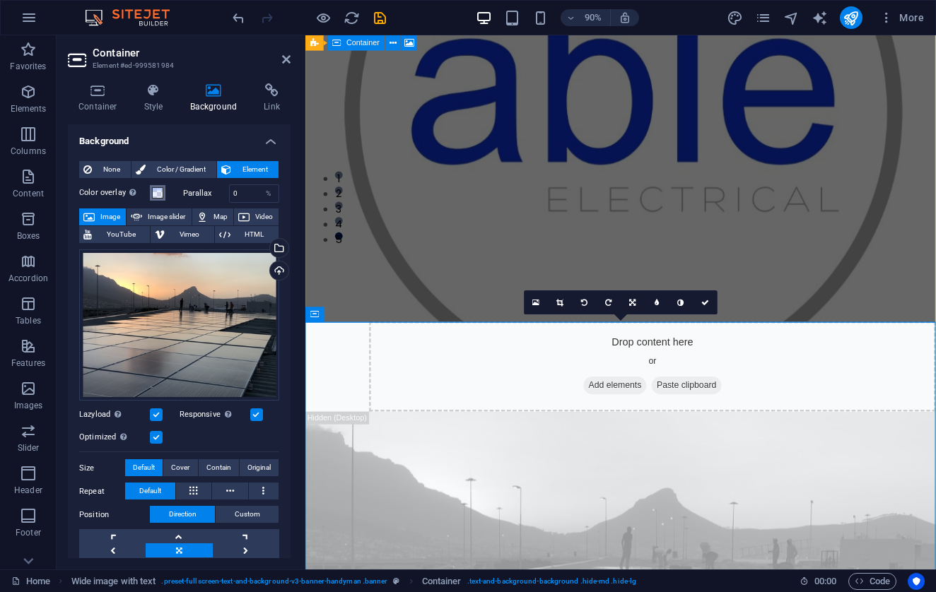
click at [158, 193] on span at bounding box center [157, 192] width 11 height 11
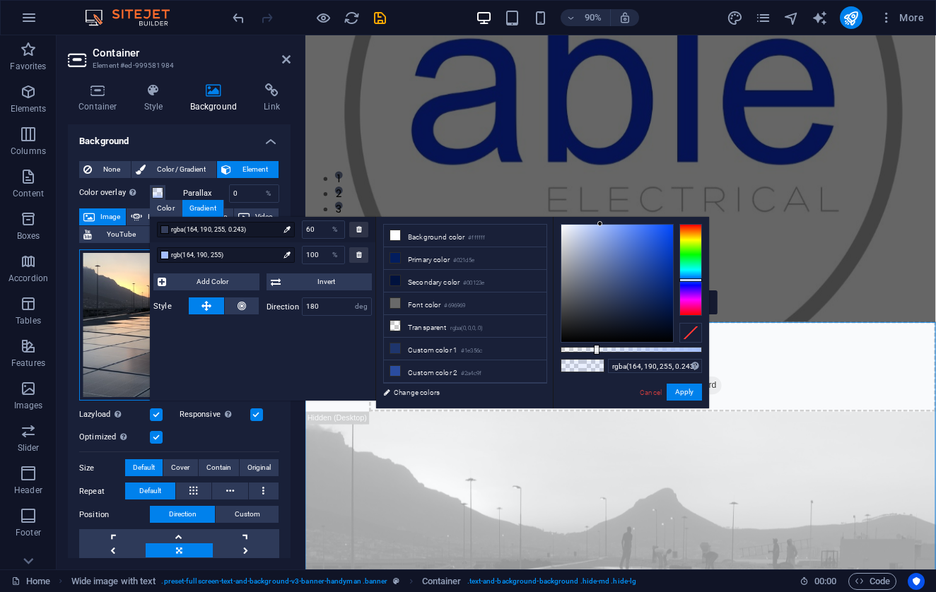
click at [107, 366] on div "Drag files here, click to choose files or select files from Files or our free s…" at bounding box center [179, 326] width 200 height 152
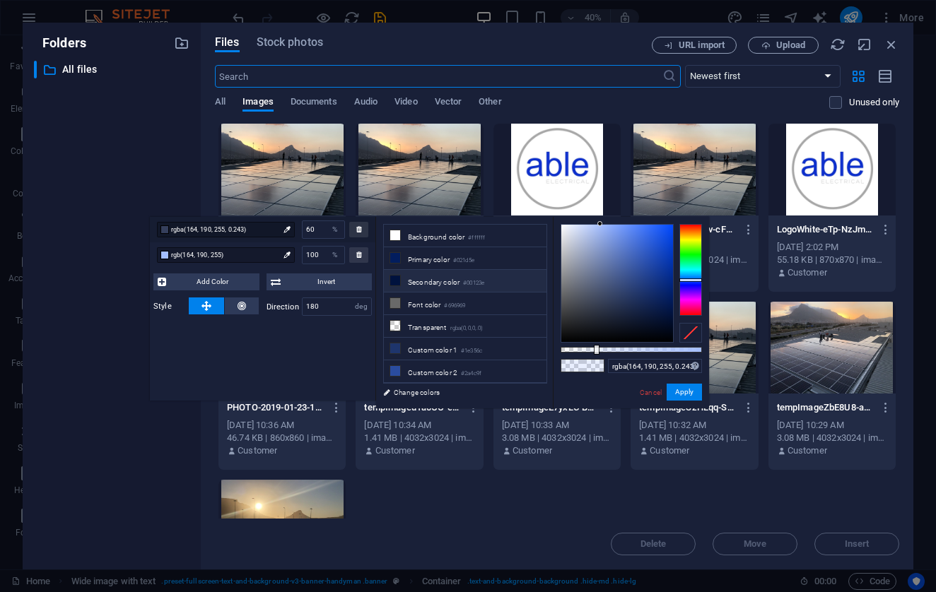
scroll to position [0, 0]
click at [167, 434] on div "​ All files All files" at bounding box center [112, 310] width 156 height 498
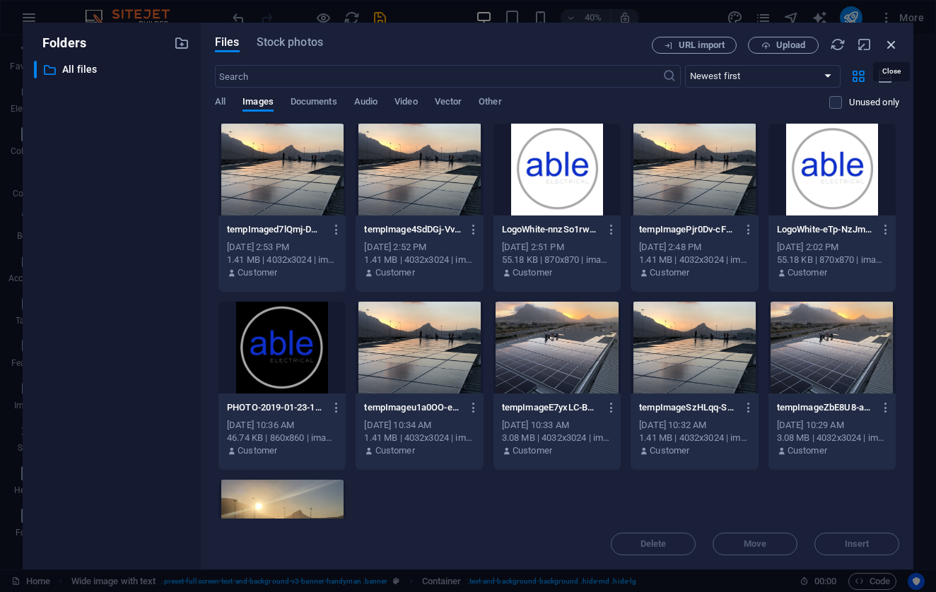
click at [889, 46] on icon "button" at bounding box center [892, 45] width 16 height 16
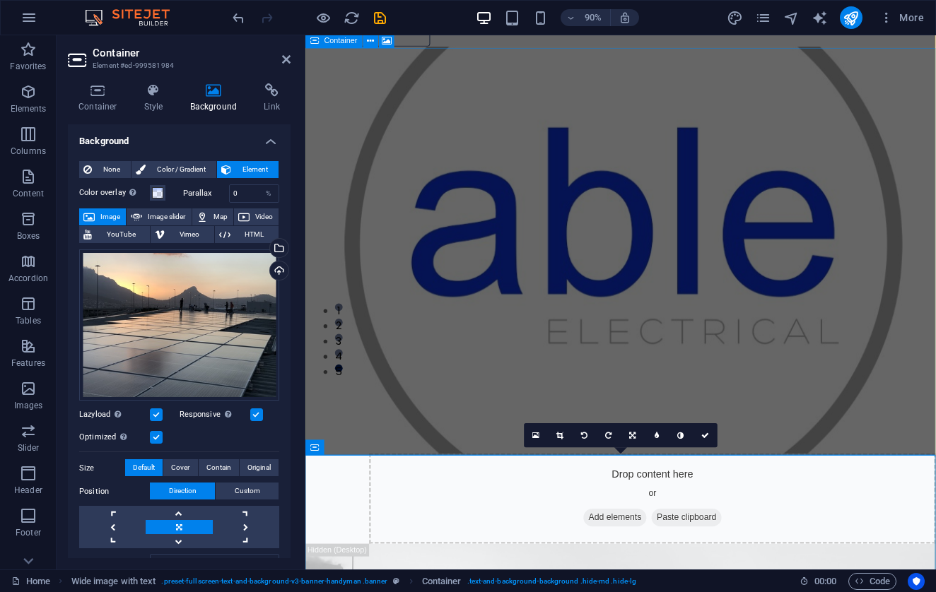
scroll to position [238, 0]
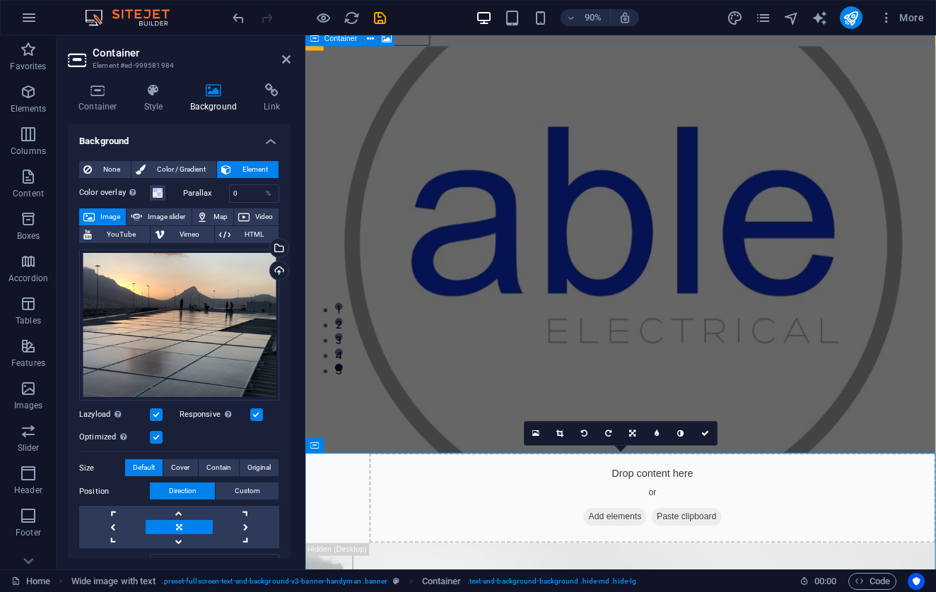
click at [382, 417] on figure at bounding box center [655, 273] width 701 height 452
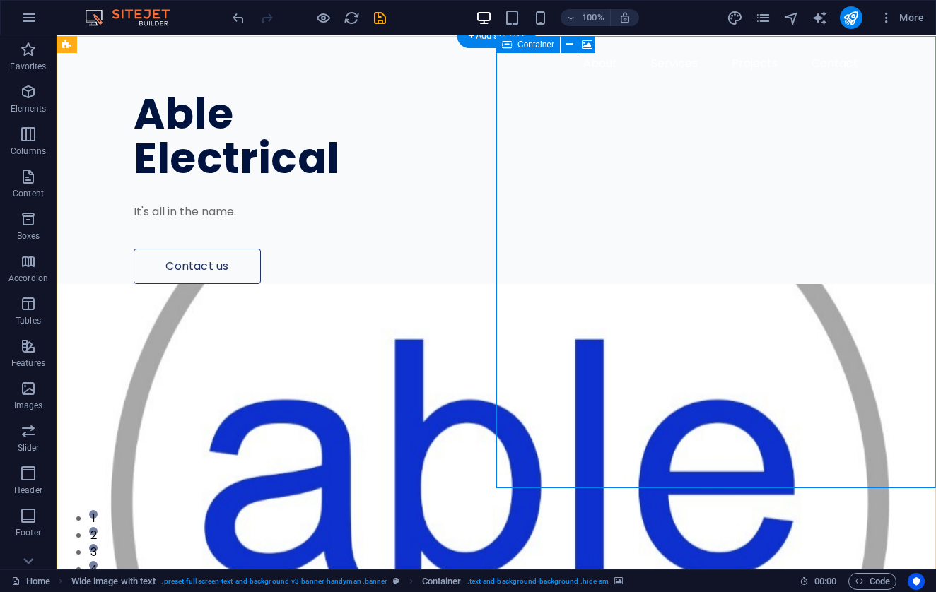
scroll to position [0, 0]
click at [542, 298] on figure at bounding box center [496, 510] width 879 height 452
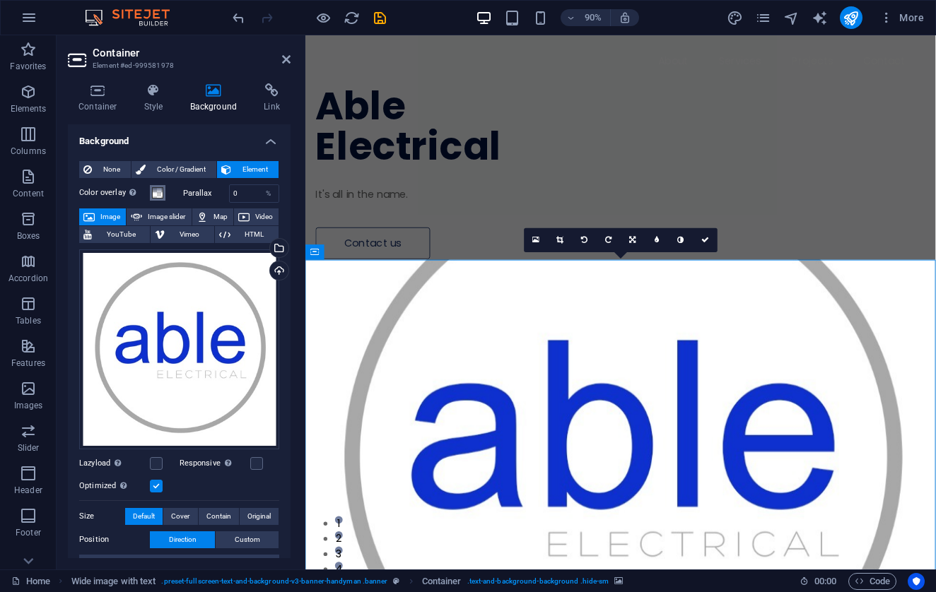
click at [165, 197] on button "Color overlay Places an overlay over the background to colorize it" at bounding box center [158, 193] width 16 height 16
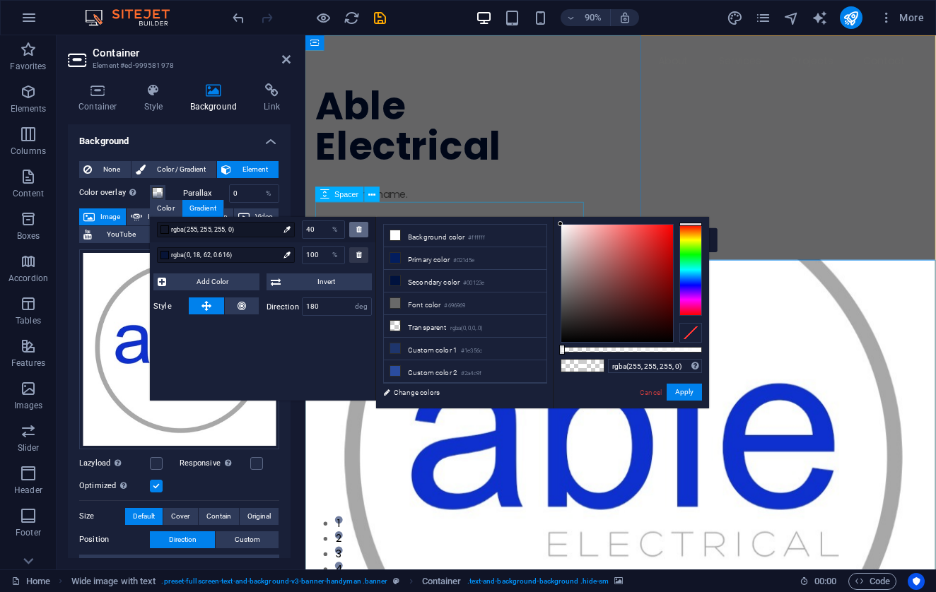
click at [361, 234] on div at bounding box center [358, 230] width 19 height 16
click at [657, 394] on link "Cancel" at bounding box center [650, 392] width 25 height 11
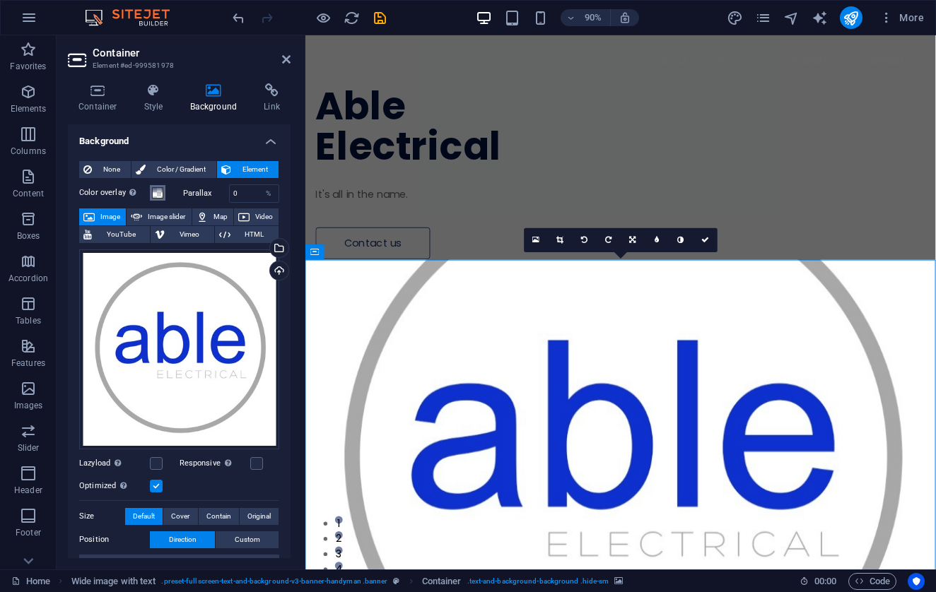
click at [156, 193] on span at bounding box center [157, 192] width 11 height 11
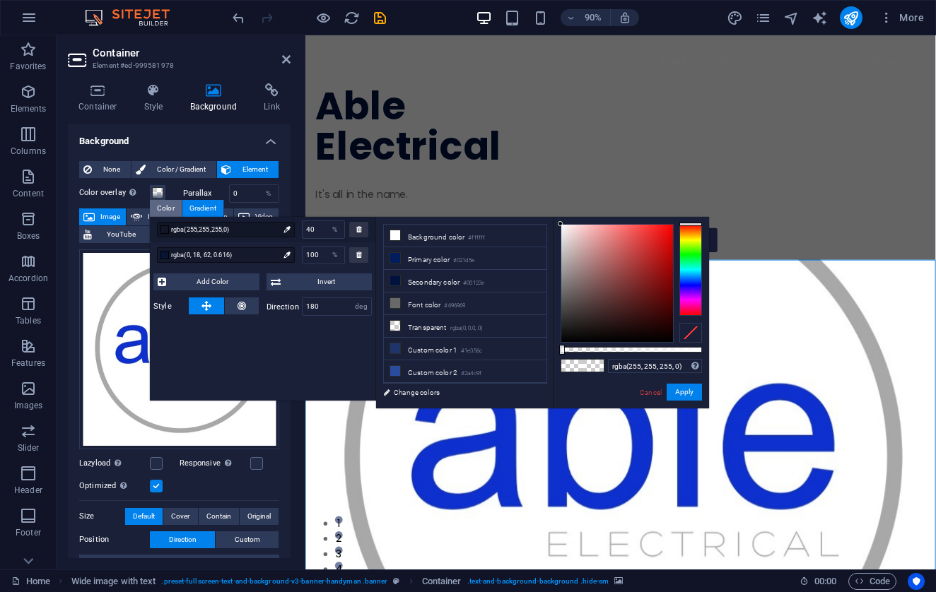
click at [175, 211] on div "Color" at bounding box center [166, 208] width 32 height 17
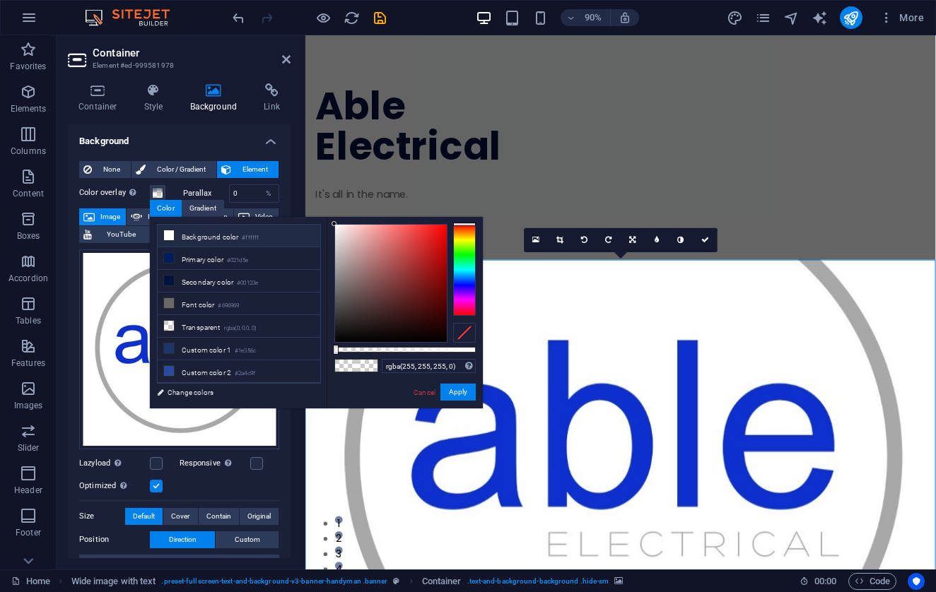
click at [182, 239] on li "Background color #ffffff" at bounding box center [239, 236] width 163 height 23
type input "#ffffff"
click at [471, 399] on button "Apply" at bounding box center [457, 392] width 35 height 17
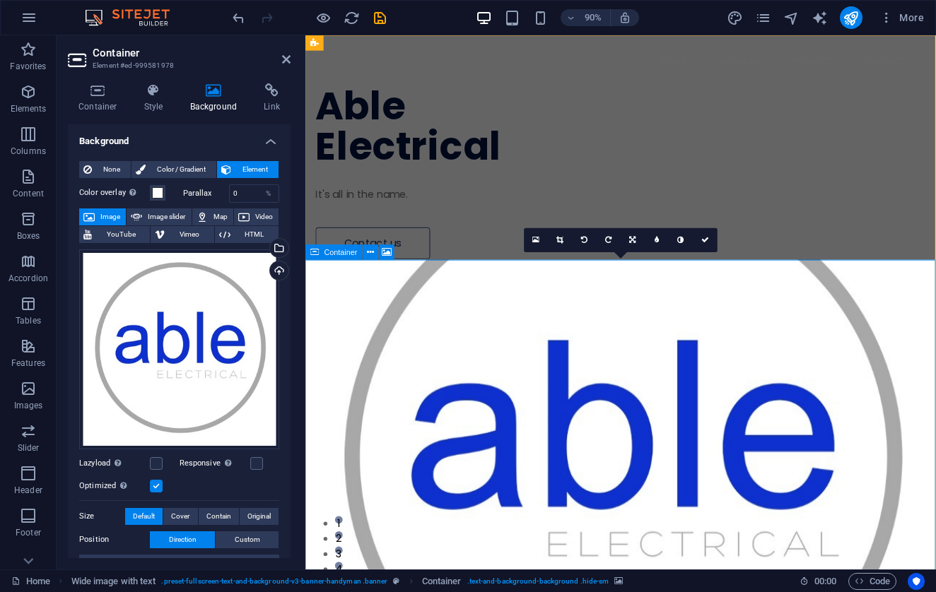
click at [619, 457] on figure at bounding box center [655, 510] width 701 height 452
click at [230, 298] on div "Drag files here, click to choose files or select files from Files or our free s…" at bounding box center [179, 350] width 200 height 200
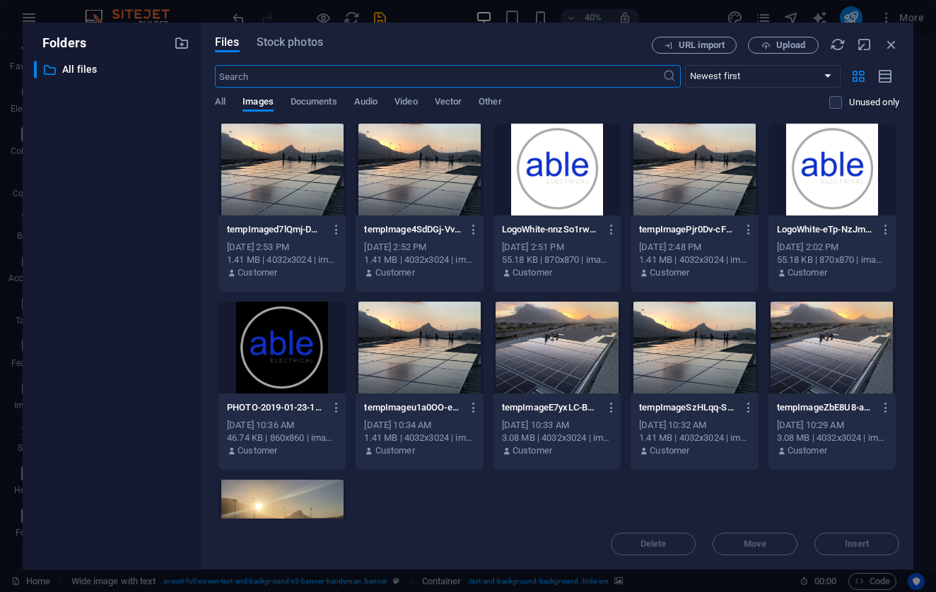
click at [549, 184] on div at bounding box center [556, 170] width 127 height 92
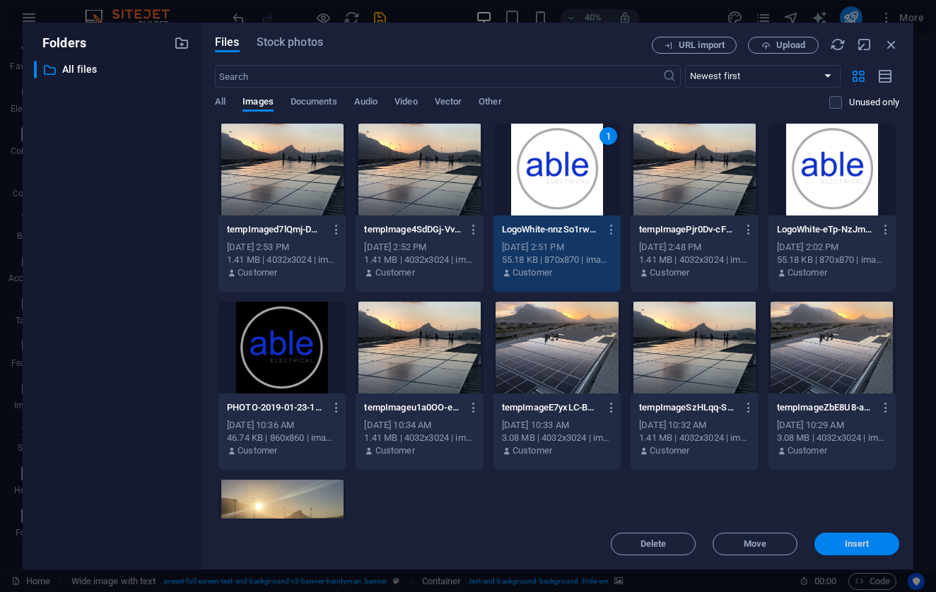
click at [858, 547] on span "Insert" at bounding box center [857, 544] width 25 height 8
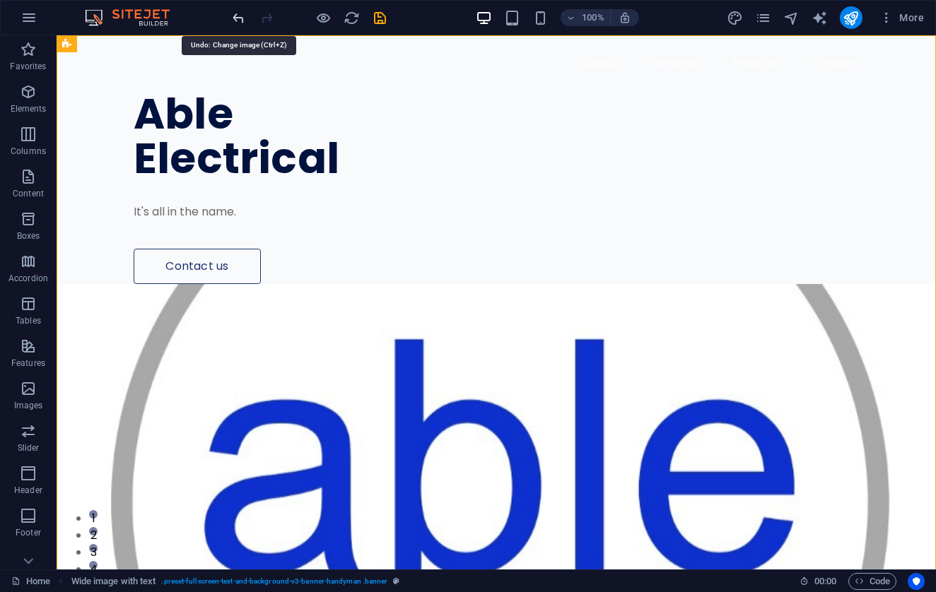
click at [237, 25] on icon "undo" at bounding box center [238, 18] width 16 height 16
click at [237, 24] on icon "undo" at bounding box center [238, 18] width 16 height 16
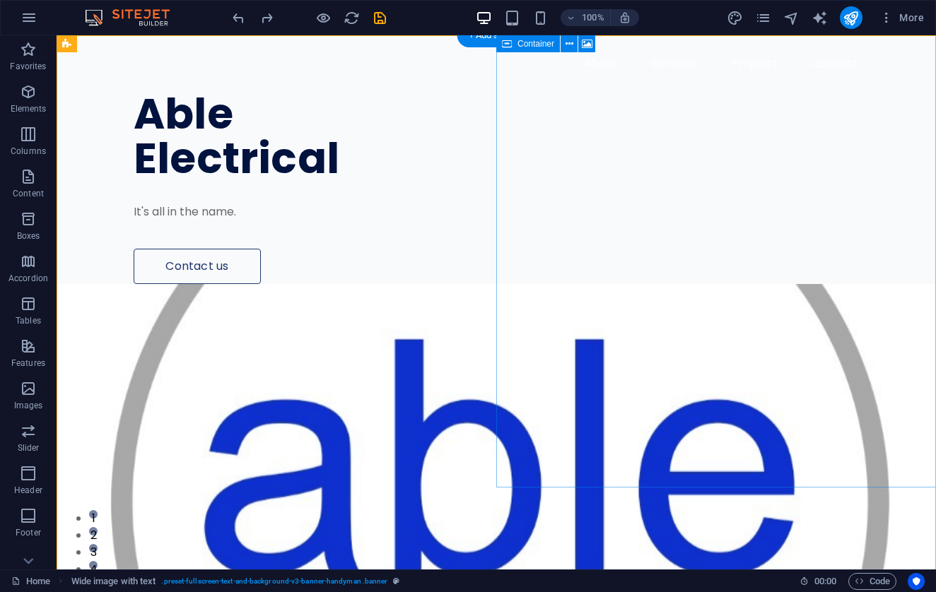
click at [554, 448] on figure at bounding box center [496, 510] width 879 height 452
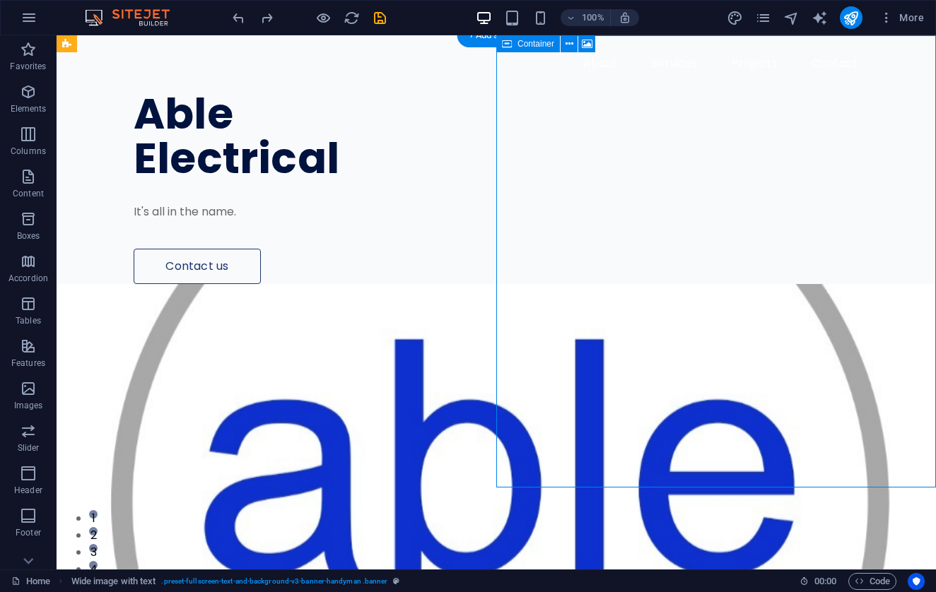
click at [554, 448] on figure at bounding box center [496, 510] width 879 height 452
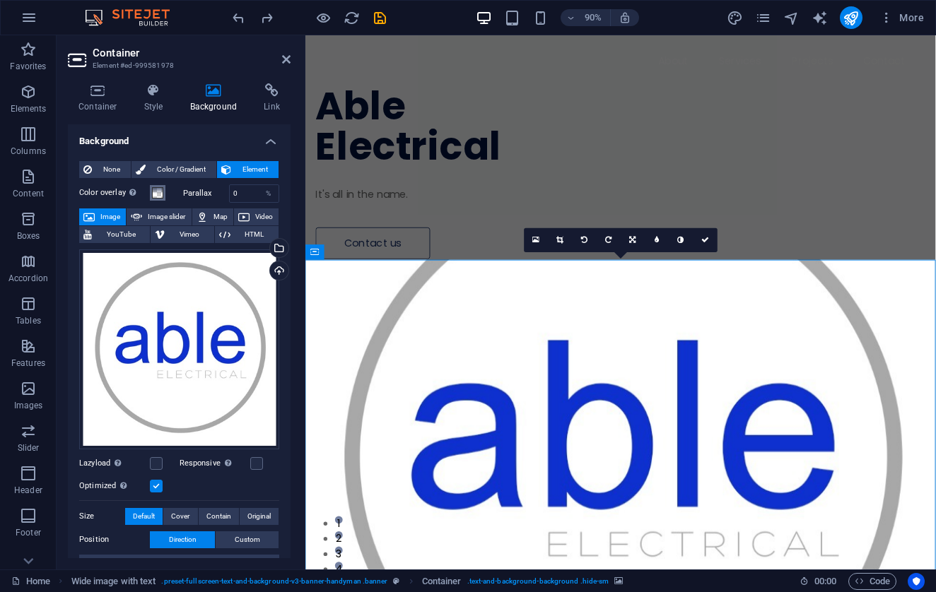
click at [158, 195] on span at bounding box center [157, 192] width 11 height 11
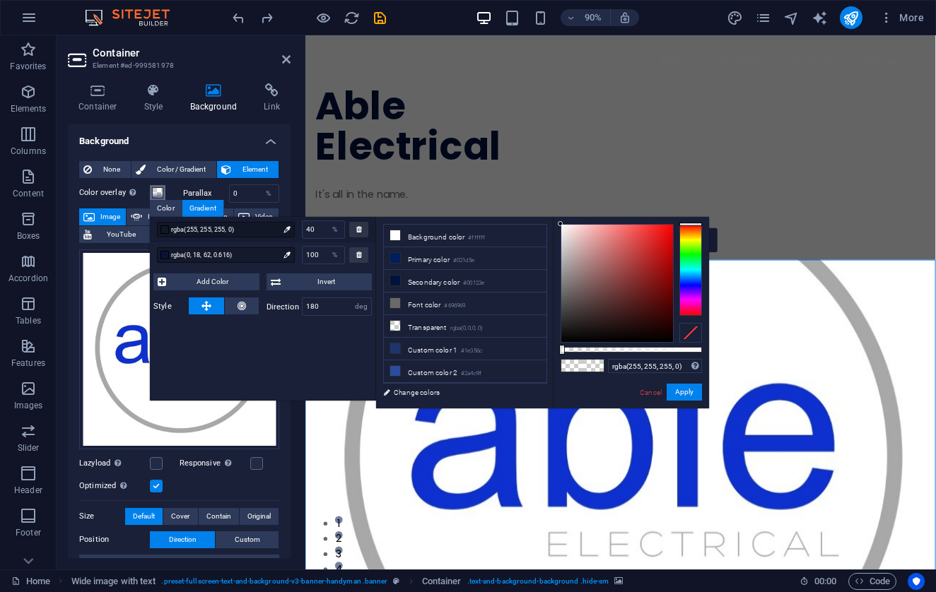
click at [158, 195] on span at bounding box center [157, 192] width 11 height 11
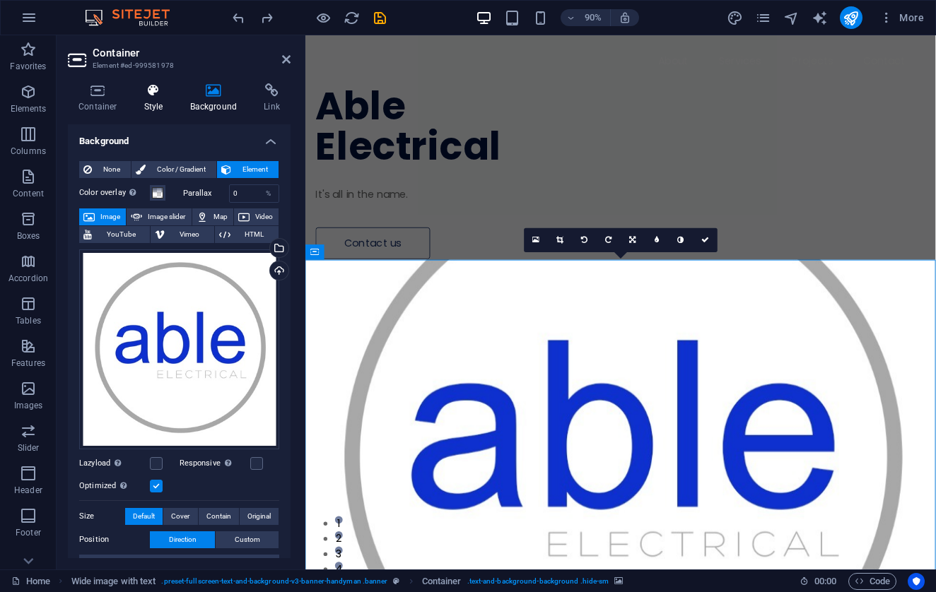
click at [148, 98] on h4 "Style" at bounding box center [157, 98] width 46 height 30
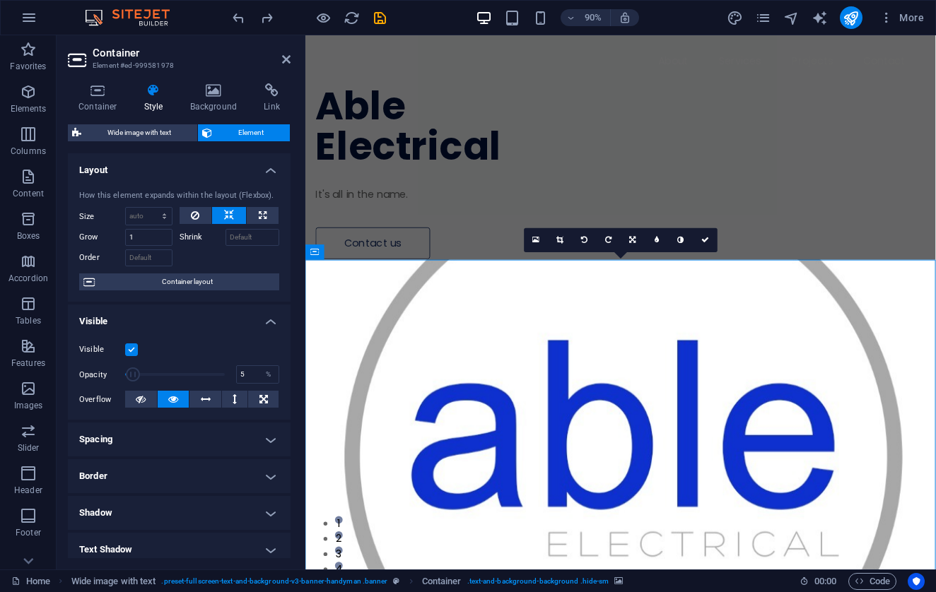
drag, startPoint x: 223, startPoint y: 376, endPoint x: 129, endPoint y: 380, distance: 93.4
click at [129, 380] on span at bounding box center [133, 375] width 14 height 14
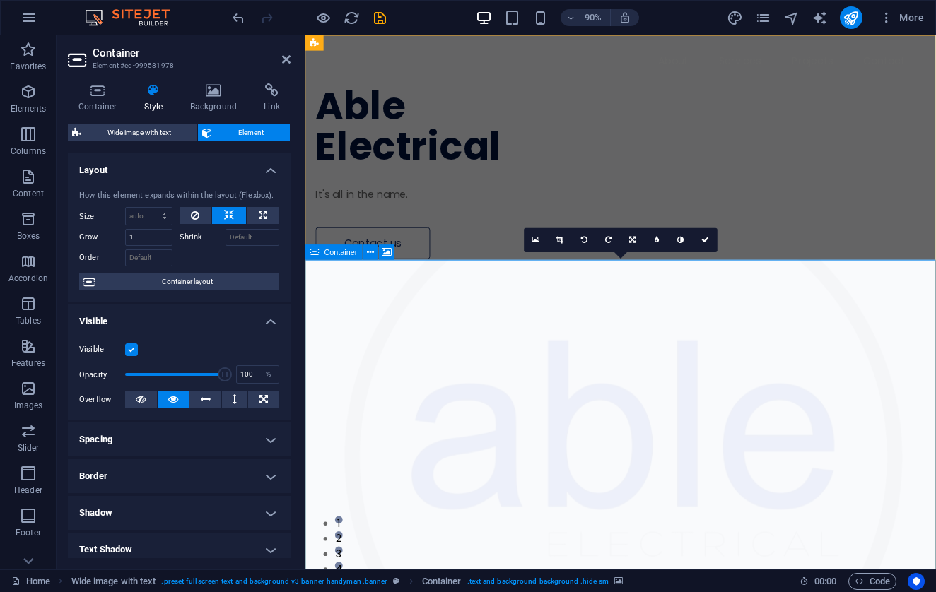
drag, startPoint x: 435, startPoint y: 415, endPoint x: 307, endPoint y: 420, distance: 128.1
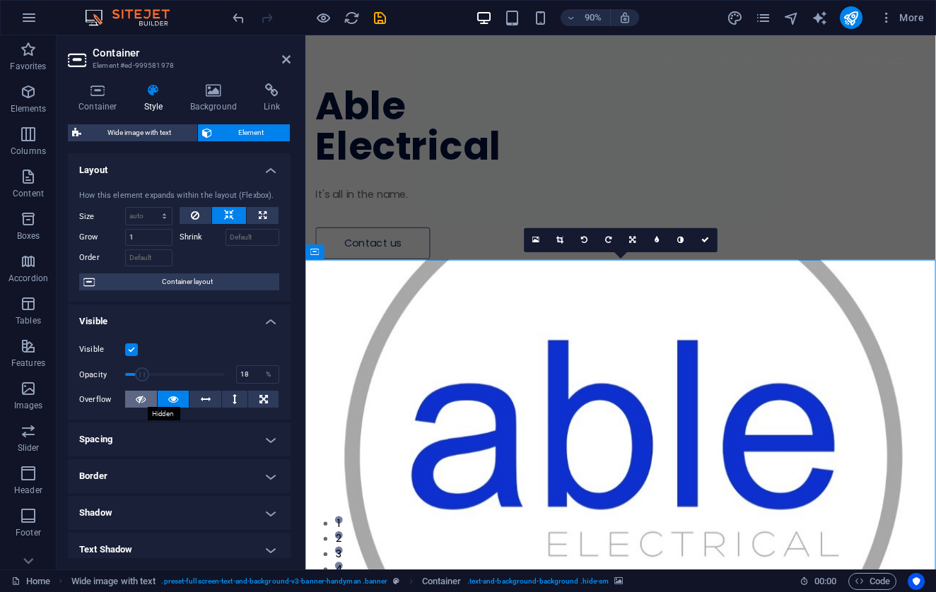
type input "17"
click at [141, 402] on icon at bounding box center [141, 399] width 10 height 17
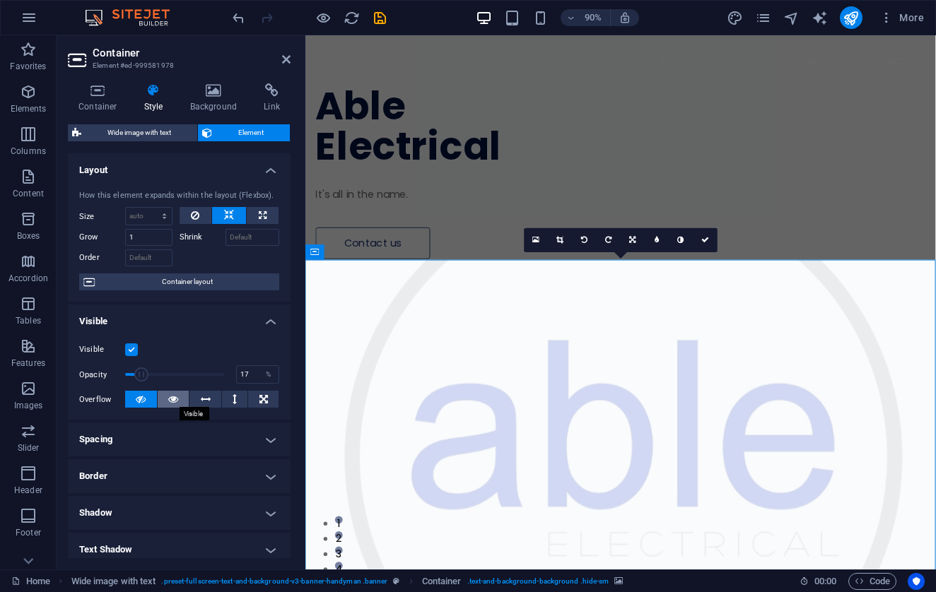
click at [175, 399] on icon at bounding box center [173, 399] width 10 height 17
click at [168, 395] on icon at bounding box center [173, 399] width 10 height 17
click at [262, 399] on icon at bounding box center [263, 399] width 8 height 17
click at [176, 399] on icon at bounding box center [173, 399] width 10 height 17
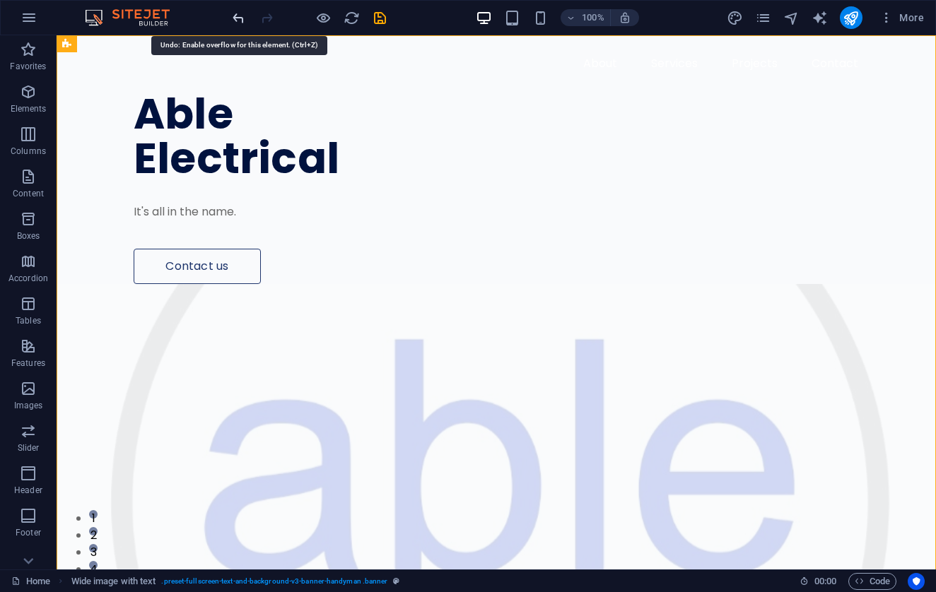
click at [242, 21] on icon "undo" at bounding box center [238, 18] width 16 height 16
click at [234, 13] on icon "undo" at bounding box center [238, 18] width 16 height 16
click at [238, 17] on icon "undo" at bounding box center [238, 18] width 16 height 16
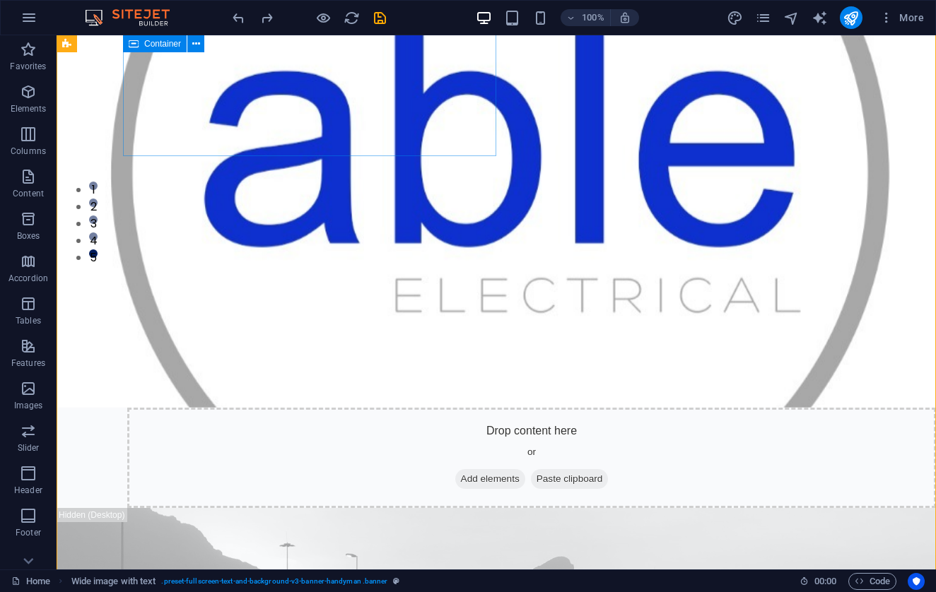
scroll to position [334, 0]
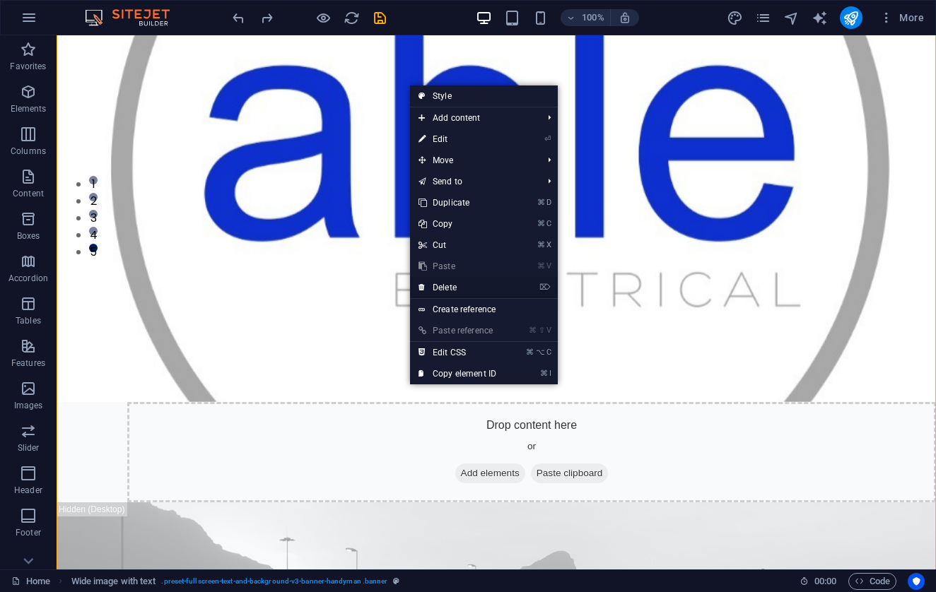
click at [453, 292] on link "⌦ Delete" at bounding box center [457, 287] width 95 height 21
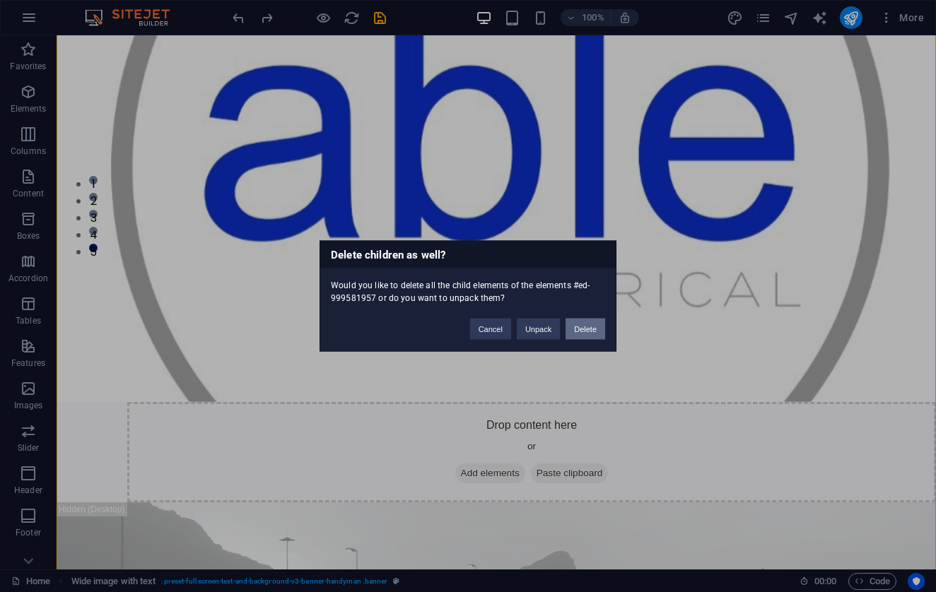
click at [580, 327] on button "Delete" at bounding box center [586, 329] width 40 height 21
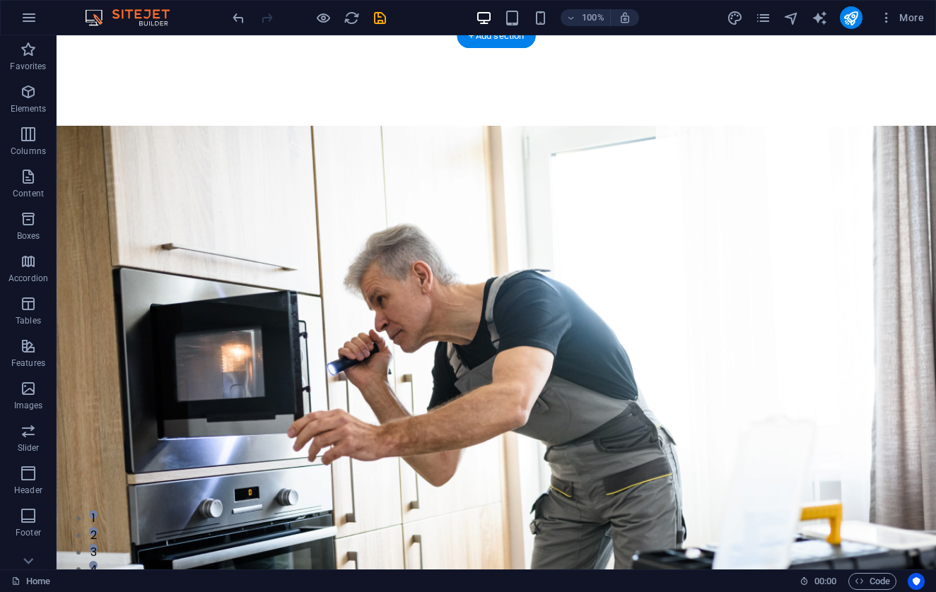
scroll to position [0, 0]
click at [240, 21] on icon "undo" at bounding box center [238, 18] width 16 height 16
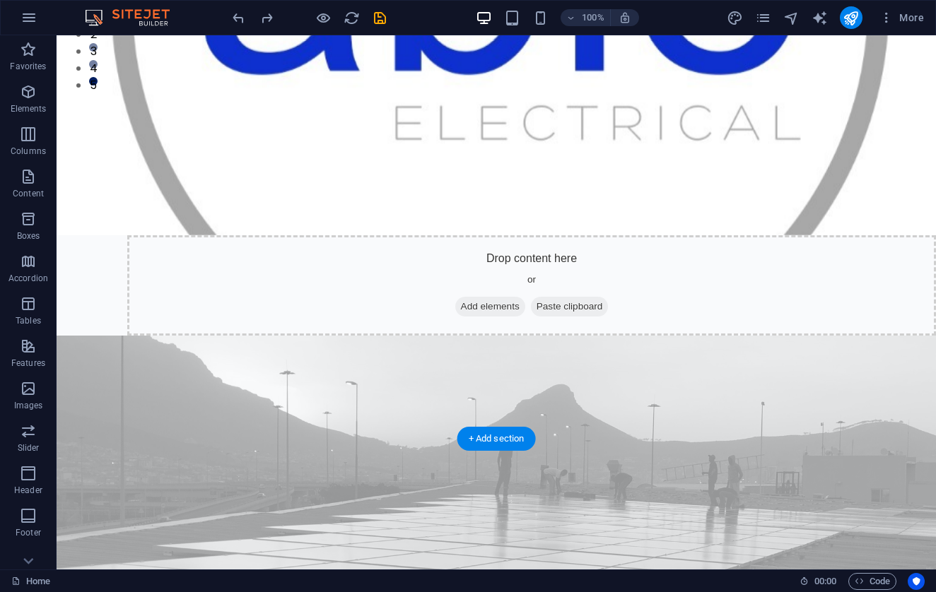
click at [428, 343] on figure at bounding box center [496, 562] width 879 height 452
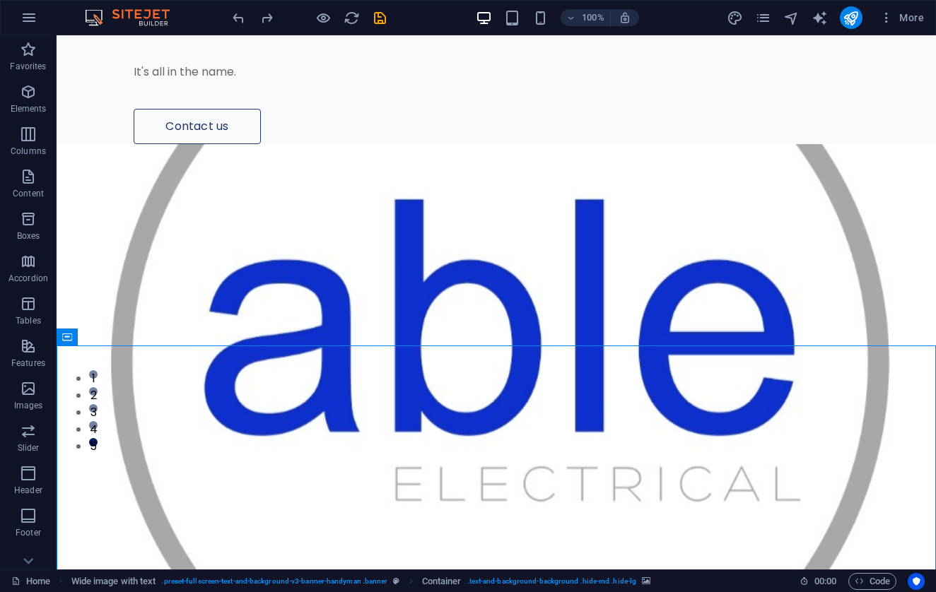
scroll to position [139, 0]
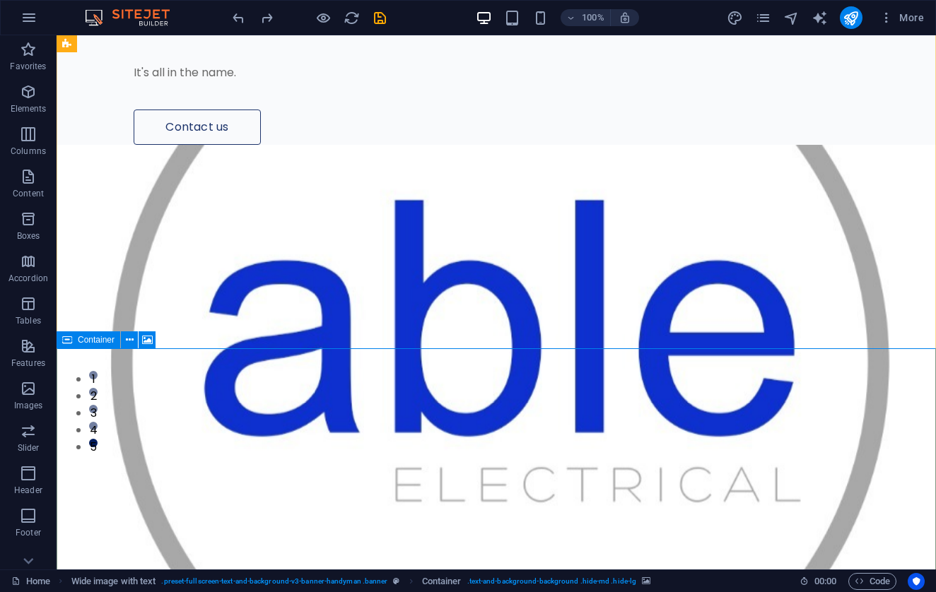
click at [69, 341] on icon at bounding box center [67, 340] width 10 height 17
click at [145, 336] on icon at bounding box center [147, 340] width 11 height 15
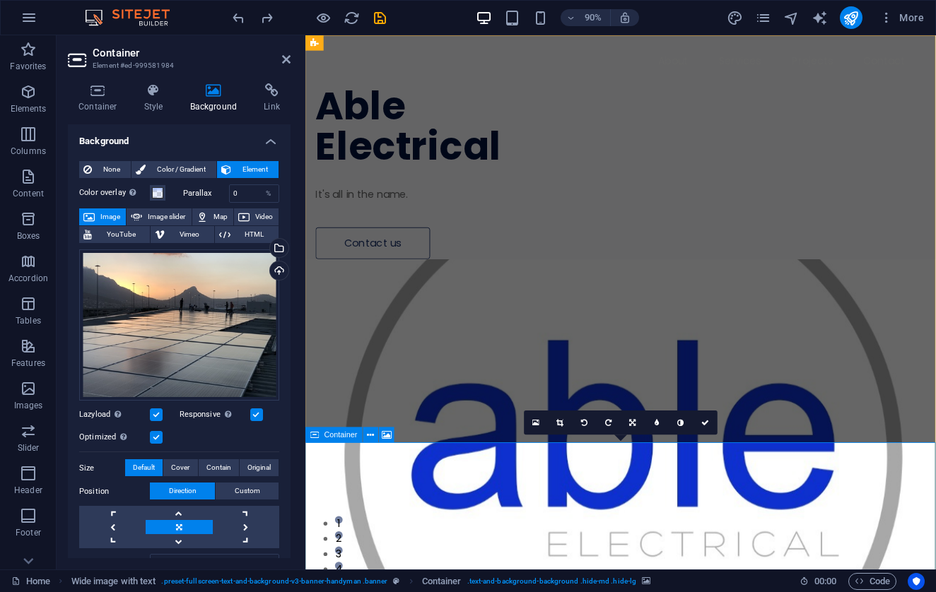
scroll to position [0, 0]
click at [159, 416] on label at bounding box center [156, 415] width 13 height 13
click at [0, 0] on input "Lazyload Loading images after the page loads improves page speed." at bounding box center [0, 0] width 0 height 0
click at [159, 416] on label at bounding box center [156, 415] width 13 height 13
click at [0, 0] on input "Lazyload Loading images after the page loads improves page speed." at bounding box center [0, 0] width 0 height 0
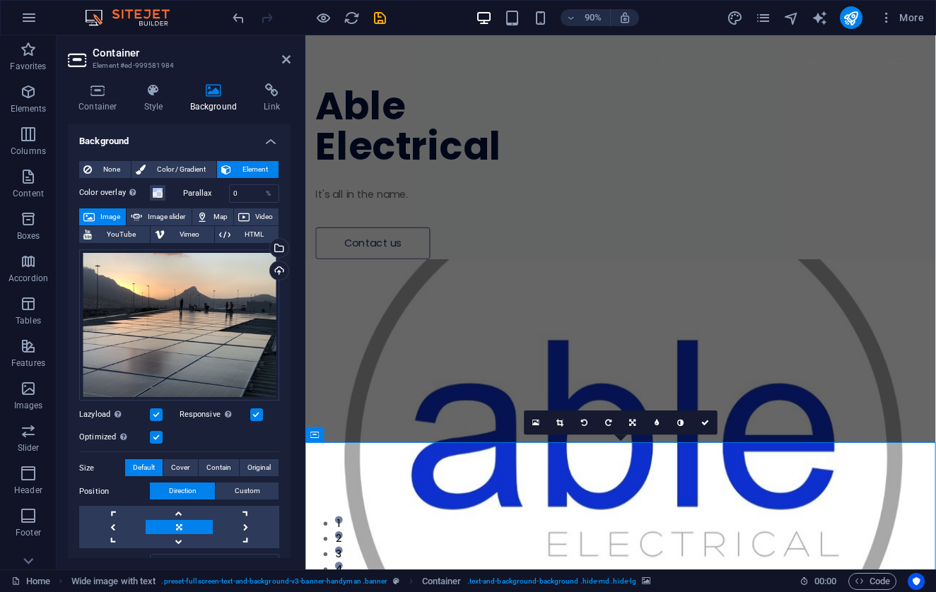
click at [153, 440] on label at bounding box center [156, 437] width 13 height 13
click at [0, 0] on input "Optimized Images are compressed to improve page speed." at bounding box center [0, 0] width 0 height 0
click at [153, 440] on label at bounding box center [156, 437] width 13 height 13
click at [0, 0] on input "Optimized Images are compressed to improve page speed." at bounding box center [0, 0] width 0 height 0
click at [245, 415] on label "Responsive Automatically load retina image and smartphone optimized sizes." at bounding box center [215, 415] width 71 height 17
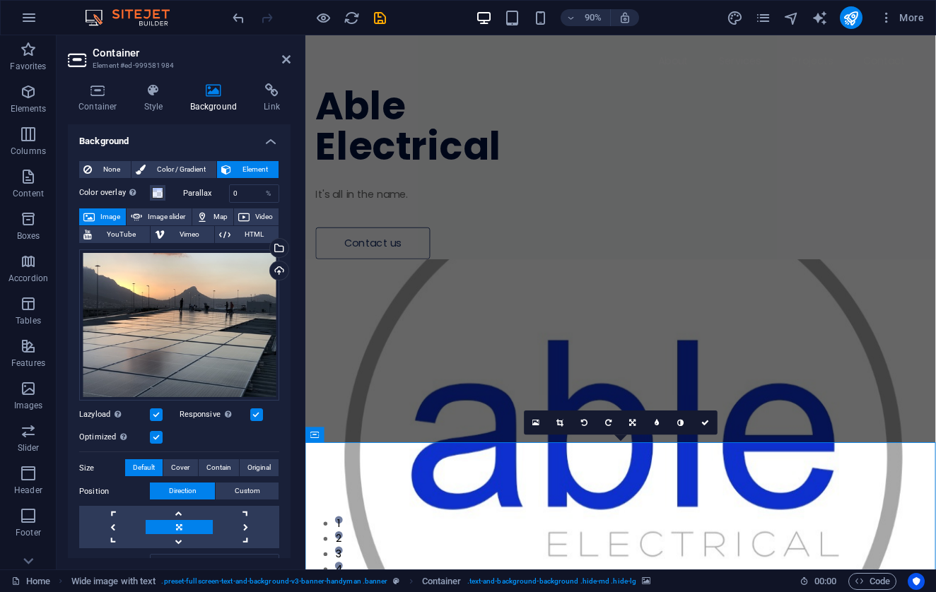
click at [0, 0] on input "Responsive Automatically load retina image and smartphone optimized sizes." at bounding box center [0, 0] width 0 height 0
click at [245, 415] on label "Responsive Automatically load retina image and smartphone optimized sizes." at bounding box center [215, 415] width 71 height 17
click at [0, 0] on input "Responsive Automatically load retina image and smartphone optimized sizes." at bounding box center [0, 0] width 0 height 0
click at [660, 424] on link at bounding box center [657, 423] width 24 height 24
click at [674, 427] on input "4" at bounding box center [669, 422] width 19 height 23
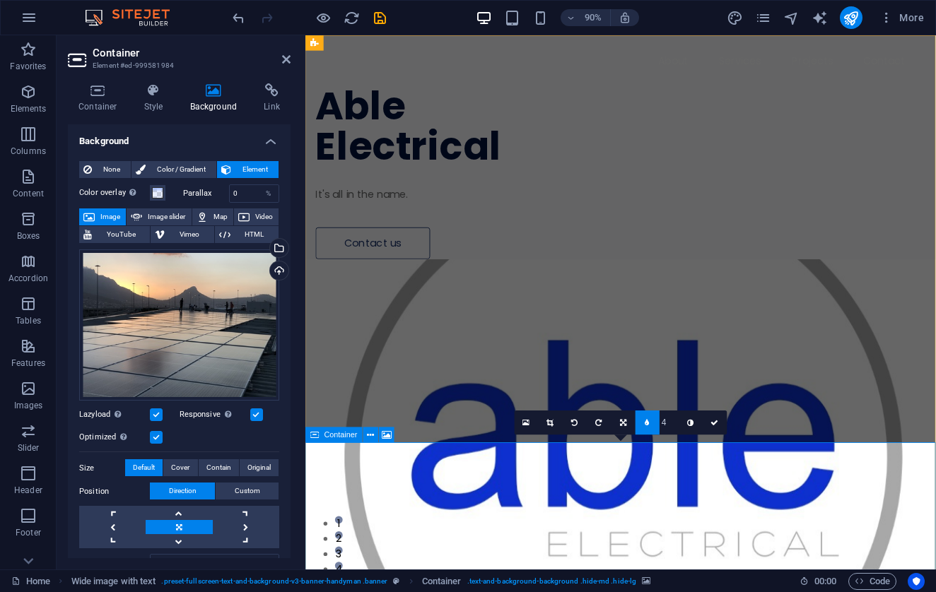
click at [674, 427] on input "4" at bounding box center [669, 422] width 19 height 23
click at [692, 427] on link at bounding box center [691, 423] width 24 height 24
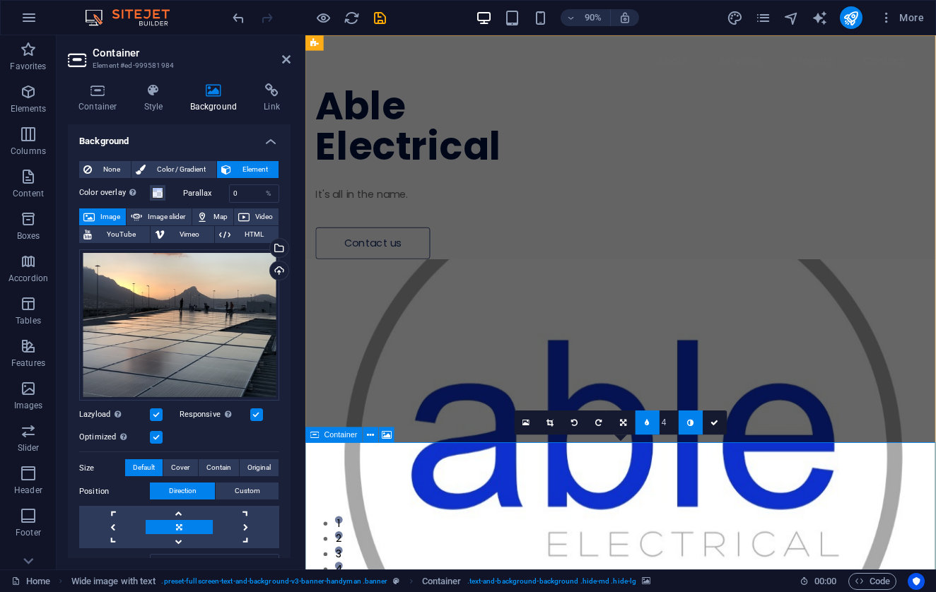
click at [692, 427] on link at bounding box center [691, 423] width 24 height 24
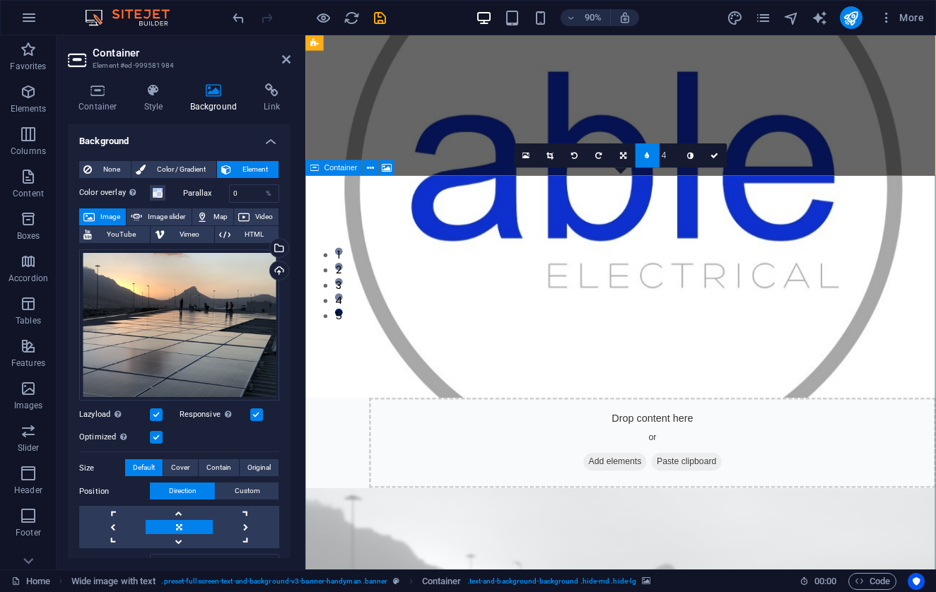
scroll to position [297, 0]
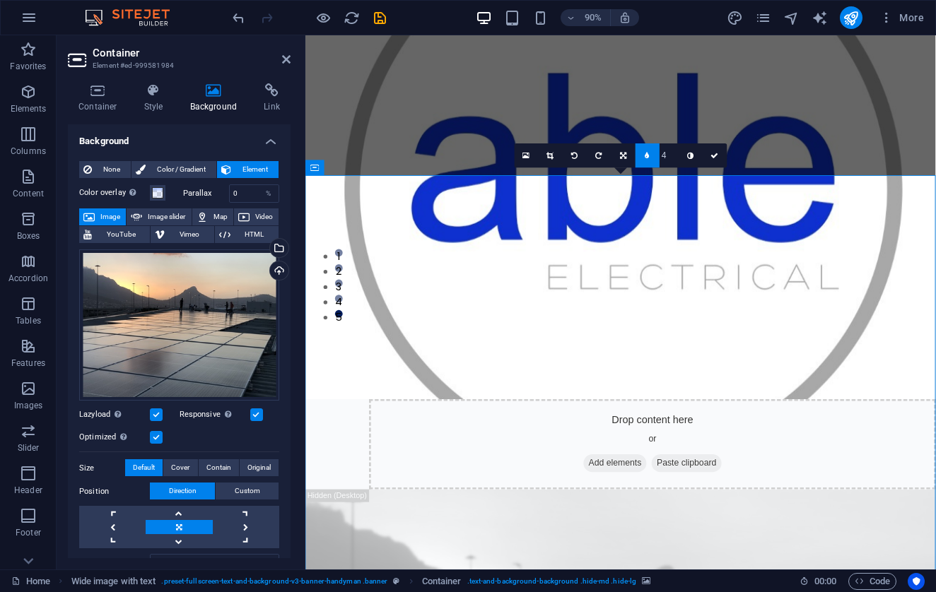
click at [228, 9] on div "90% More" at bounding box center [468, 18] width 935 height 34
click at [233, 21] on icon "undo" at bounding box center [238, 18] width 16 height 16
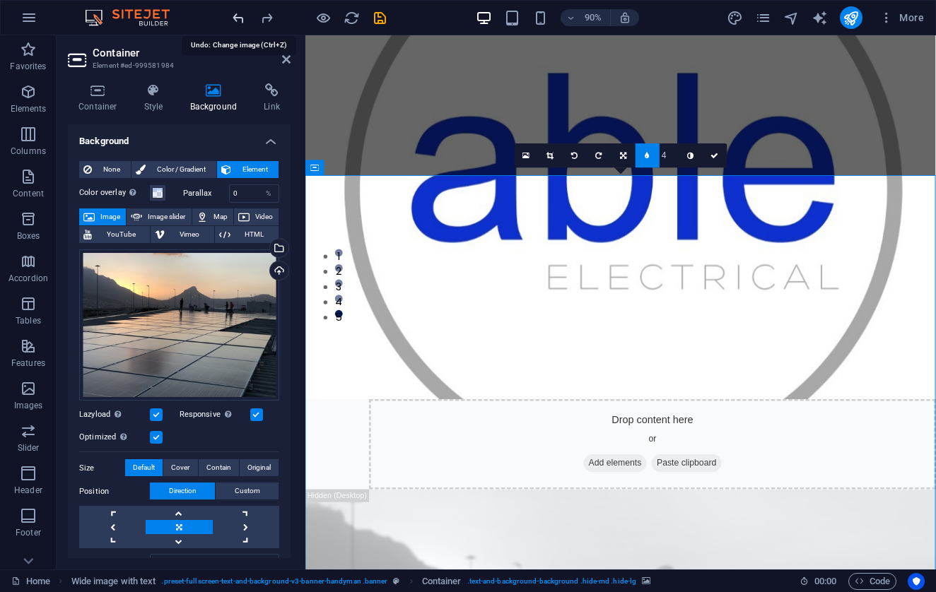
click at [233, 21] on icon "undo" at bounding box center [238, 18] width 16 height 16
click at [240, 21] on icon "undo" at bounding box center [238, 18] width 16 height 16
click at [287, 64] on icon at bounding box center [286, 59] width 8 height 11
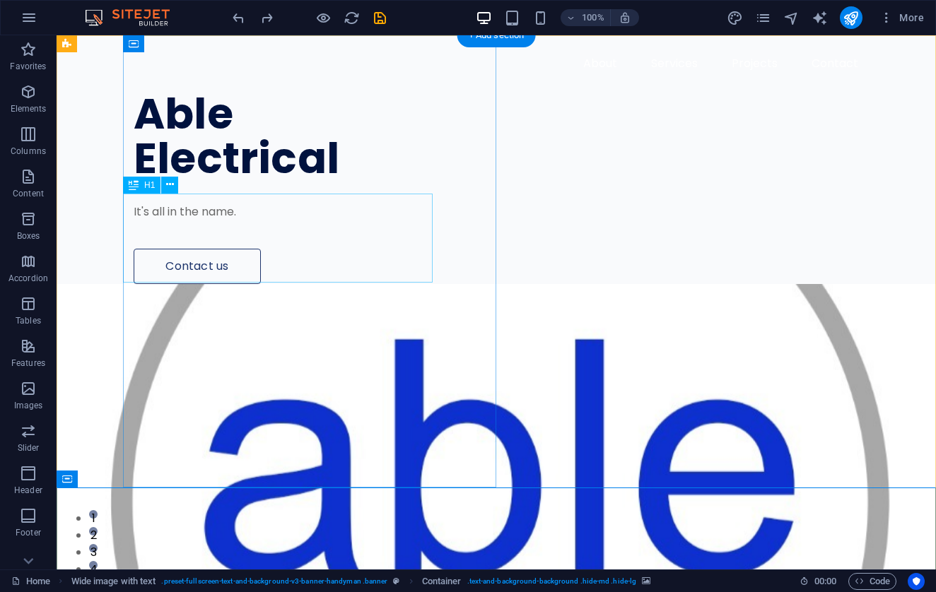
scroll to position [0, 0]
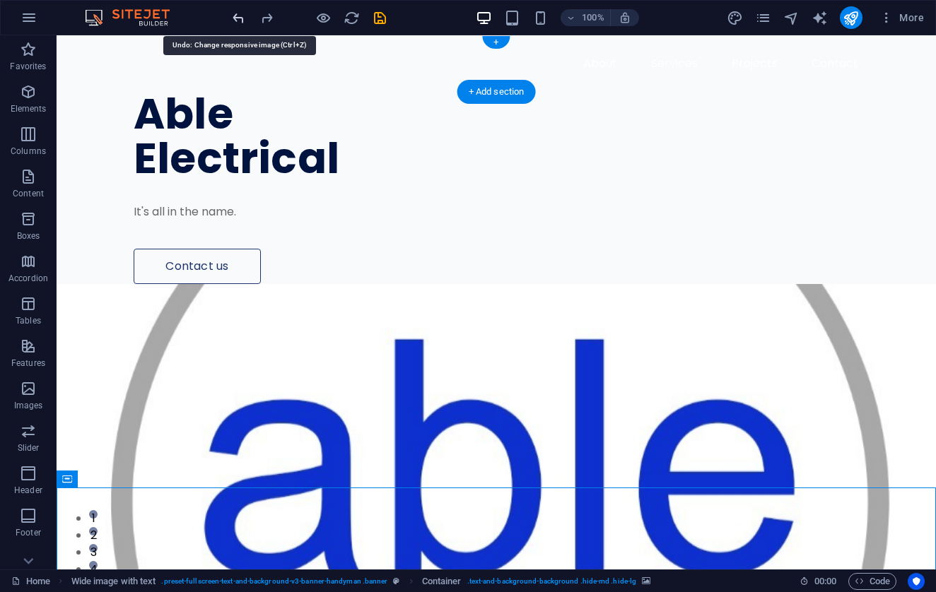
click at [235, 18] on icon "undo" at bounding box center [238, 18] width 16 height 16
click at [234, 19] on icon "undo" at bounding box center [238, 18] width 16 height 16
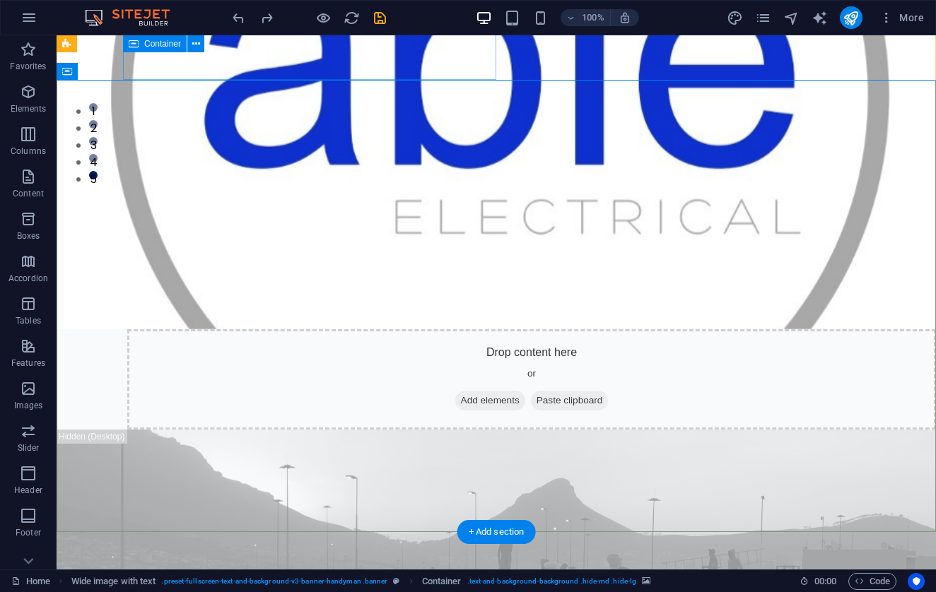
scroll to position [408, 0]
